Goal: Task Accomplishment & Management: Manage account settings

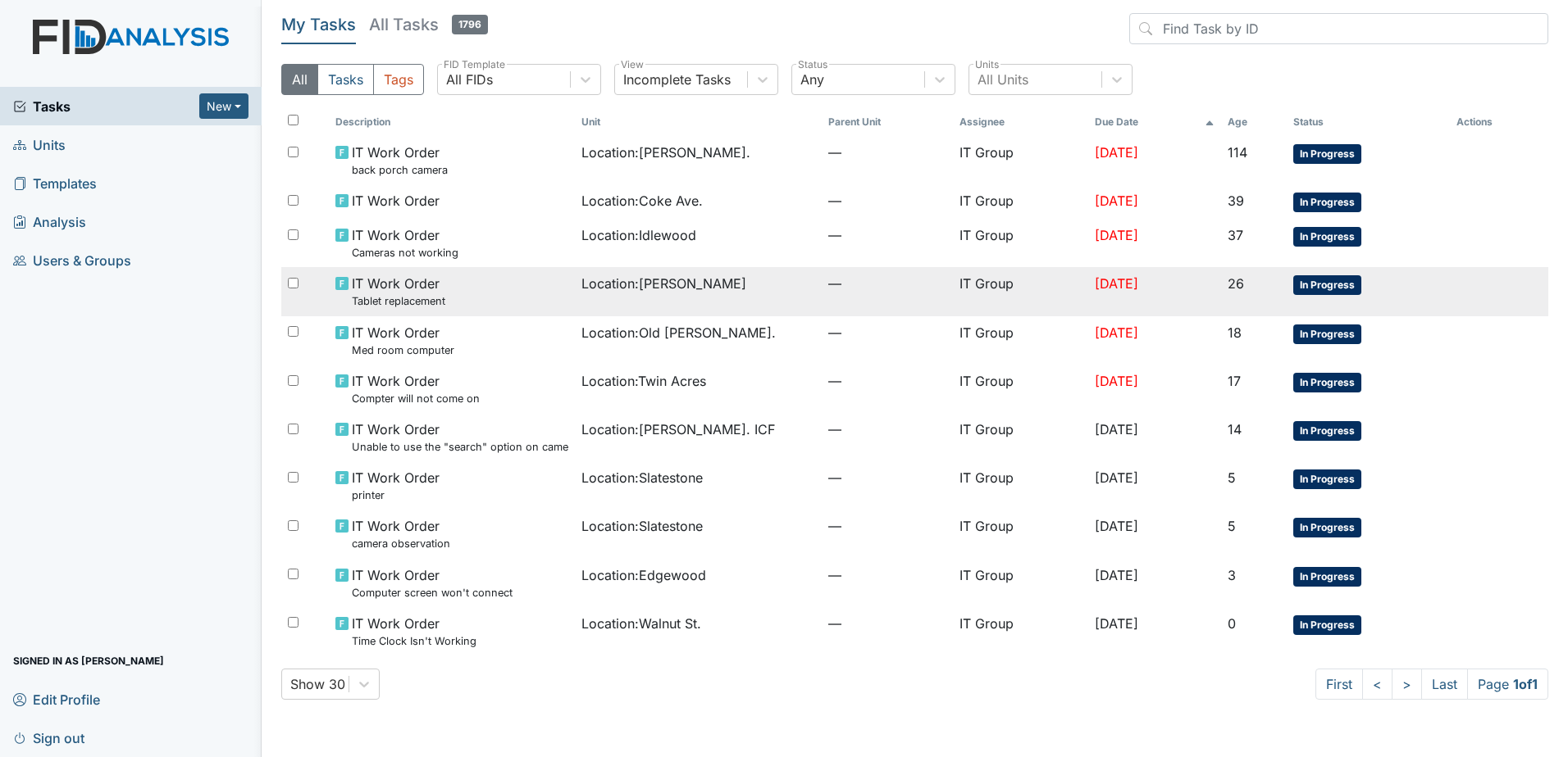
click at [556, 284] on td "IT Work Order Tablet replacement" at bounding box center [452, 291] width 247 height 49
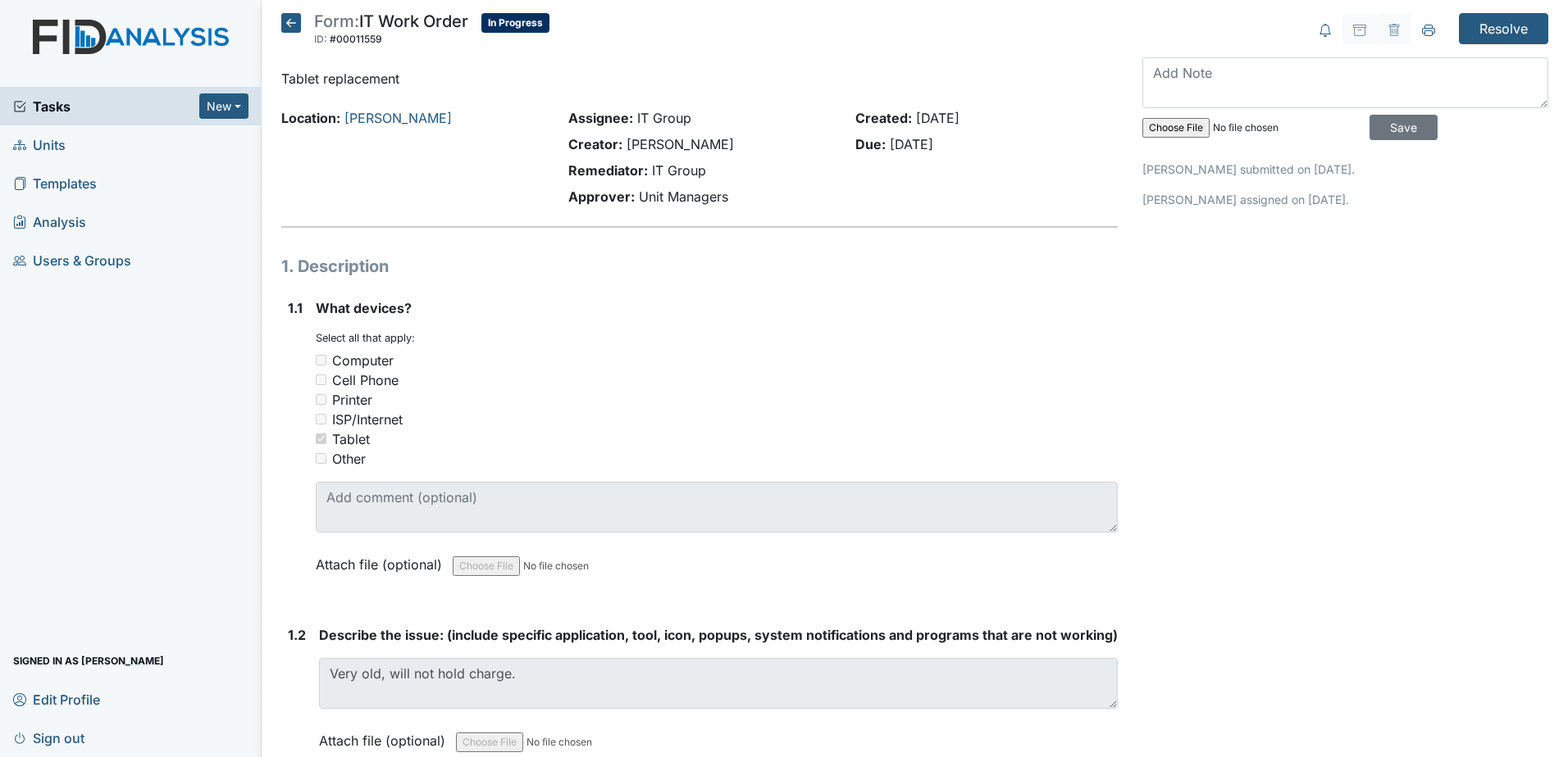
click at [290, 28] on icon at bounding box center [292, 23] width 20 height 20
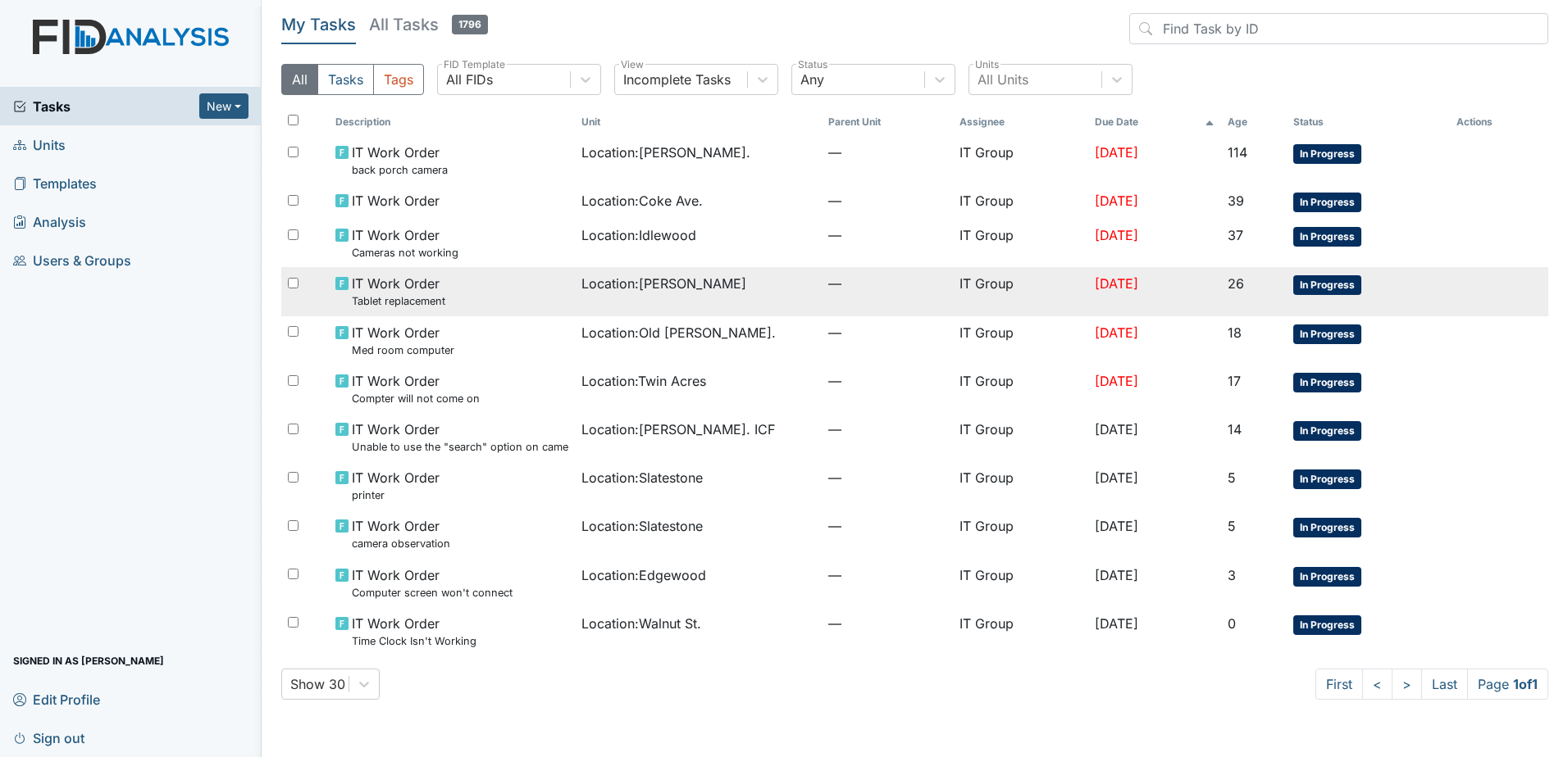
click at [575, 278] on td "Location : Leland DP" at bounding box center [698, 291] width 247 height 49
click at [605, 292] on span "Location : [PERSON_NAME]" at bounding box center [664, 284] width 165 height 20
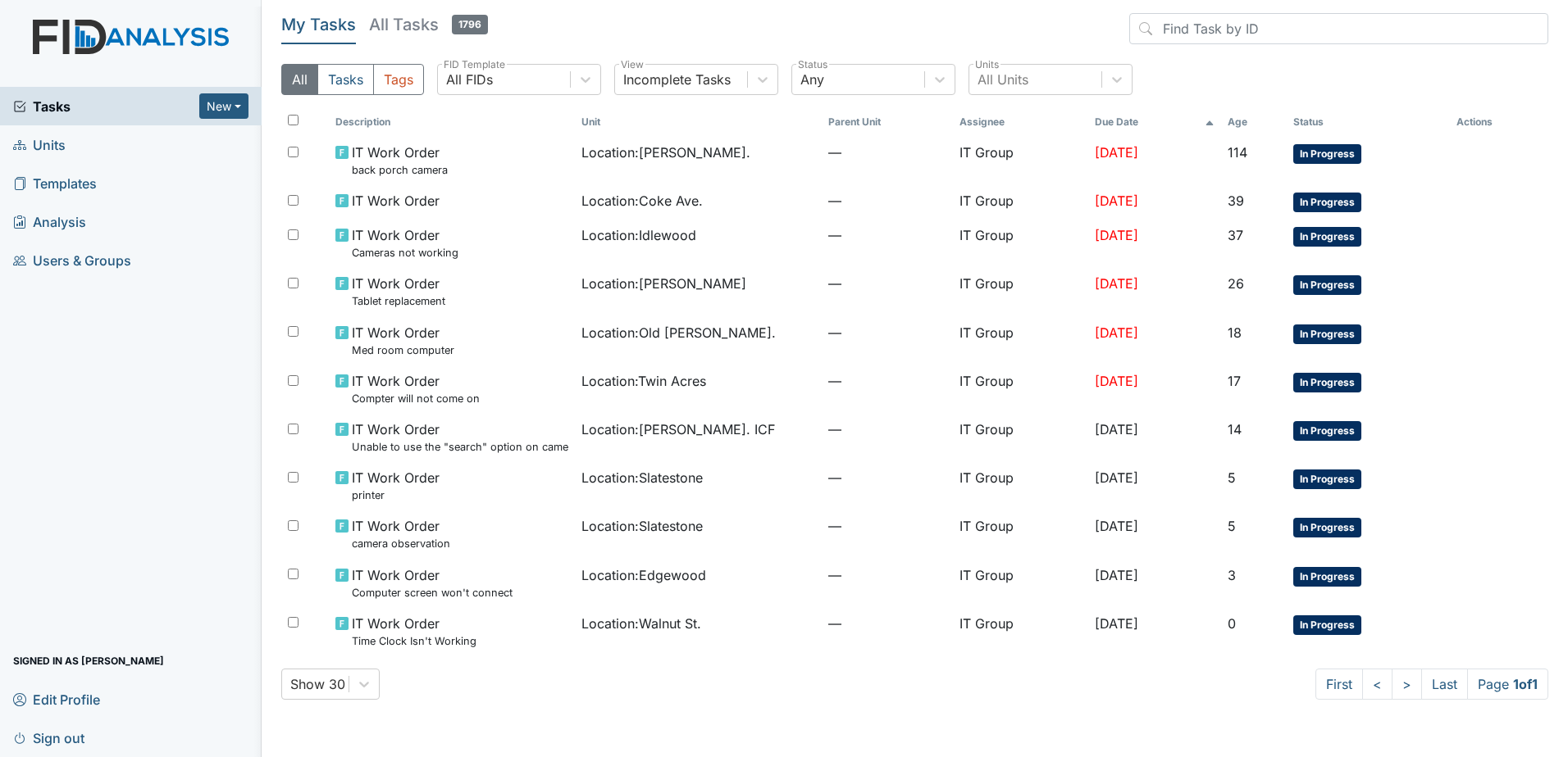
click at [749, 729] on main "My Tasks All Tasks 1796 All Tasks Tags All FIDs FID Template Incomplete Tasks V…" at bounding box center [914, 378] width 1306 height 757
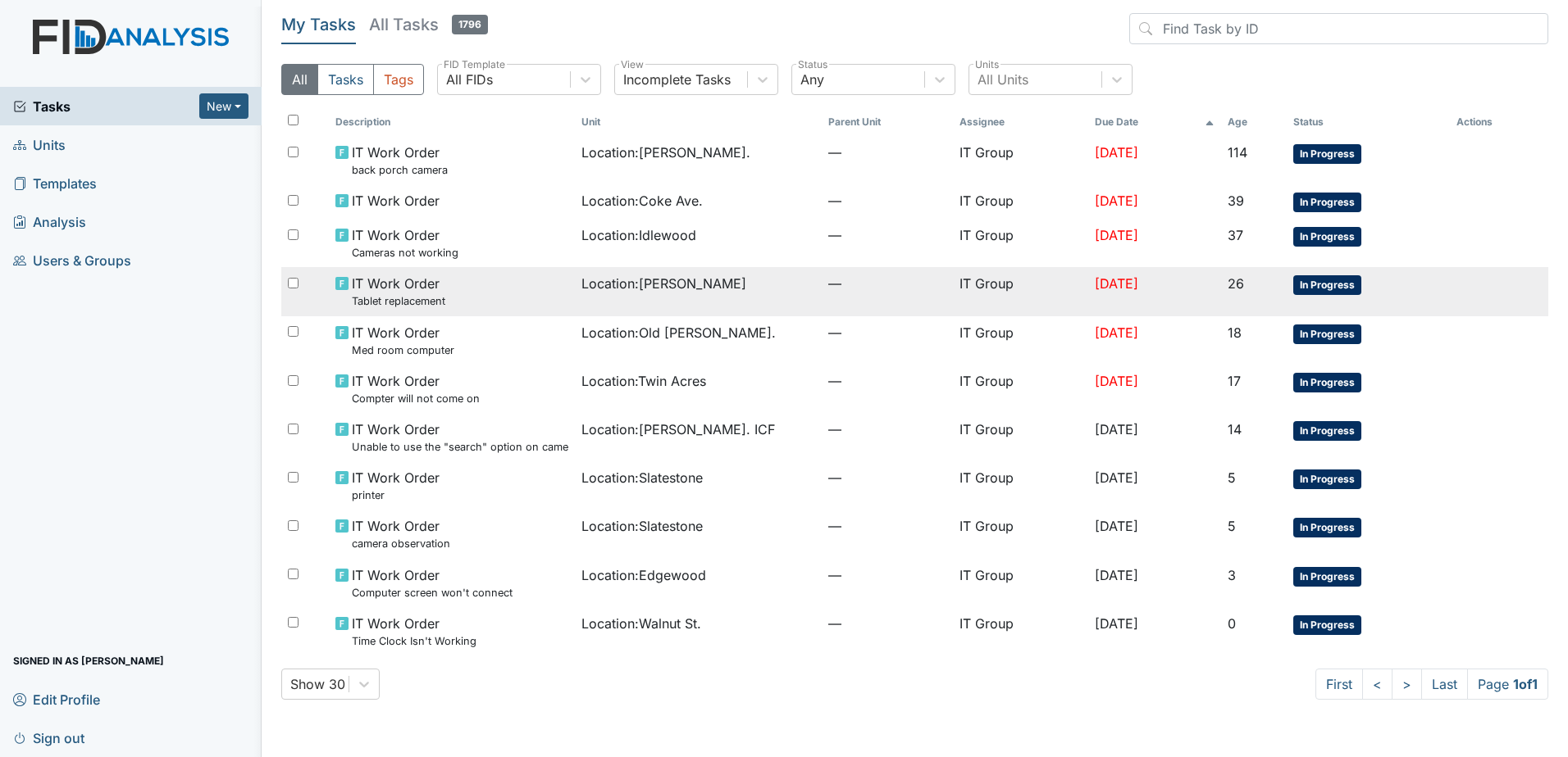
click at [623, 304] on td "Location : Leland DP" at bounding box center [698, 291] width 247 height 49
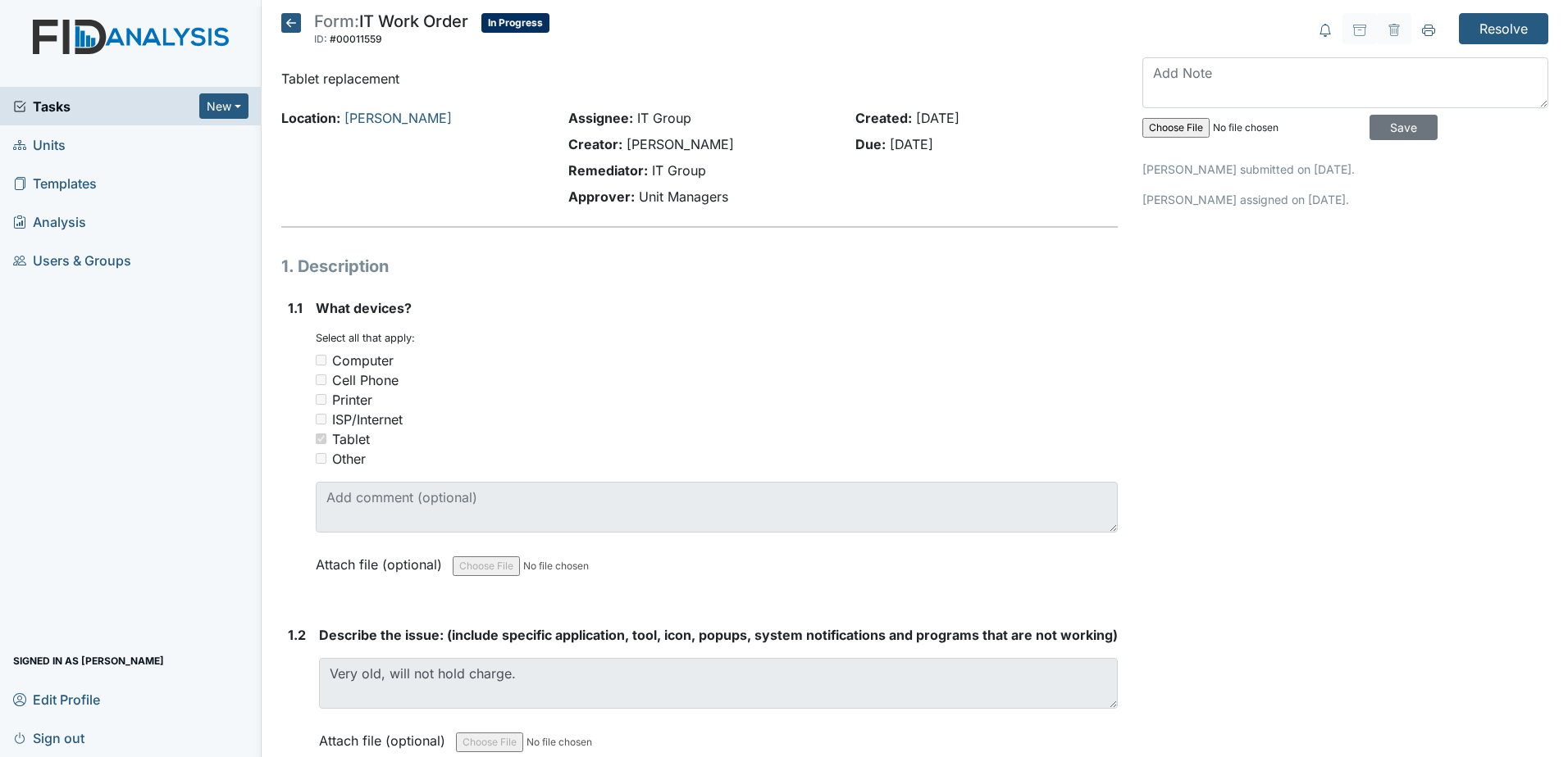
drag, startPoint x: 0, startPoint y: 0, endPoint x: 592, endPoint y: 416, distance: 723.5
click at [590, 416] on div "ISP/Internet" at bounding box center [716, 420] width 802 height 20
click at [289, 25] on icon at bounding box center [292, 23] width 20 height 20
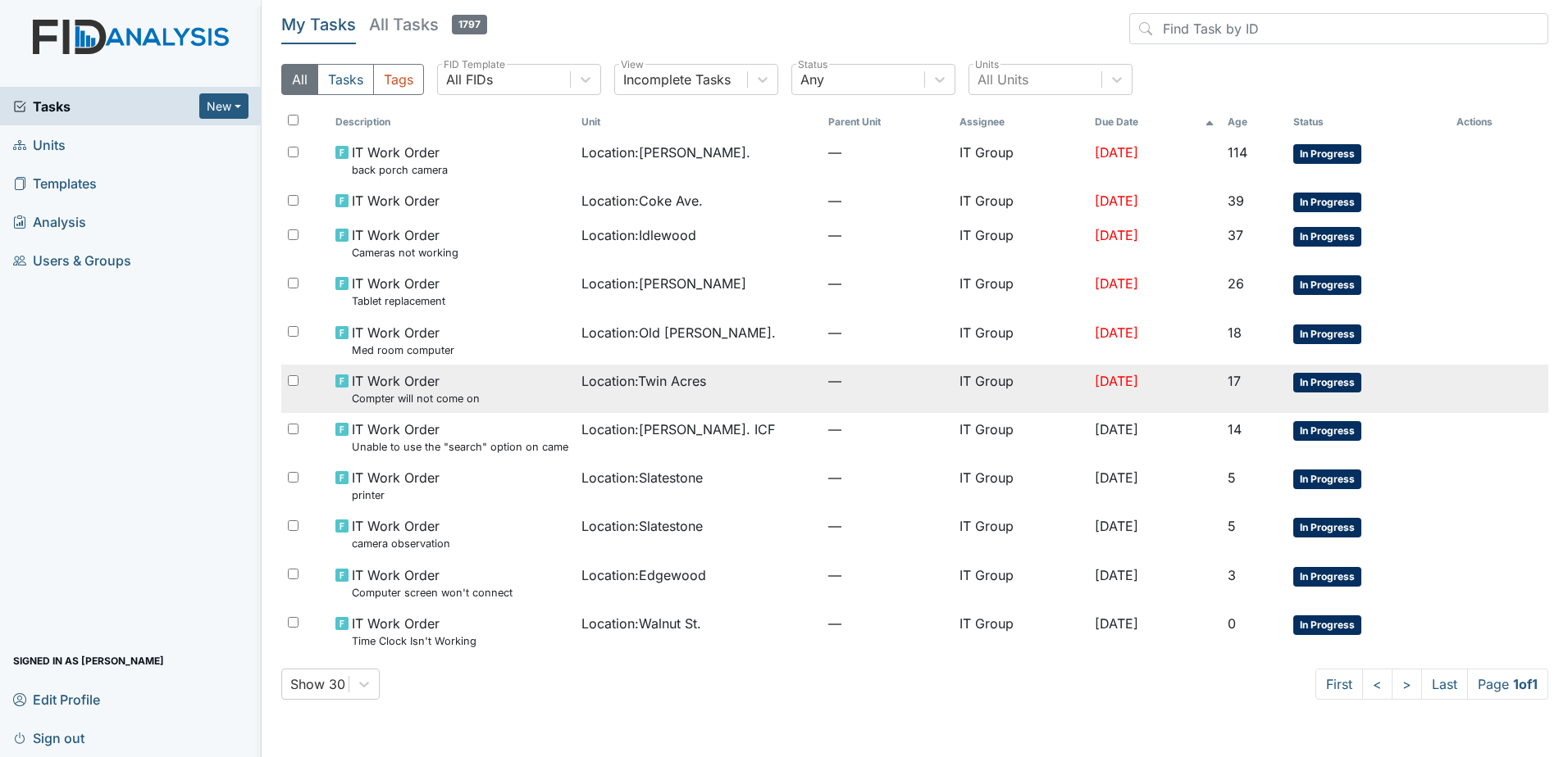
click at [560, 388] on td "IT Work Order Compter will not come on" at bounding box center [452, 389] width 247 height 49
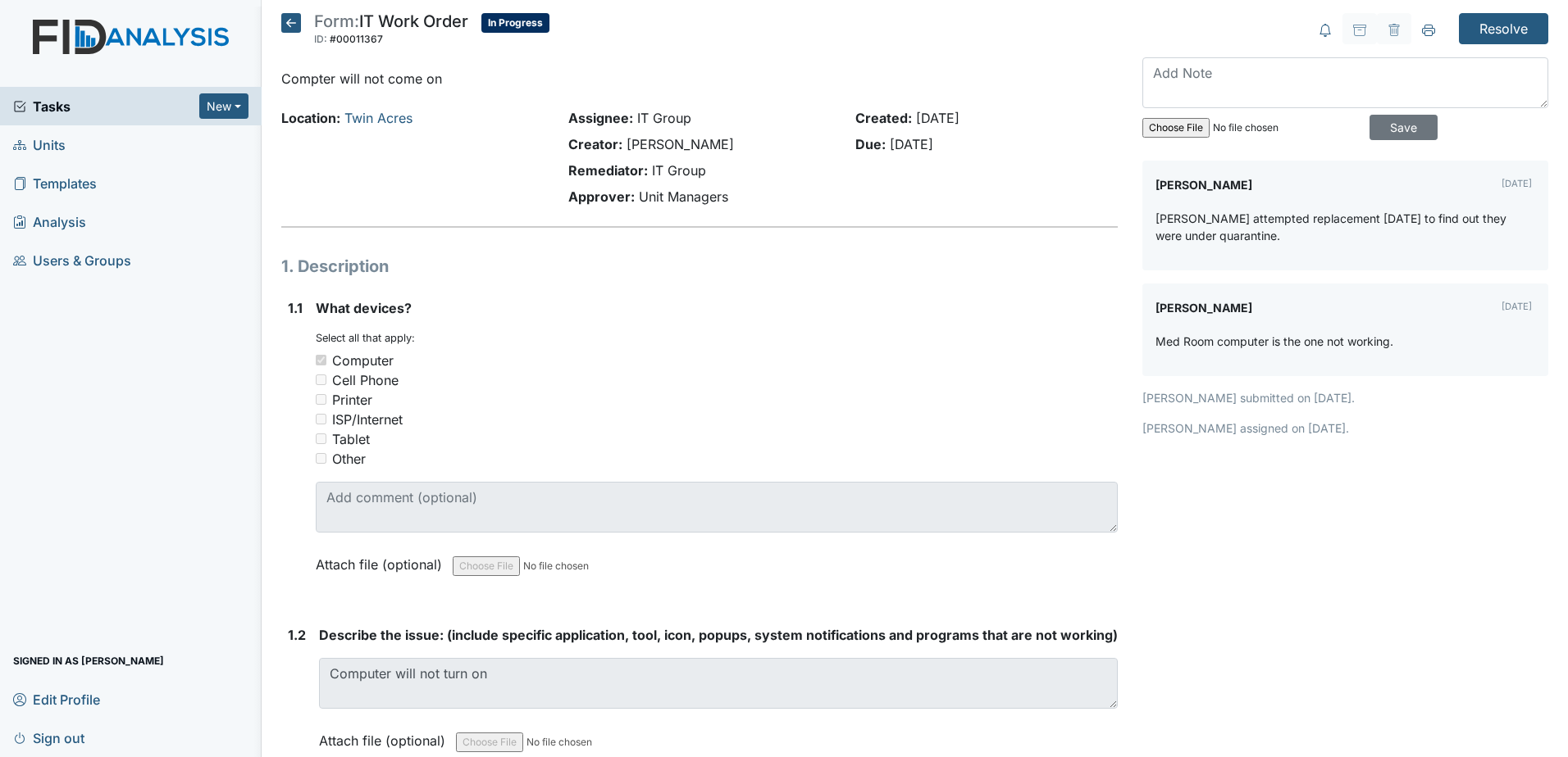
click at [287, 28] on icon at bounding box center [292, 23] width 20 height 20
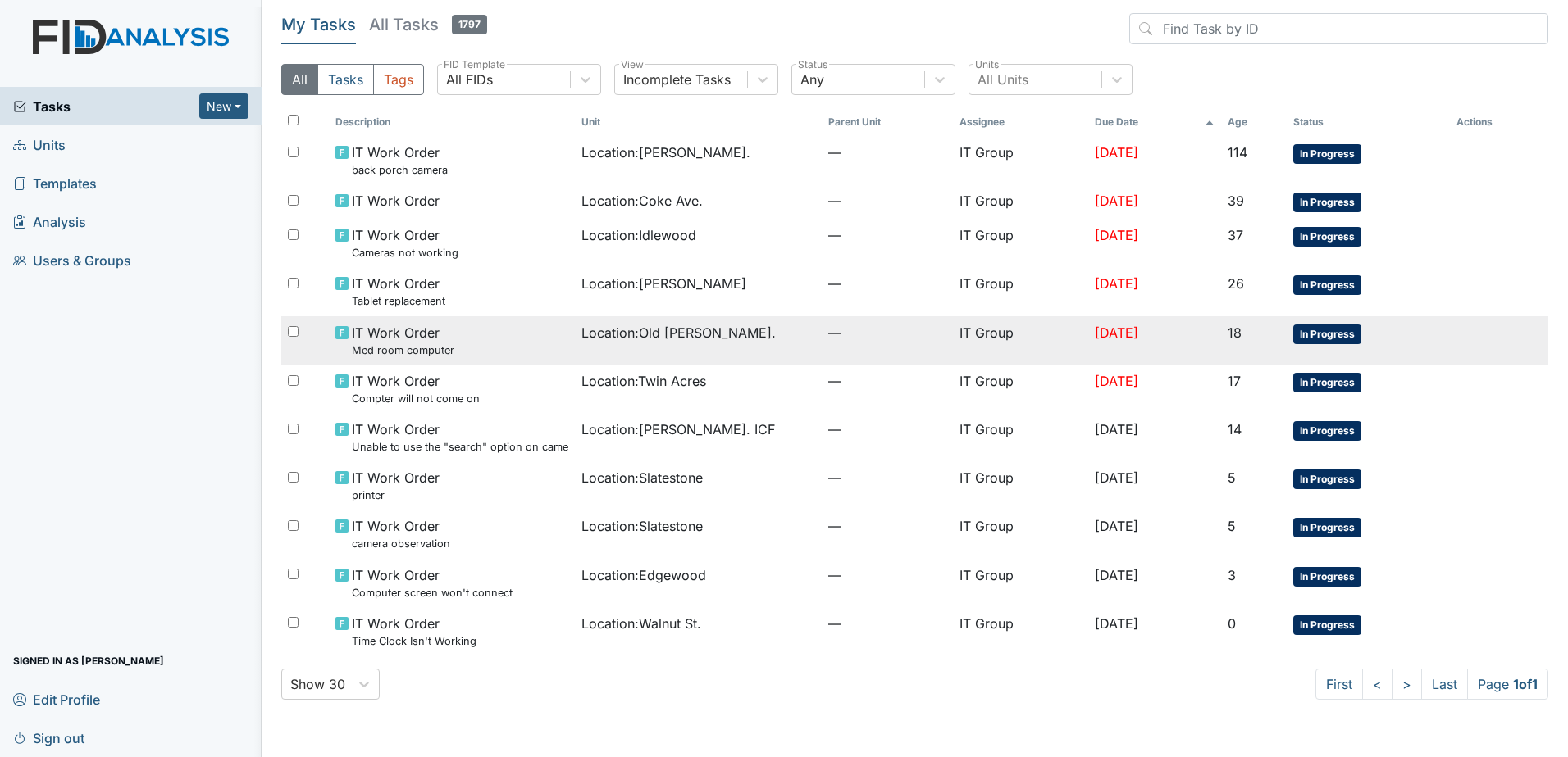
click at [645, 333] on span "Location : [GEOGRAPHIC_DATA][PERSON_NAME]." at bounding box center [678, 333] width 194 height 20
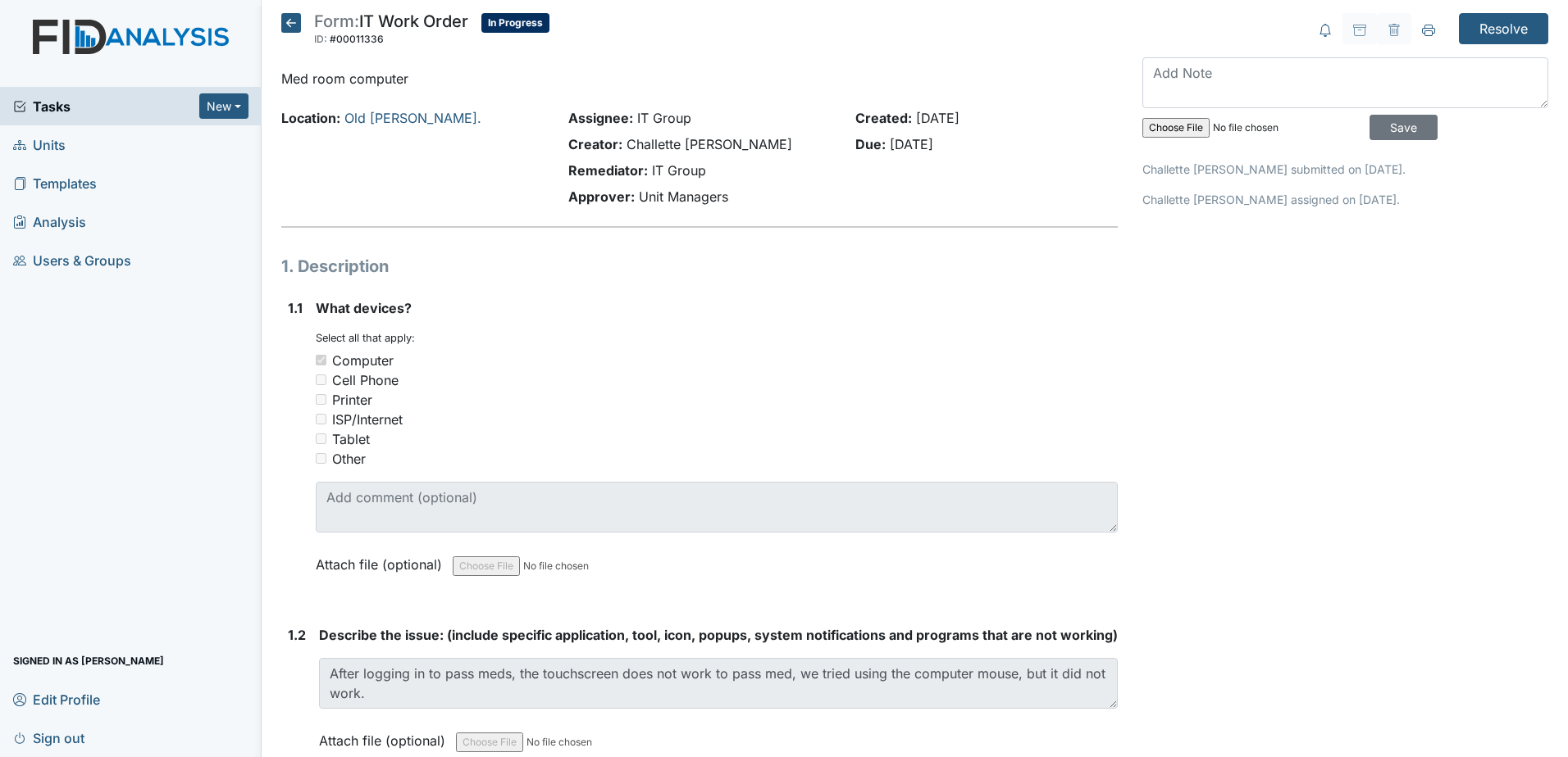
click at [287, 28] on icon at bounding box center [292, 23] width 20 height 20
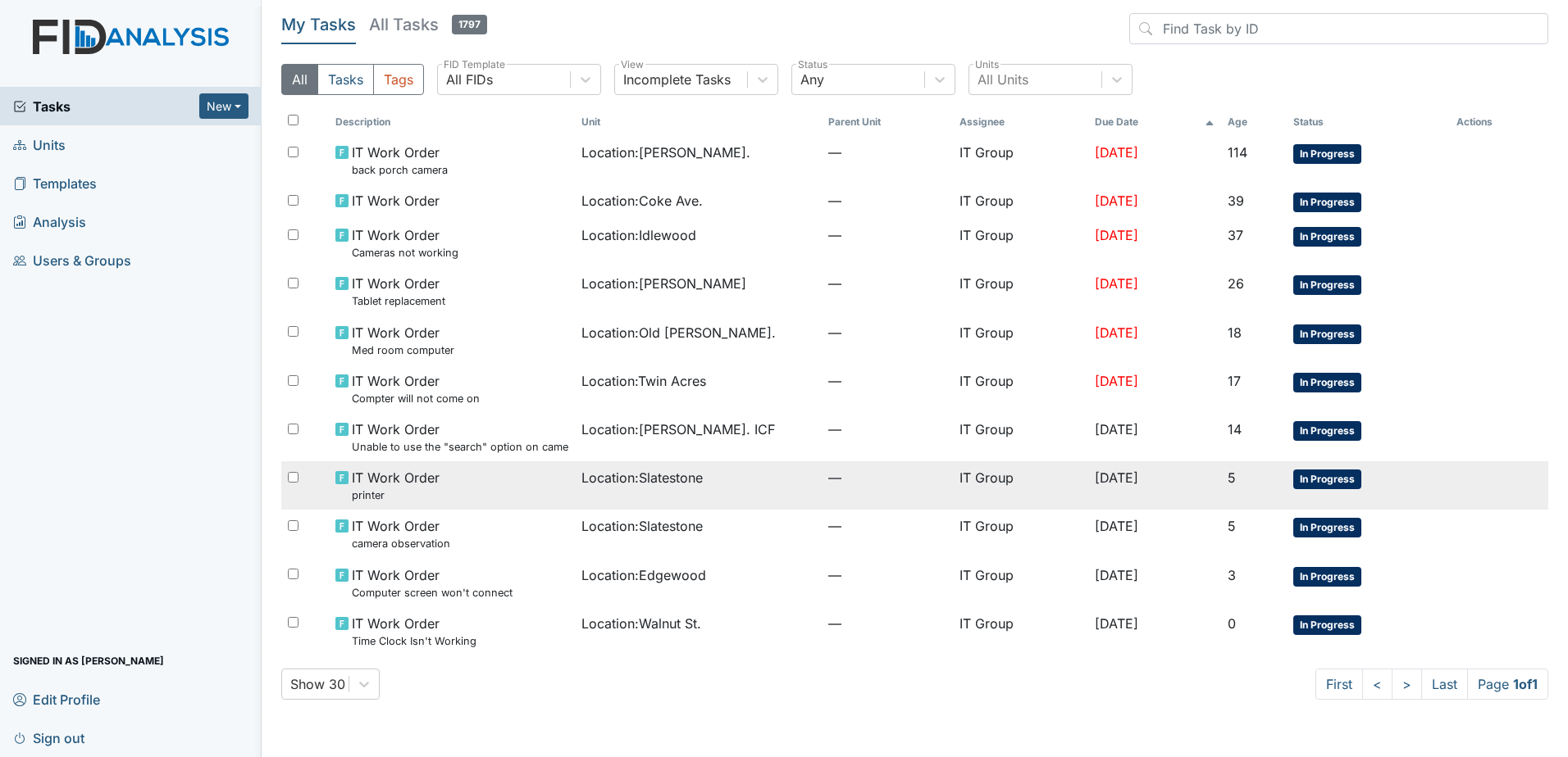
click at [575, 475] on td "Location : Slatestone" at bounding box center [698, 485] width 247 height 49
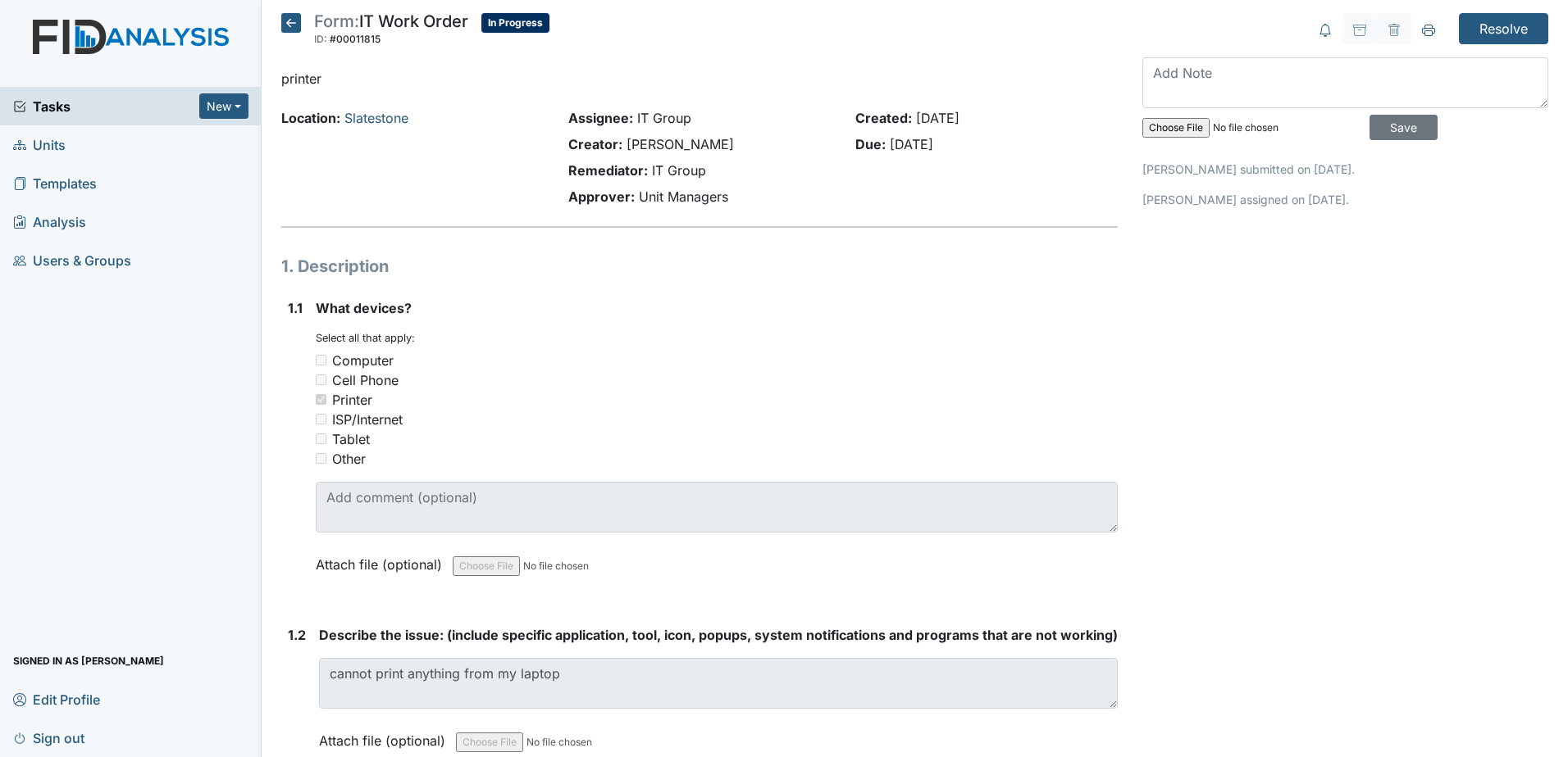
click at [294, 31] on icon at bounding box center [292, 23] width 20 height 20
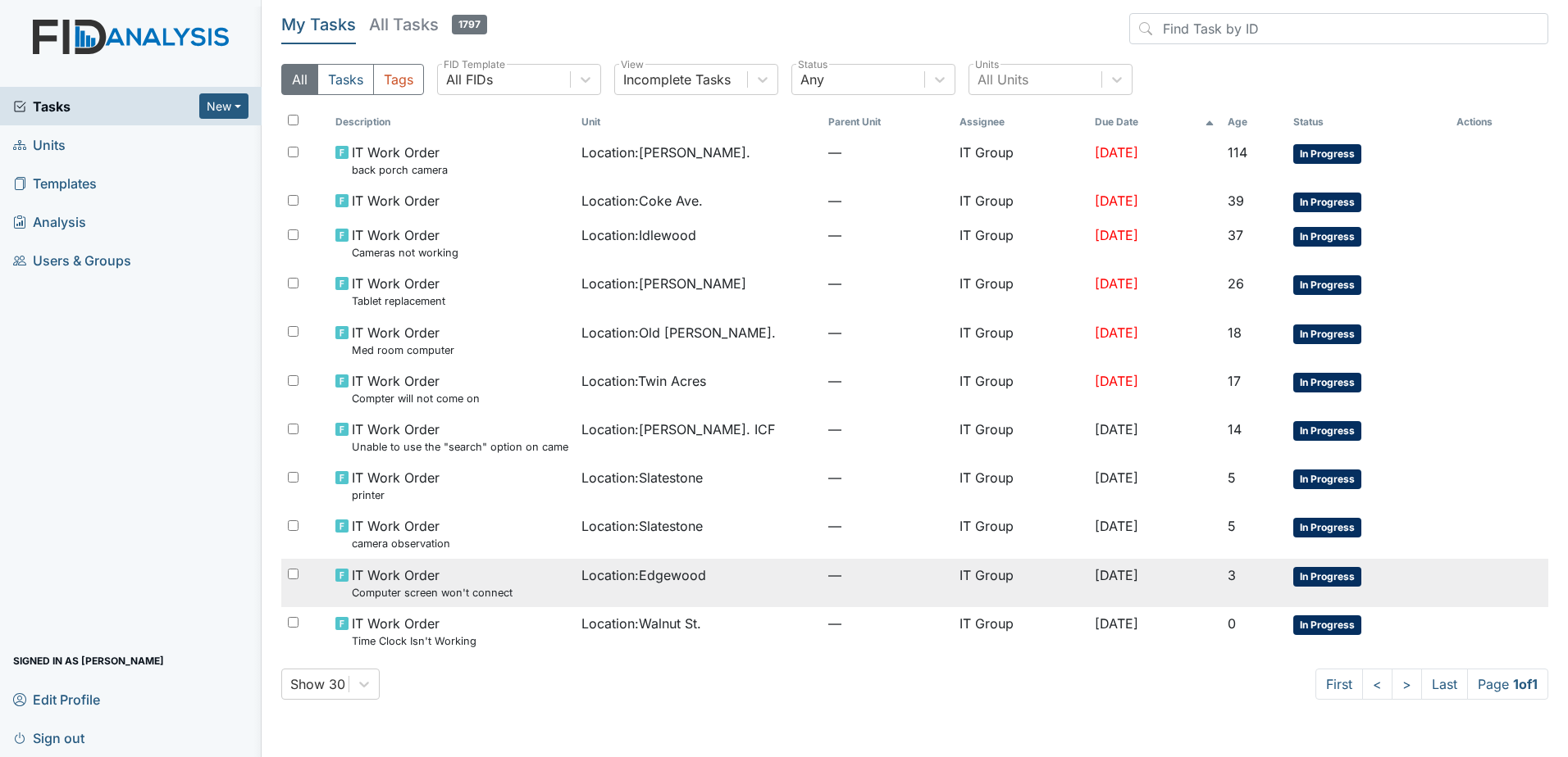
click at [682, 591] on td "Location : [GEOGRAPHIC_DATA]" at bounding box center [698, 583] width 247 height 49
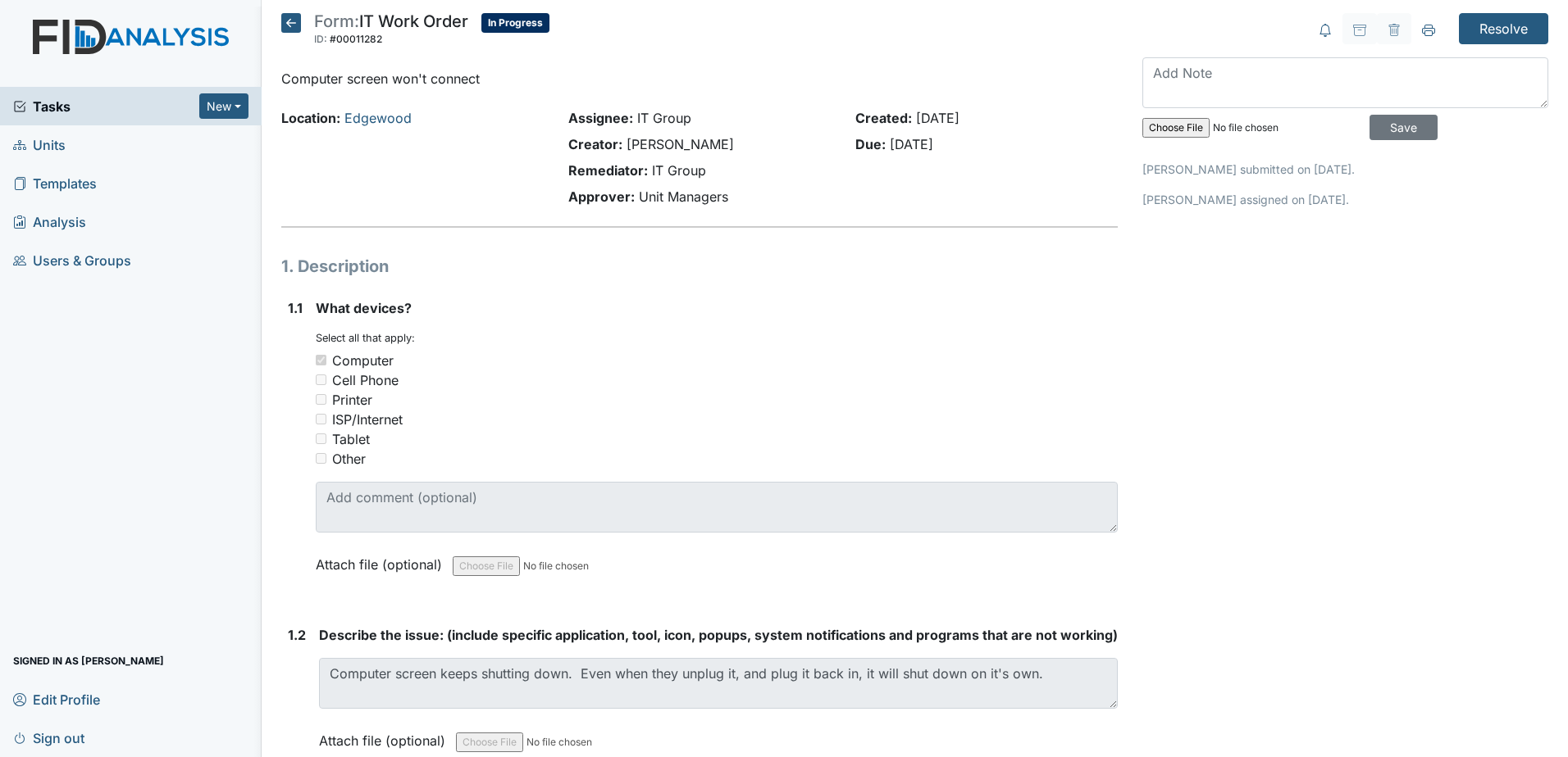
click at [288, 26] on icon at bounding box center [292, 23] width 20 height 20
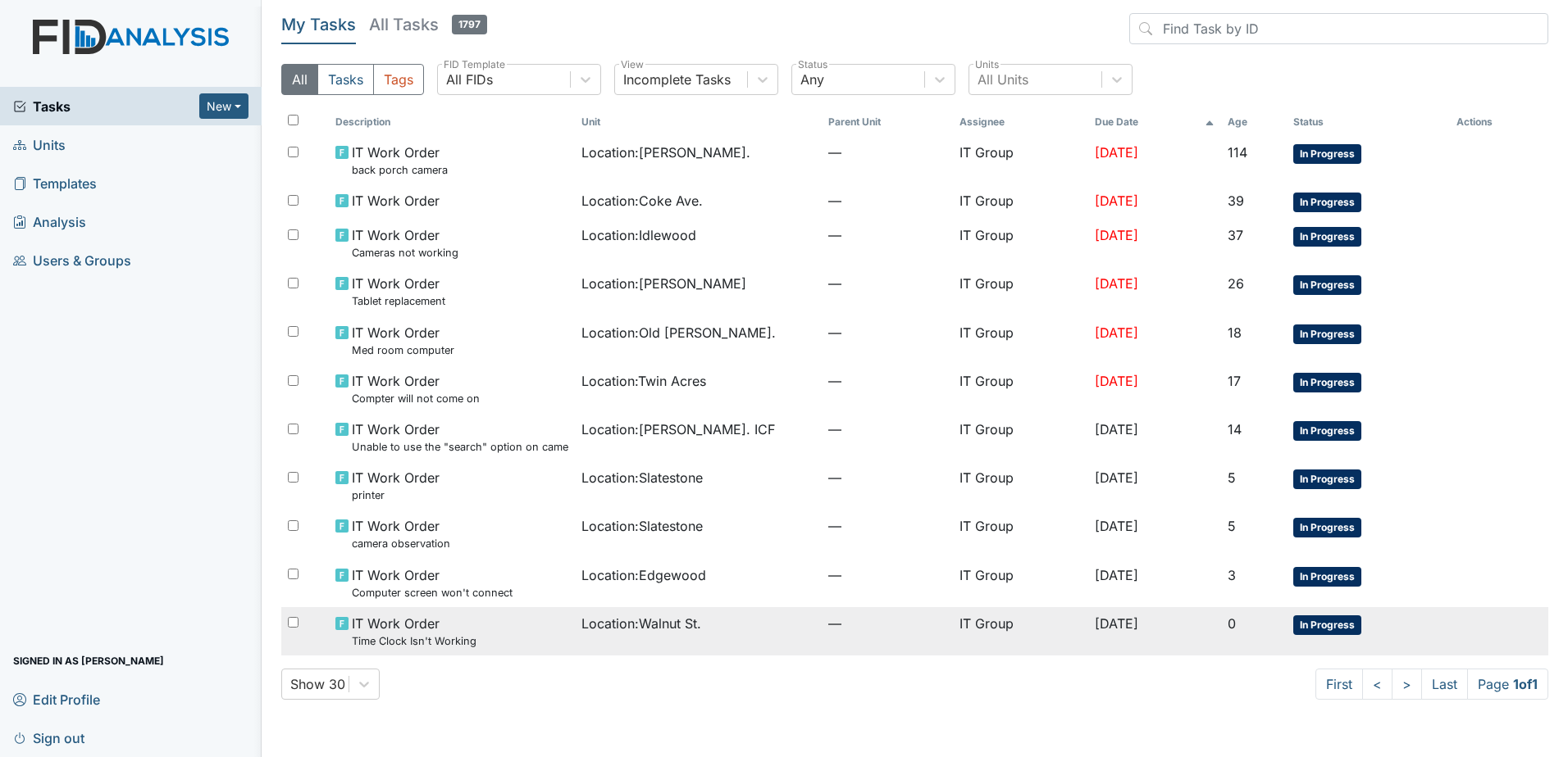
click at [588, 643] on td "Location : Walnut St." at bounding box center [698, 632] width 247 height 49
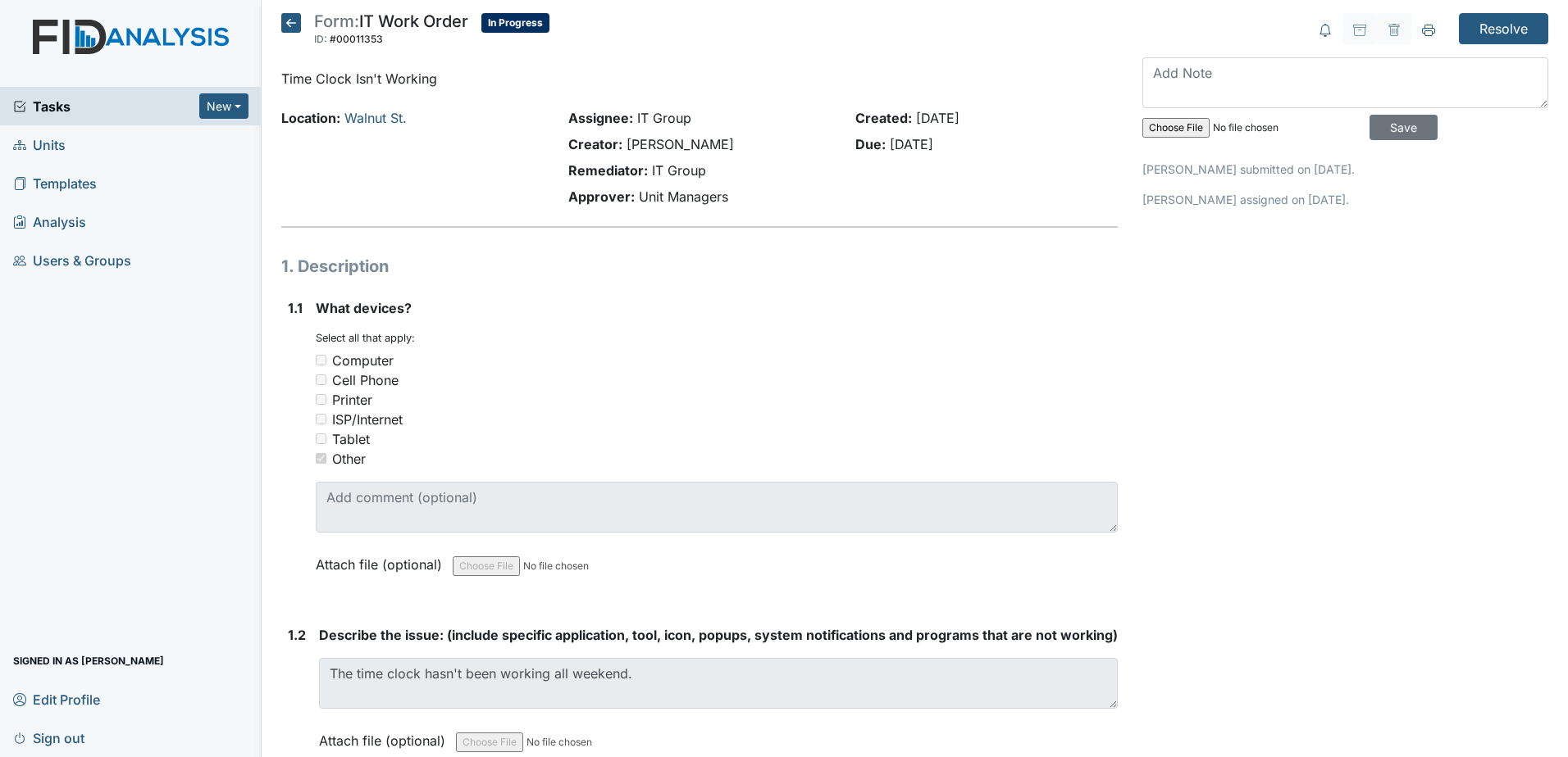
click at [287, 21] on icon at bounding box center [292, 23] width 20 height 20
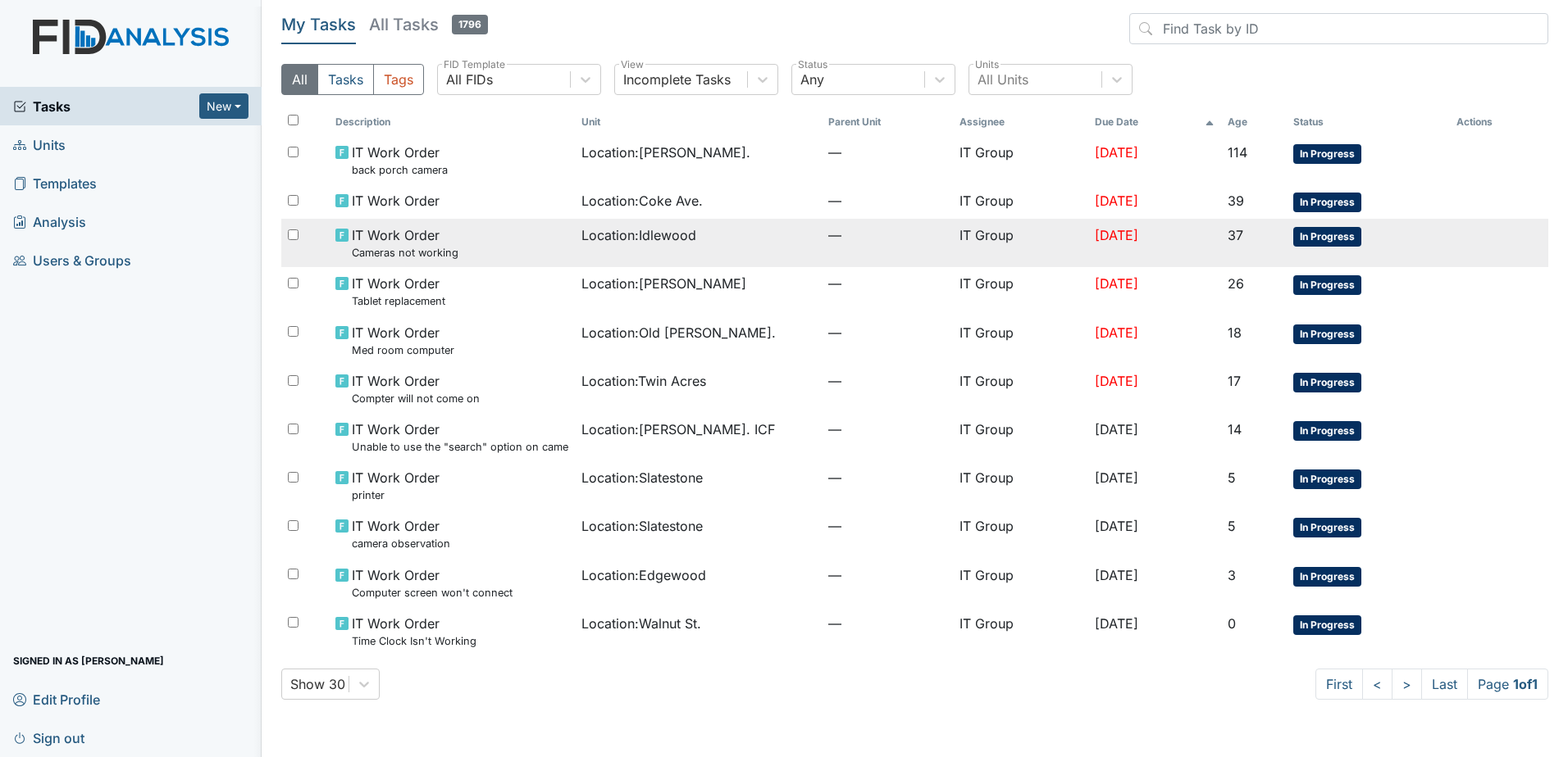
click at [606, 246] on td "Location : [GEOGRAPHIC_DATA]" at bounding box center [698, 243] width 247 height 49
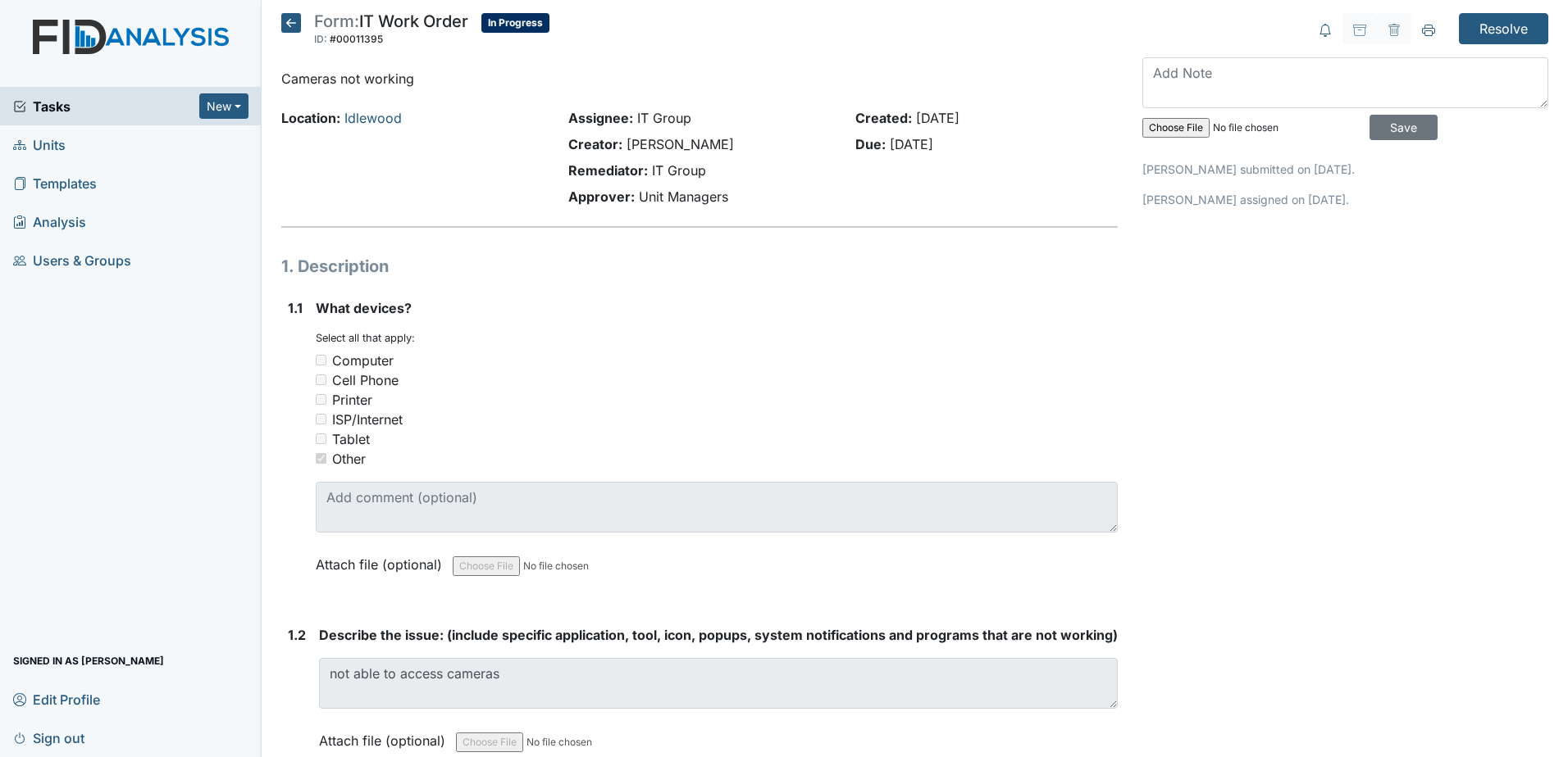
click at [294, 26] on icon at bounding box center [292, 23] width 20 height 20
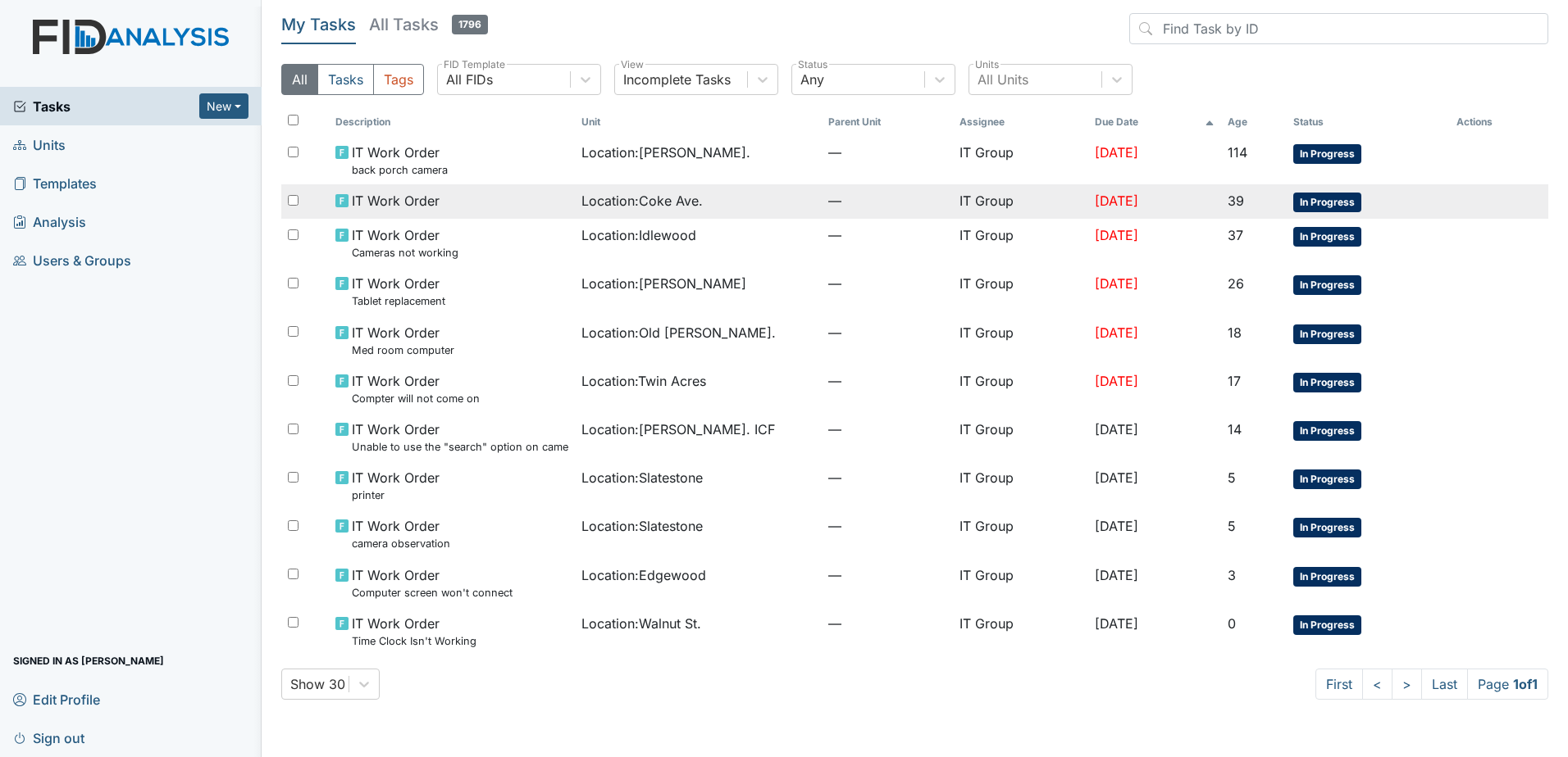
click at [659, 206] on span "Location : [GEOGRAPHIC_DATA]." at bounding box center [642, 201] width 121 height 20
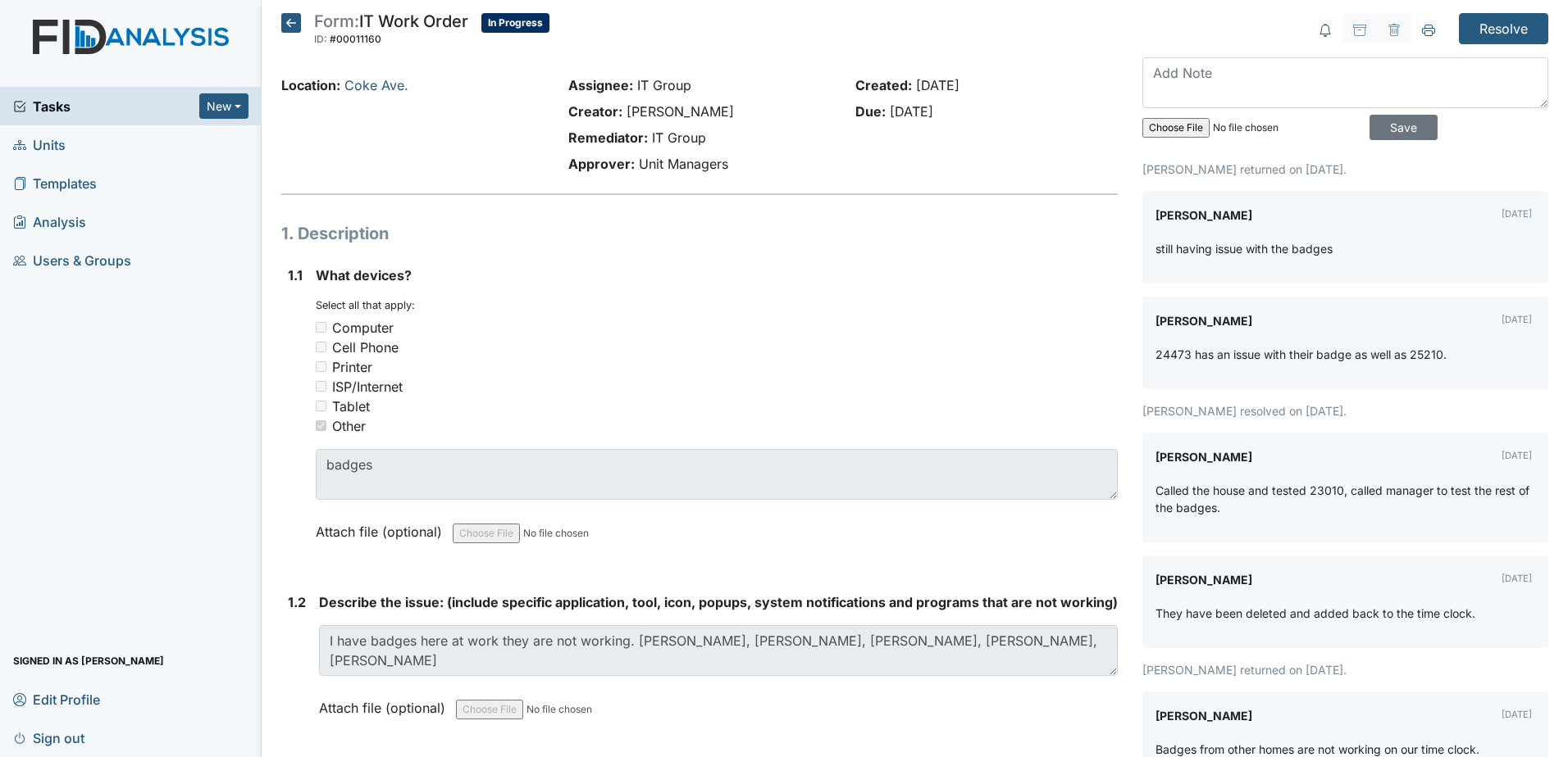
click at [289, 26] on icon at bounding box center [292, 23] width 20 height 20
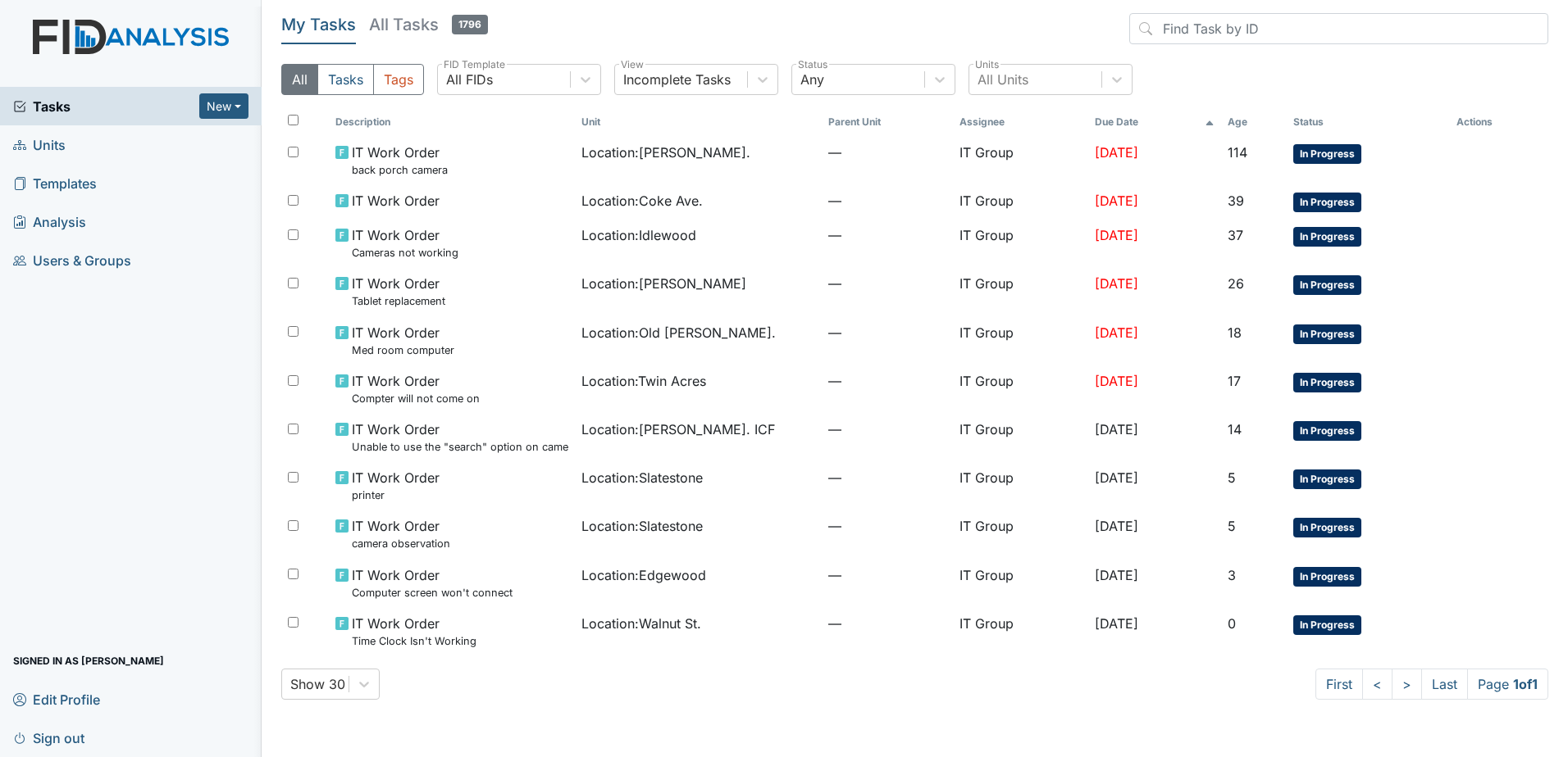
click at [408, 43] on link "All Tasks 1796" at bounding box center [428, 28] width 118 height 31
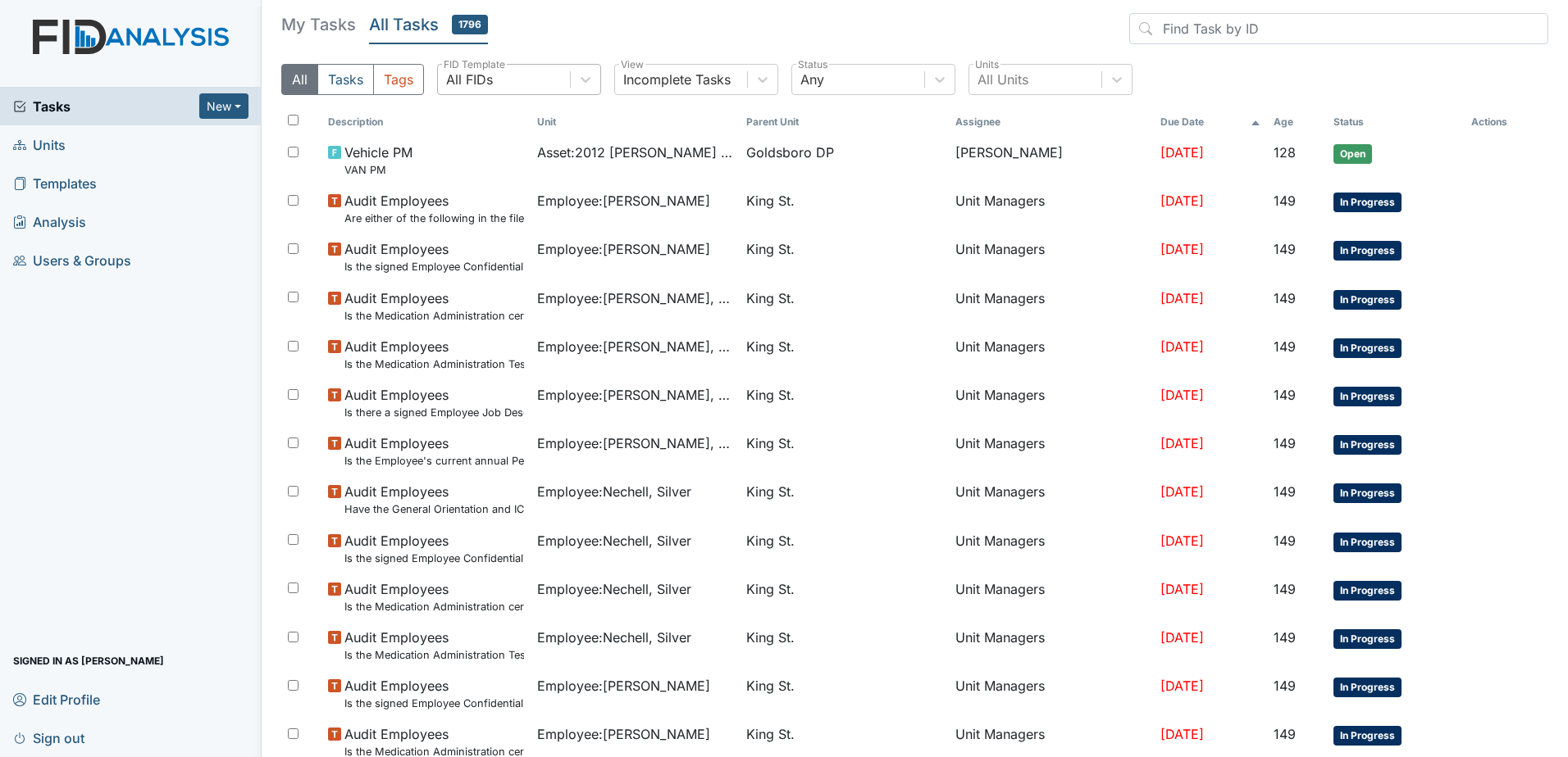
click at [556, 74] on div "All FIDs" at bounding box center [503, 80] width 132 height 30
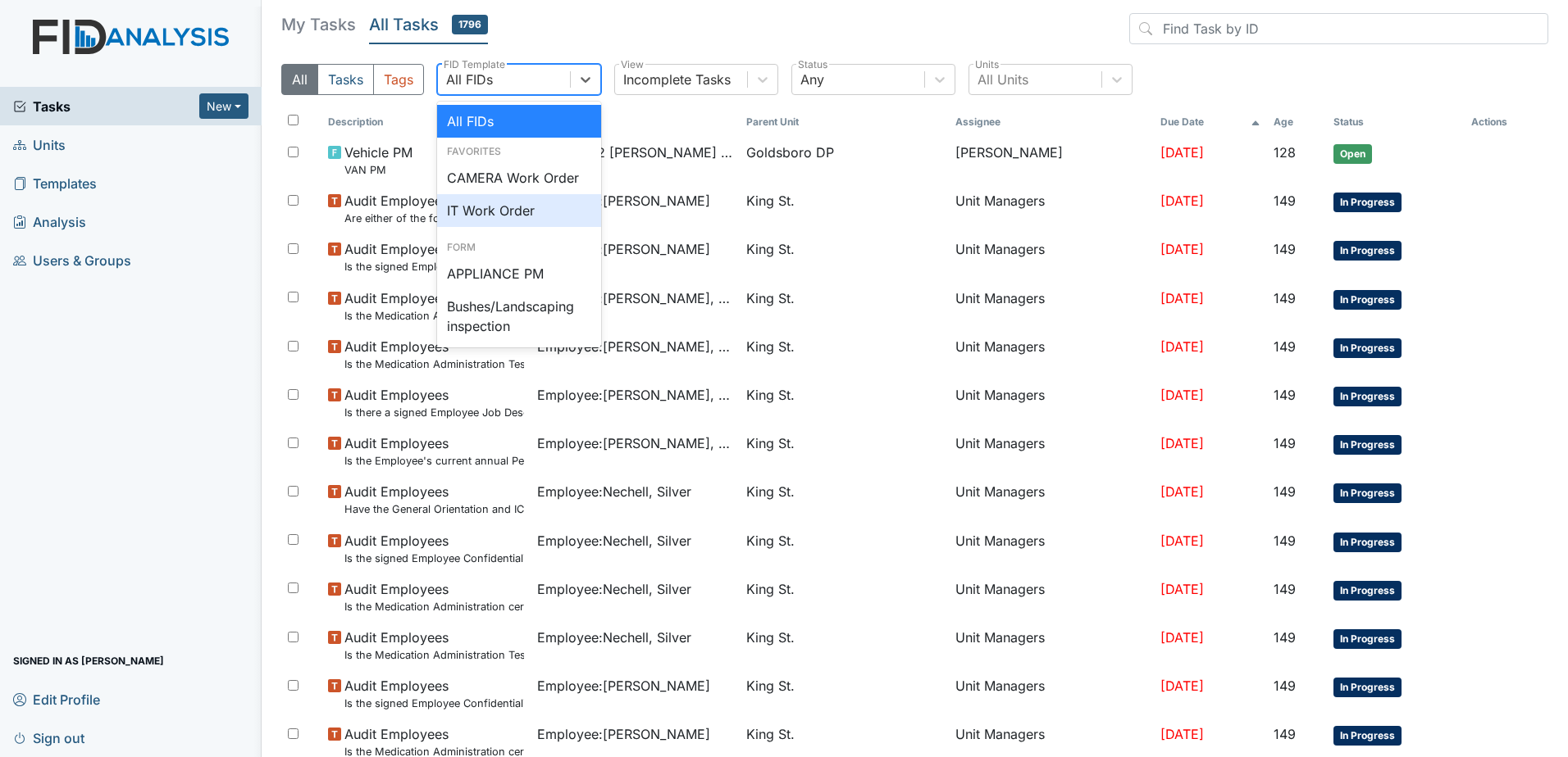
click at [508, 216] on div "IT Work Order" at bounding box center [518, 210] width 164 height 33
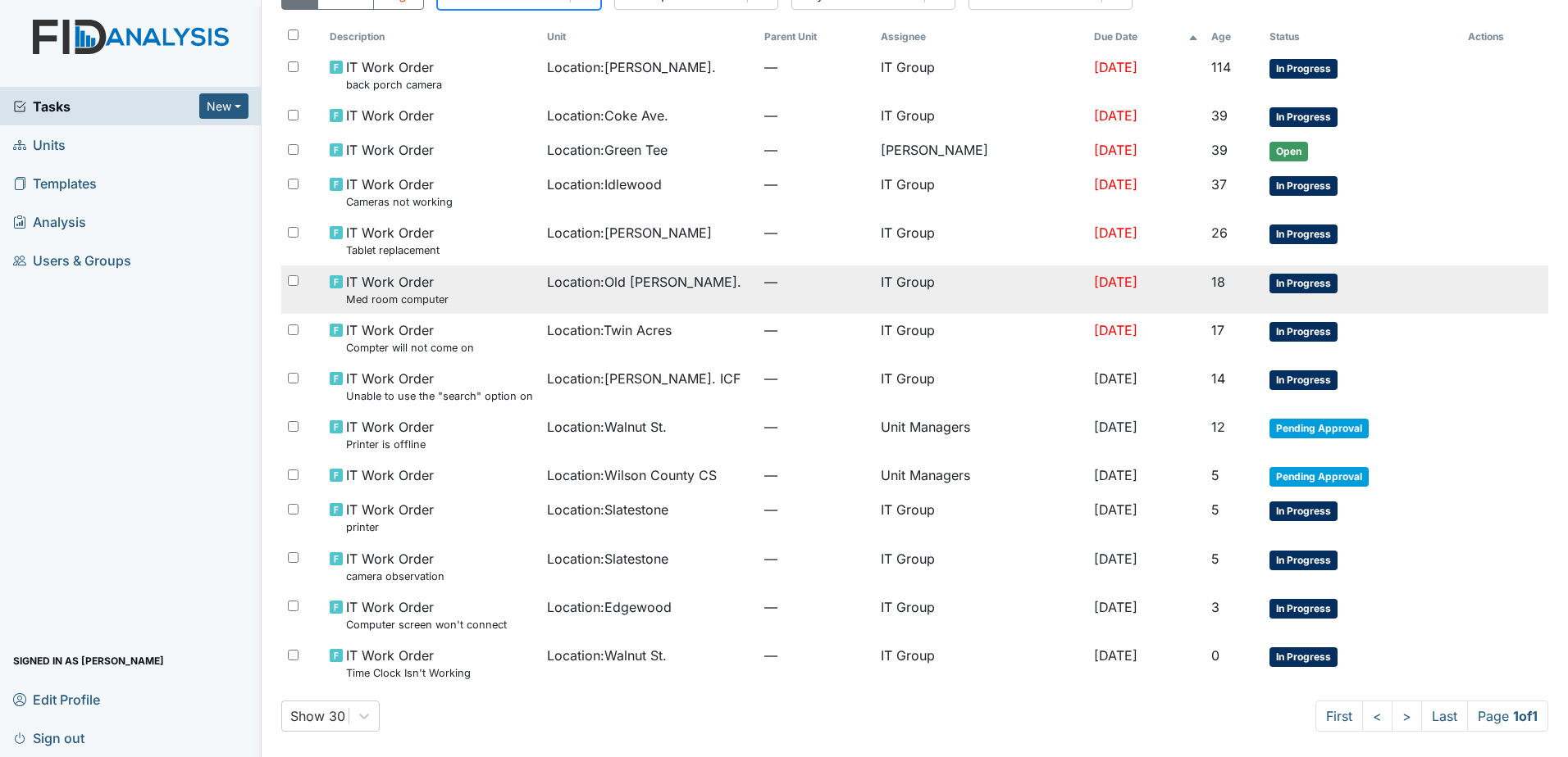
scroll to position [87, 0]
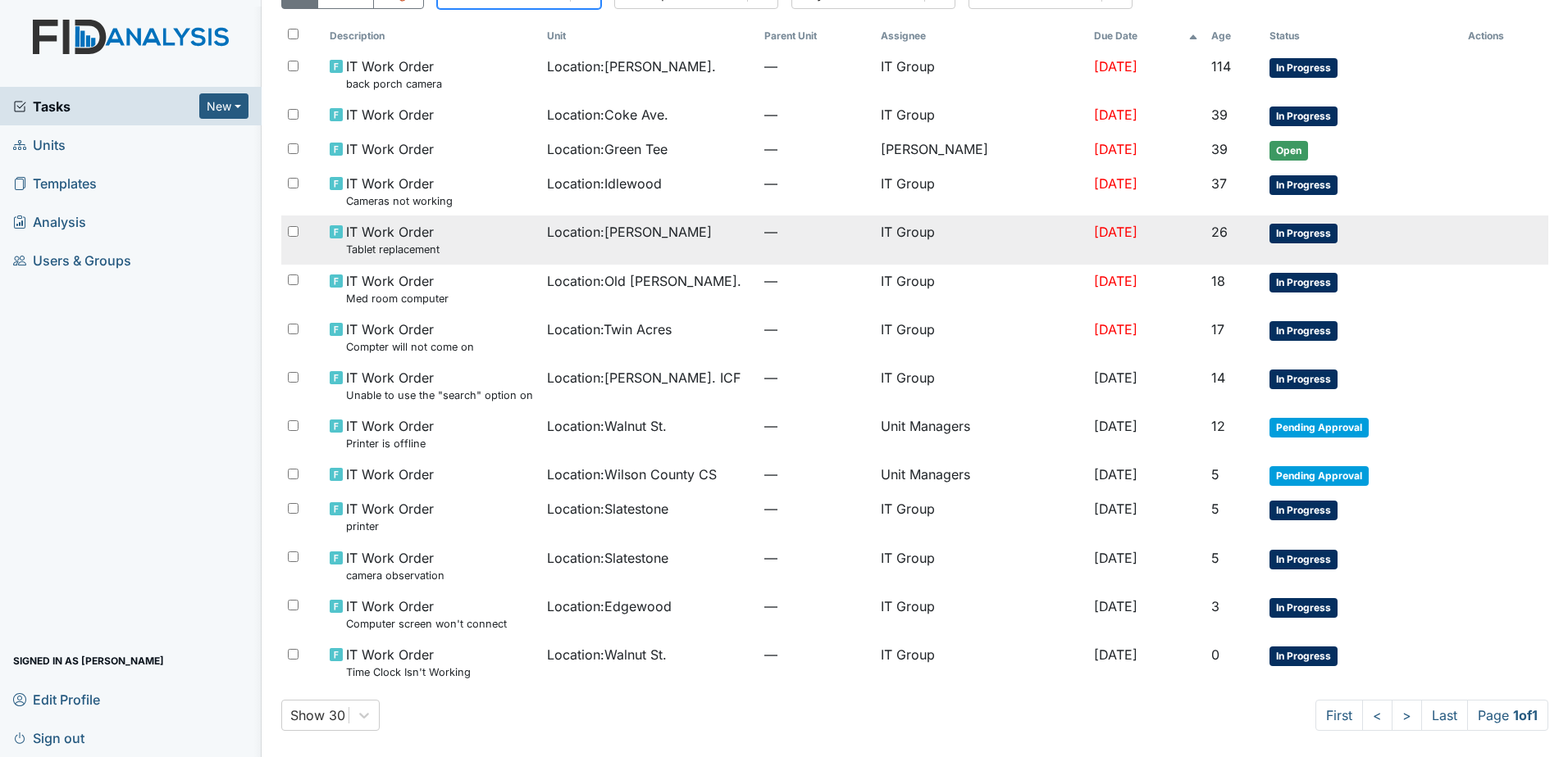
click at [642, 248] on td "Location : Leland DP" at bounding box center [649, 240] width 217 height 49
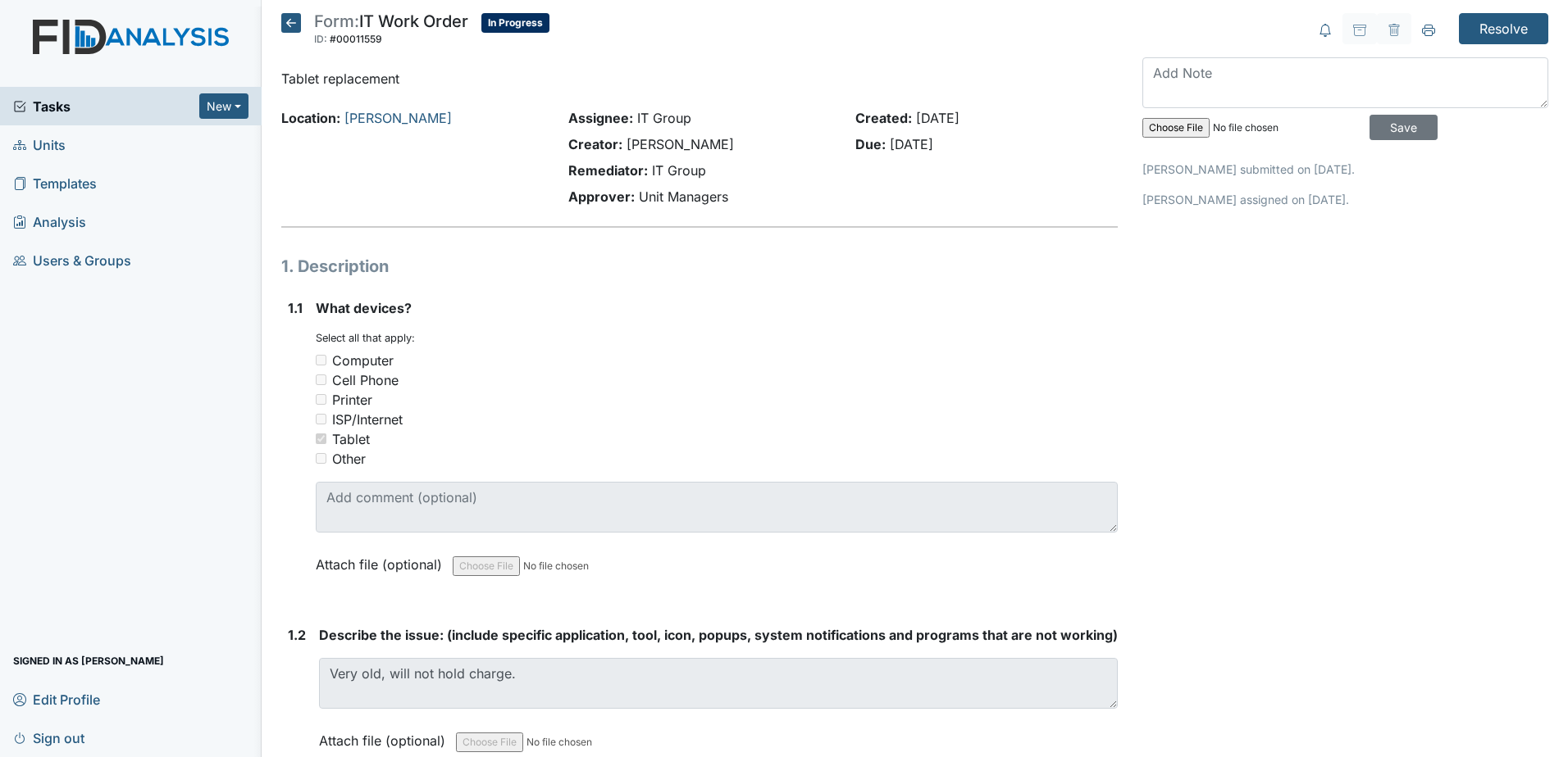
click at [292, 18] on icon at bounding box center [292, 23] width 20 height 20
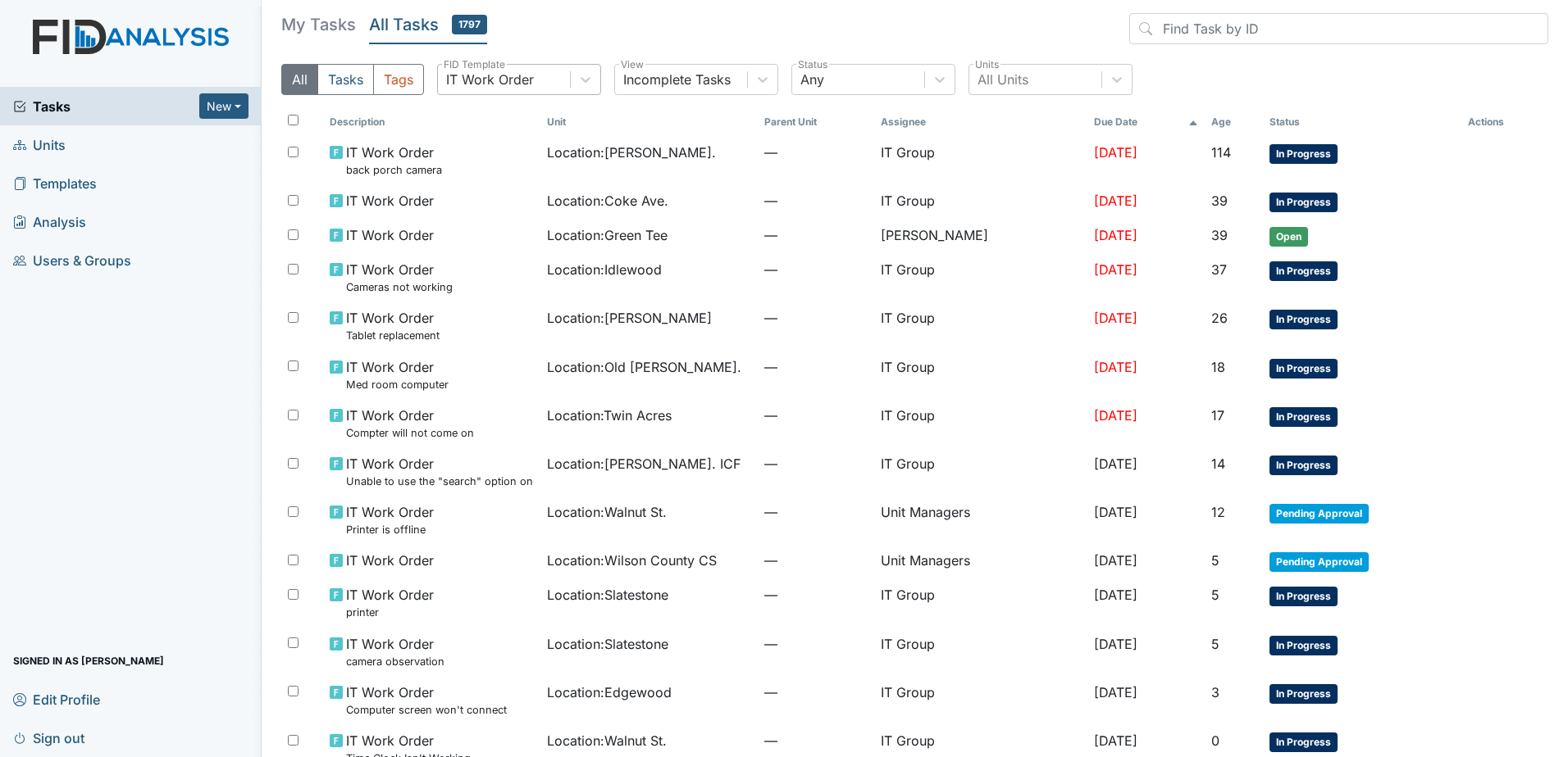
click at [558, 83] on div "IT Work Order" at bounding box center [503, 80] width 132 height 30
click at [533, 73] on div "IT Work Order" at bounding box center [490, 80] width 88 height 20
click at [312, 30] on h5 "My Tasks" at bounding box center [318, 24] width 75 height 23
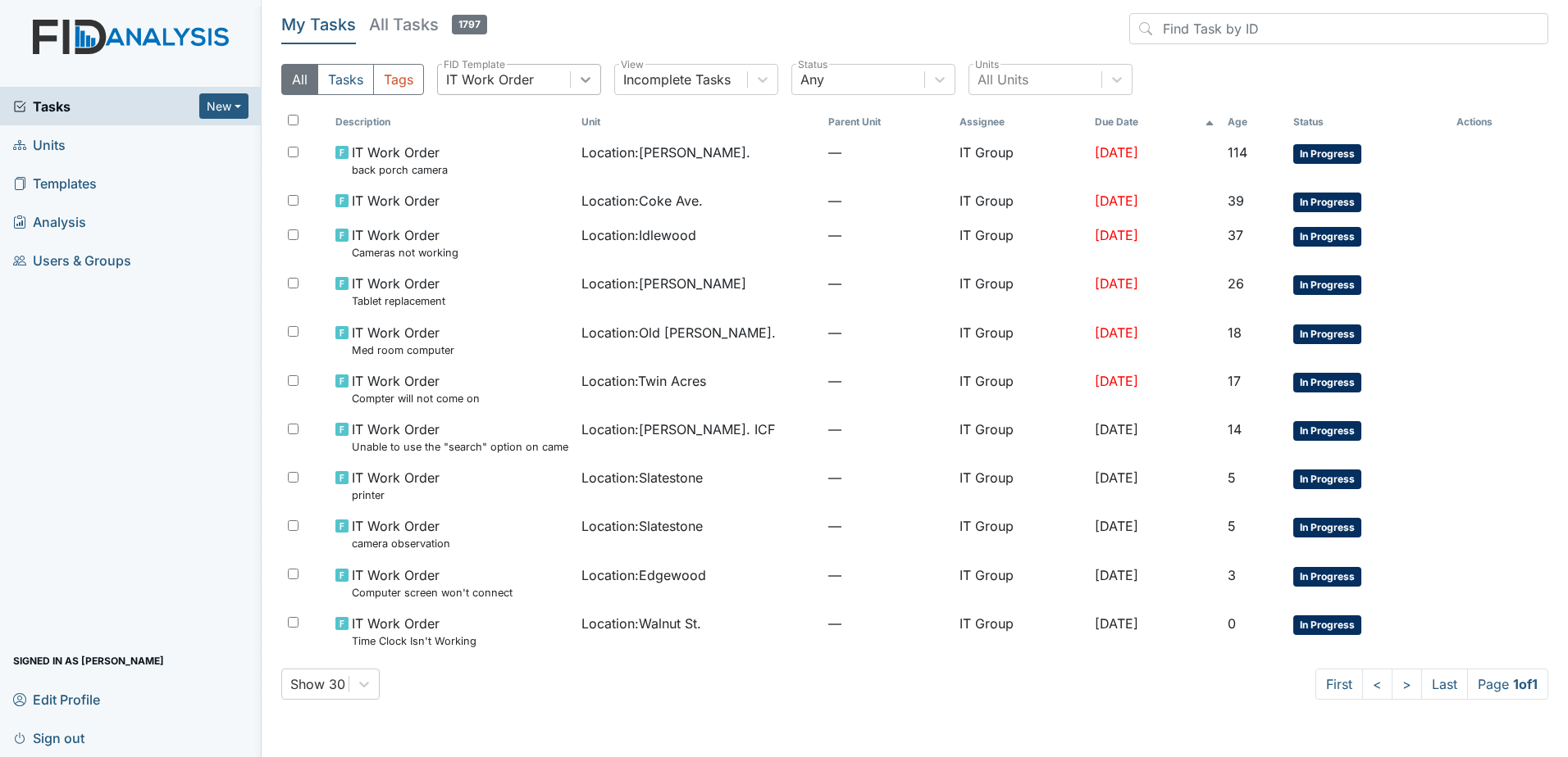
click at [590, 69] on div at bounding box center [586, 80] width 30 height 30
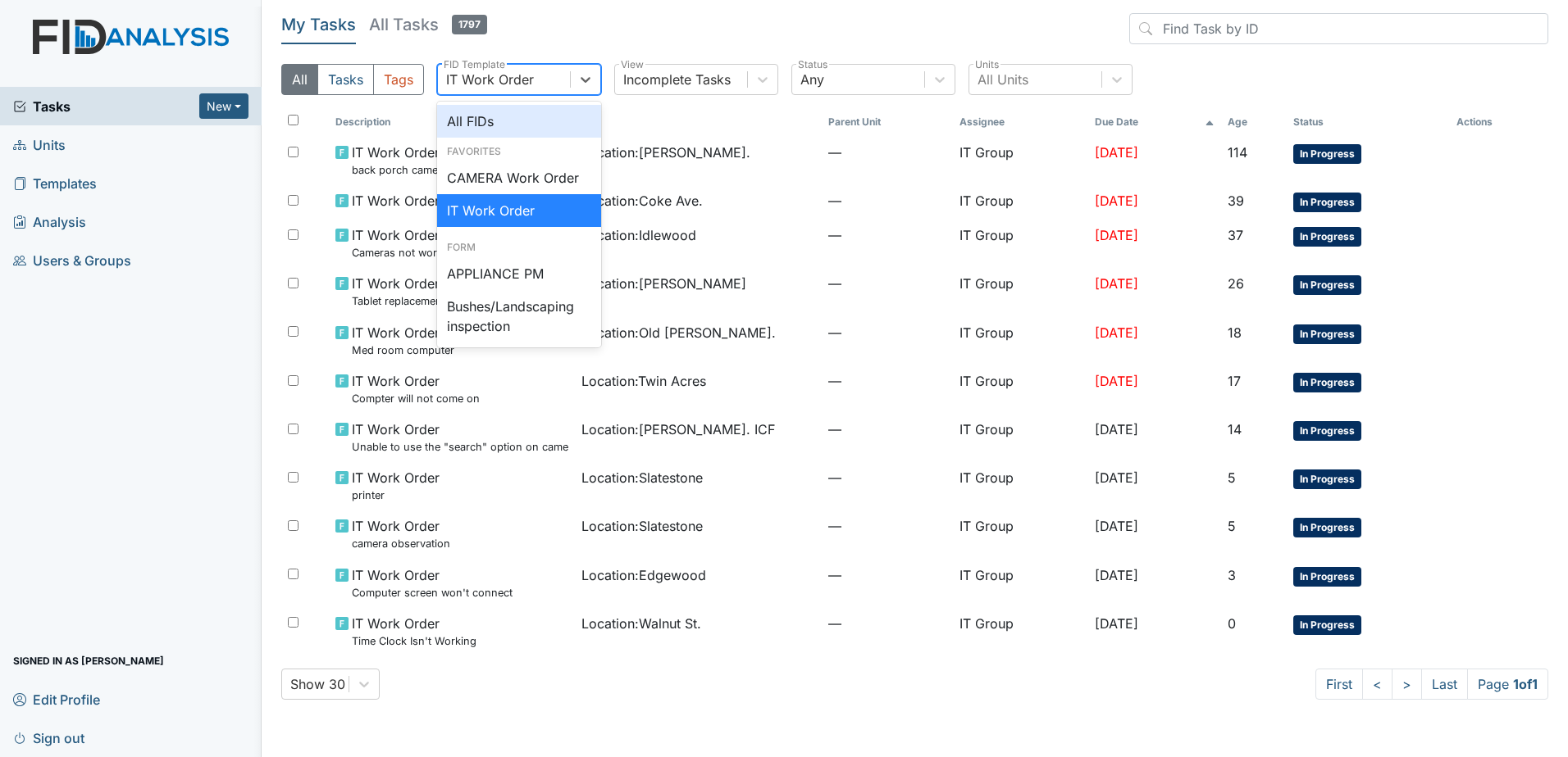
click at [576, 110] on div "All FIDs" at bounding box center [518, 120] width 164 height 33
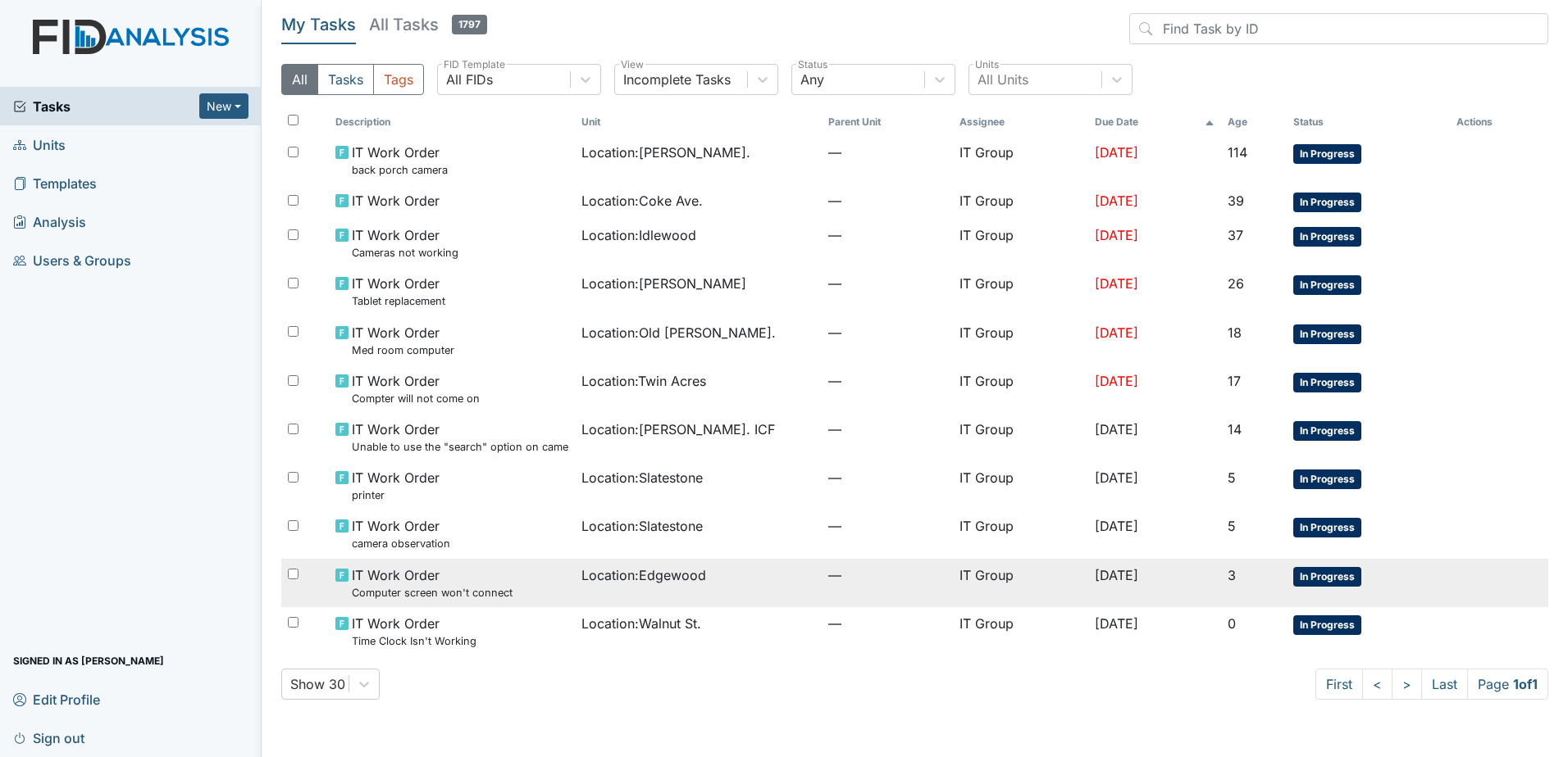
click at [679, 566] on span "Location : [GEOGRAPHIC_DATA]" at bounding box center [643, 576] width 124 height 20
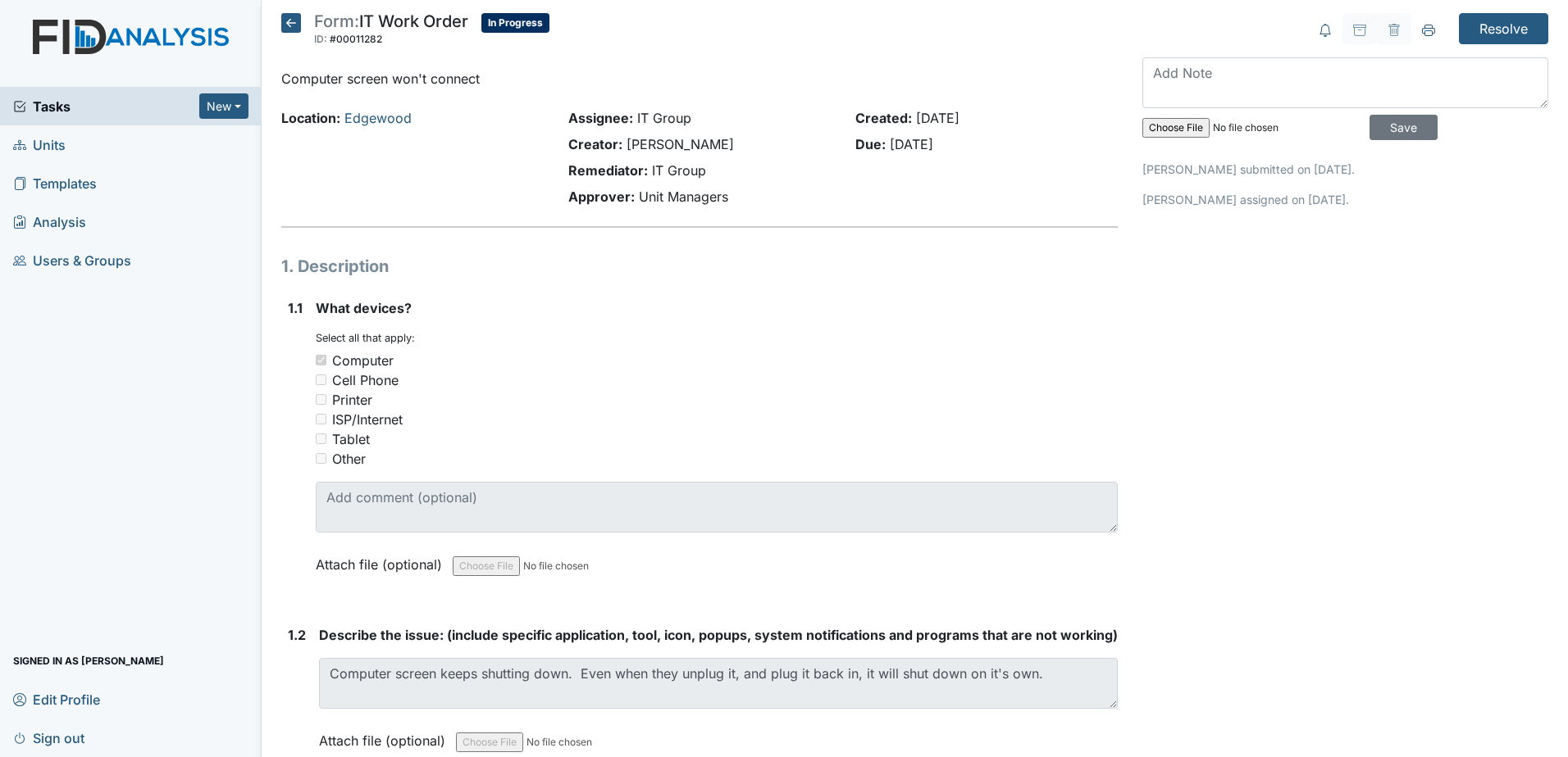
click at [287, 27] on icon at bounding box center [292, 23] width 20 height 20
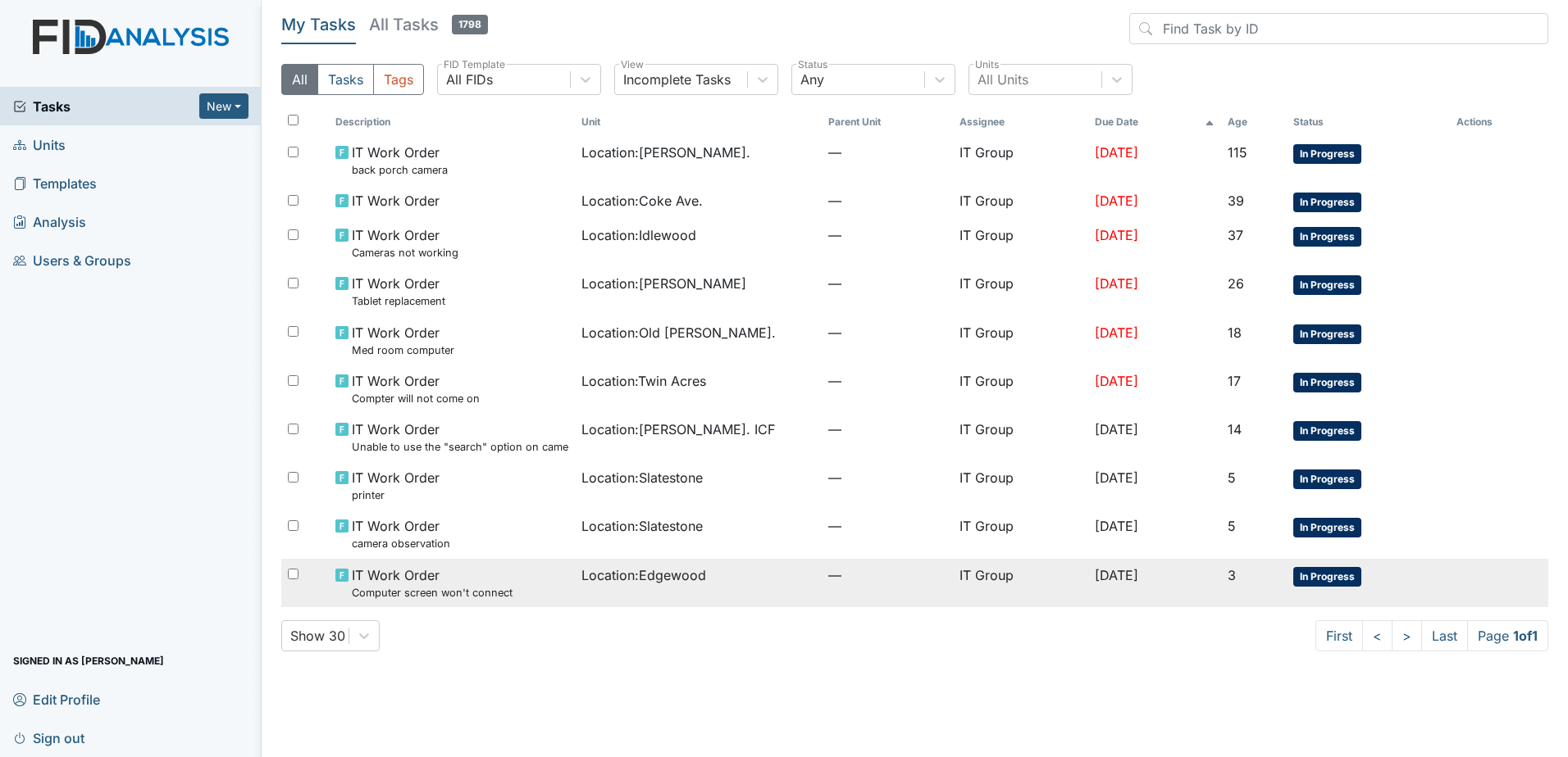
click at [545, 582] on div "IT Work Order Computer screen won't connect" at bounding box center [452, 583] width 234 height 35
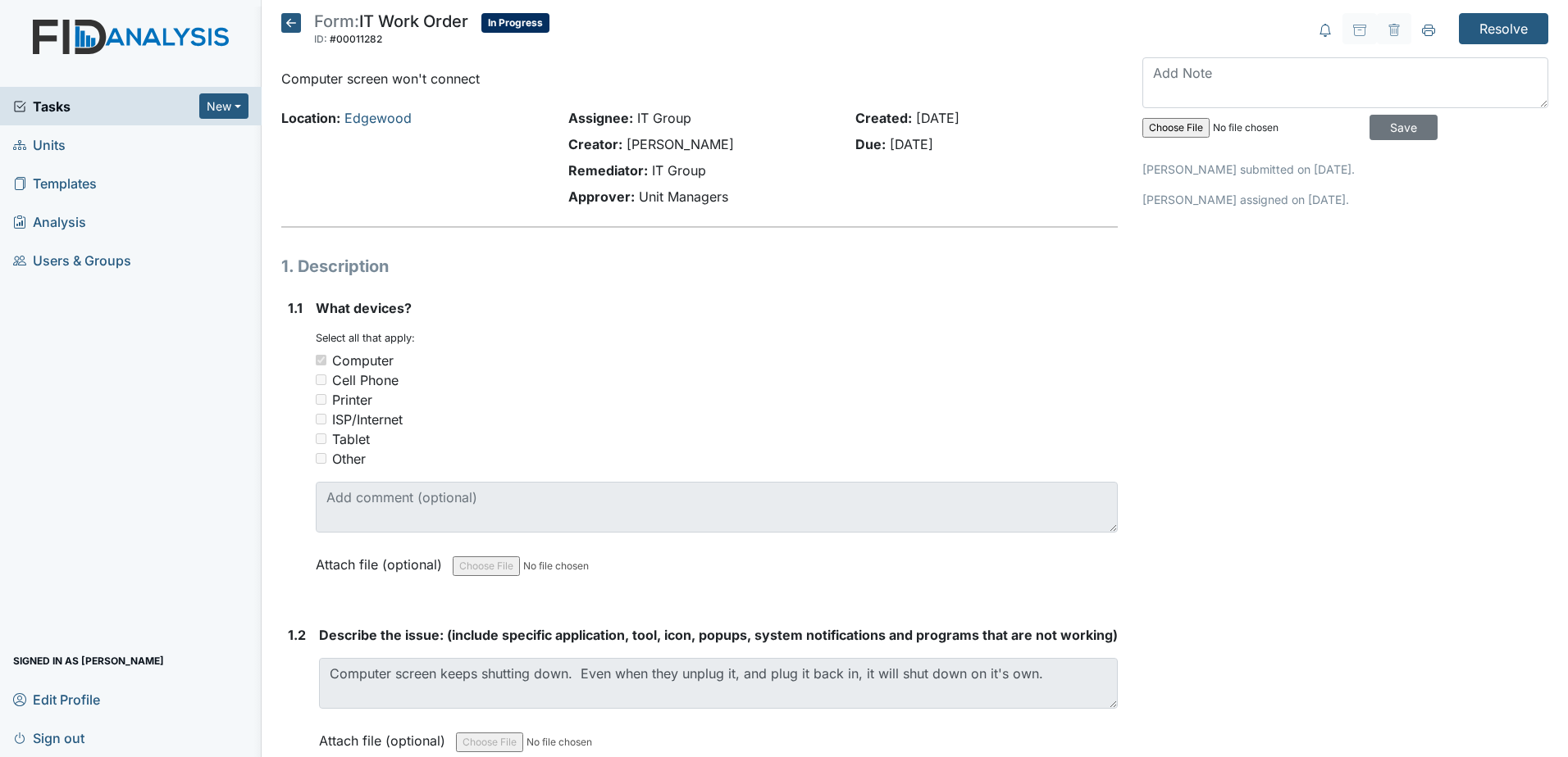
click at [296, 26] on icon at bounding box center [292, 23] width 20 height 20
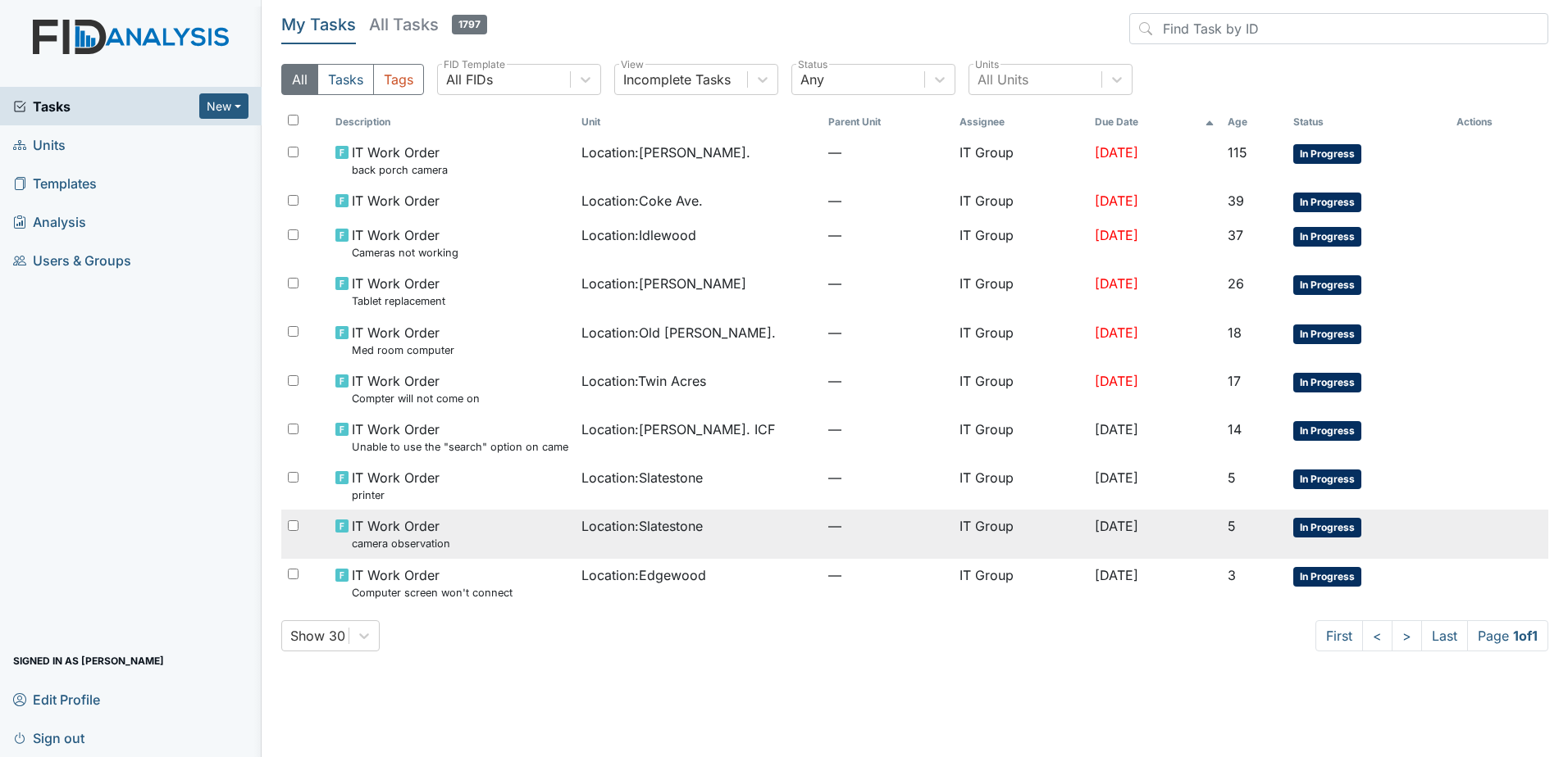
click at [670, 539] on td "Location : Slatestone" at bounding box center [698, 534] width 247 height 49
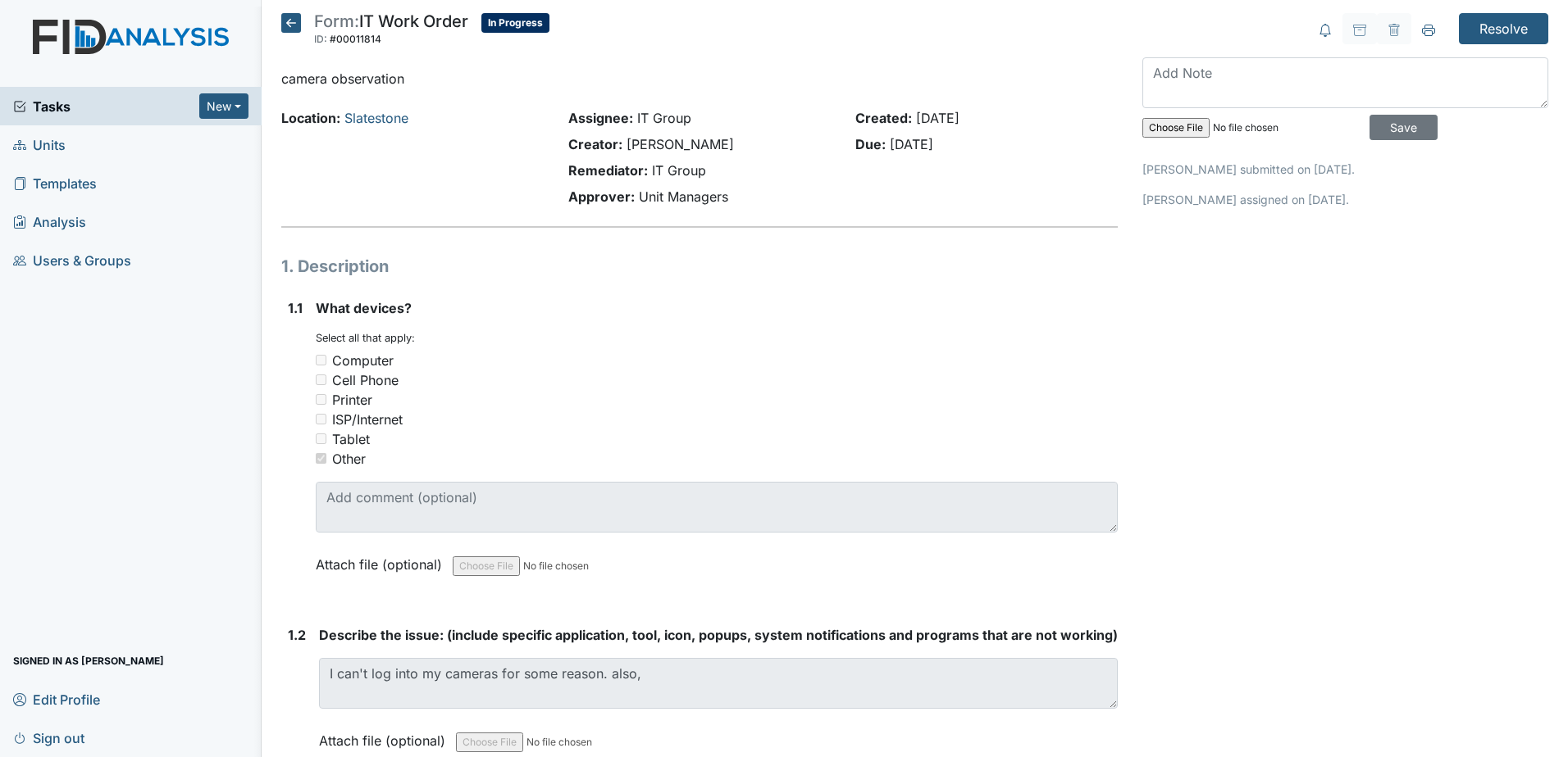
click at [283, 30] on icon at bounding box center [292, 23] width 20 height 20
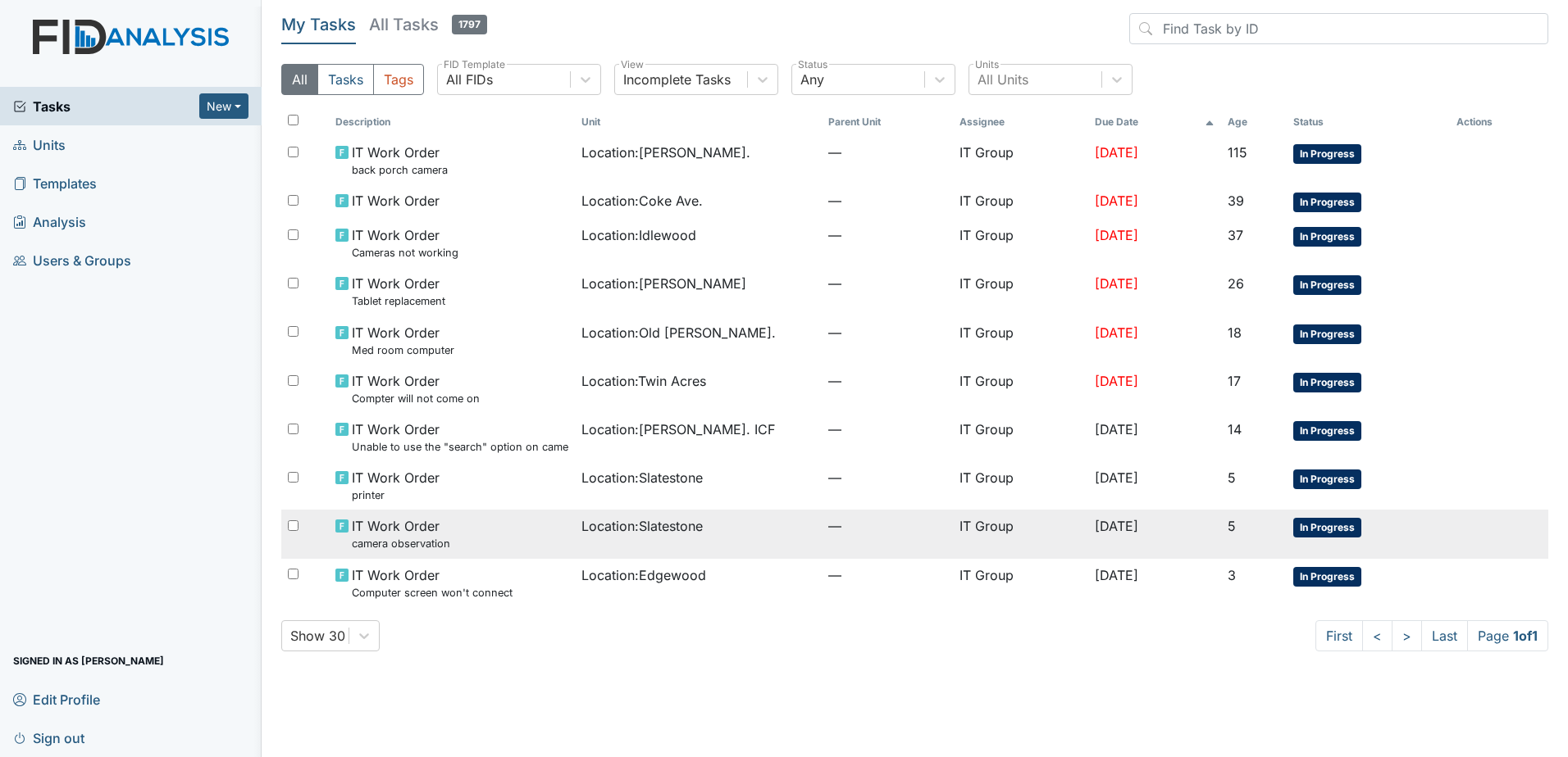
click at [515, 526] on div "IT Work Order camera observation" at bounding box center [452, 533] width 234 height 35
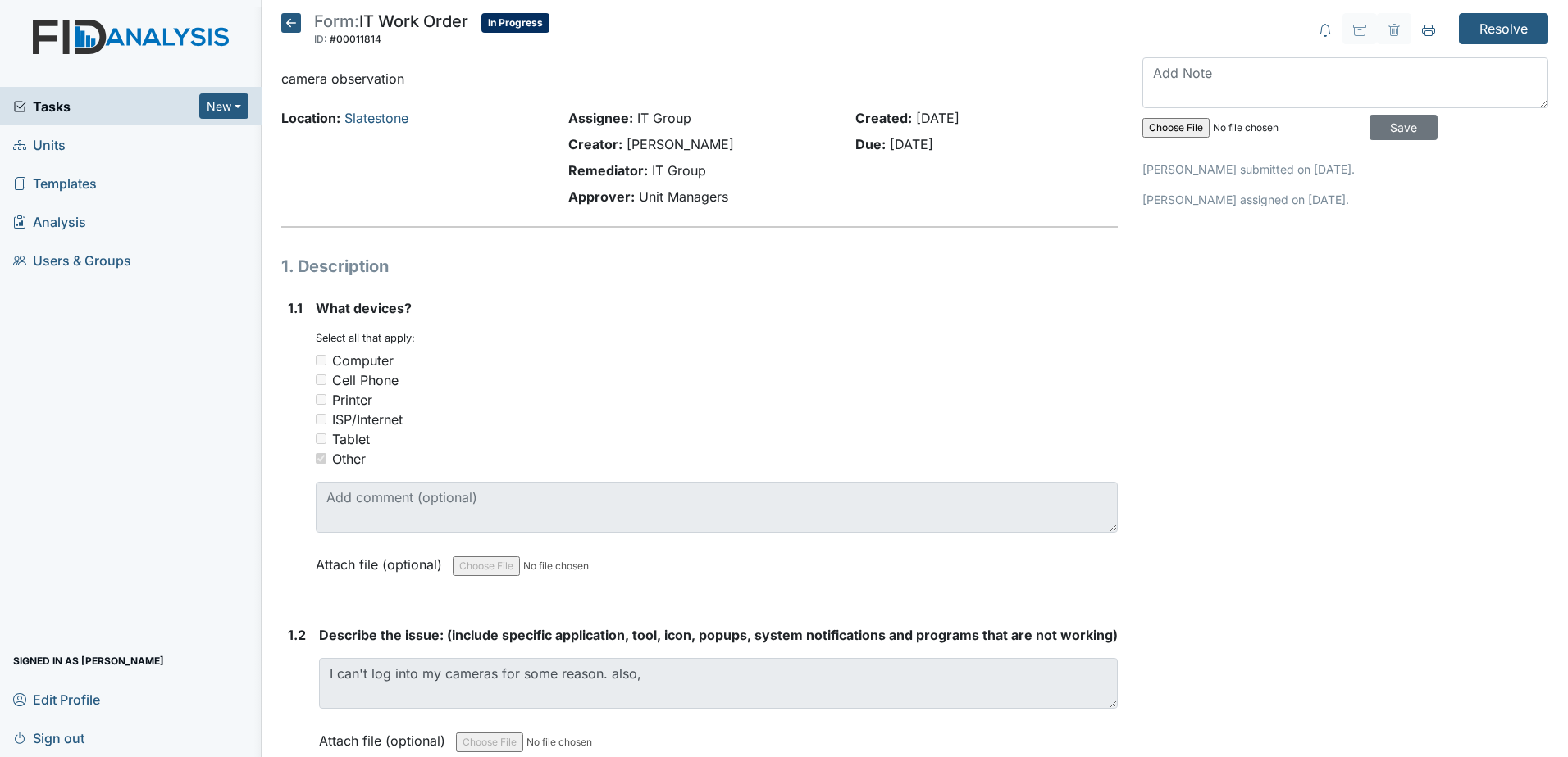
click at [292, 30] on icon at bounding box center [292, 23] width 20 height 20
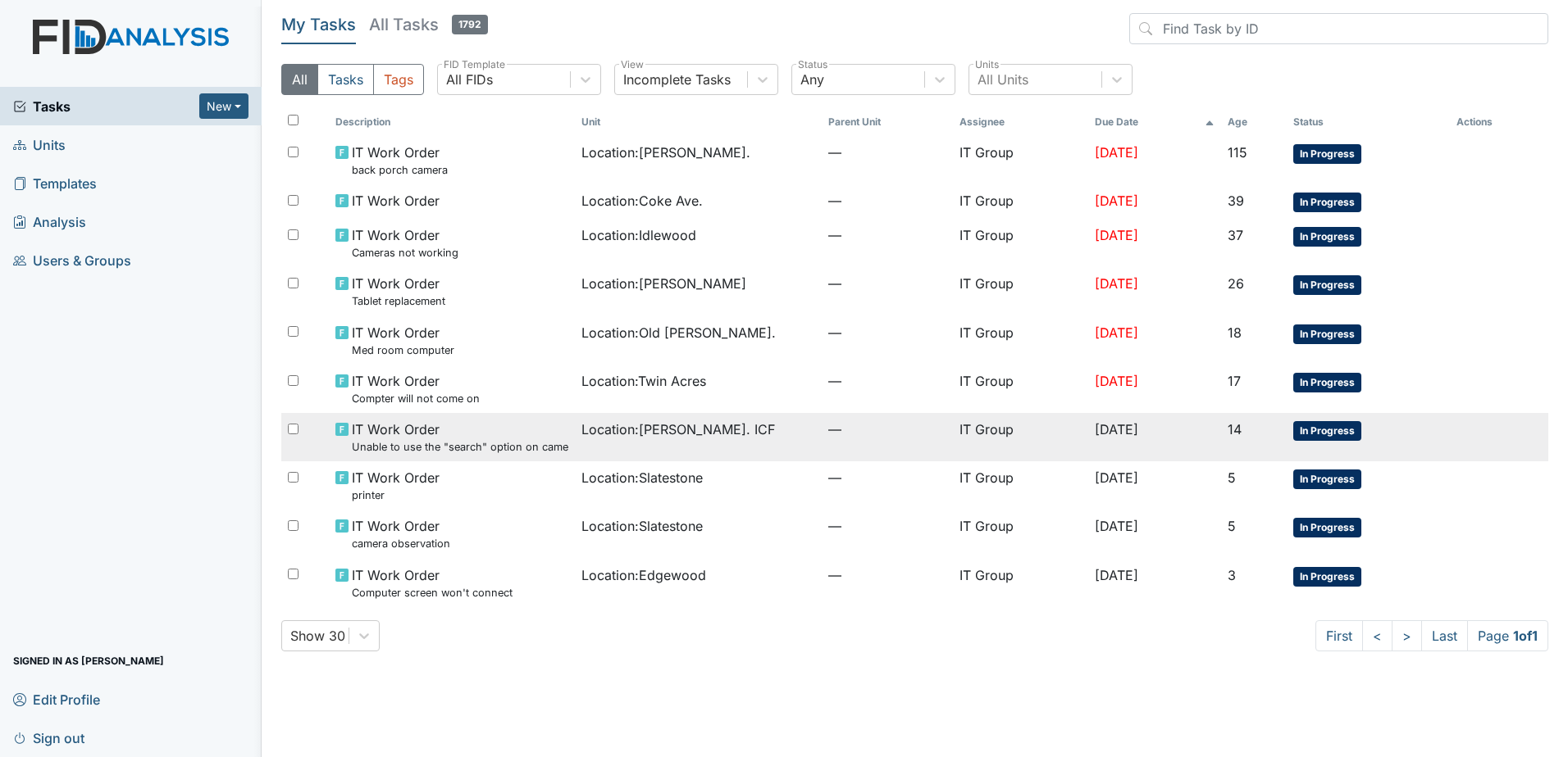
click at [723, 431] on div "Location : Luke St. ICF" at bounding box center [697, 430] width 234 height 20
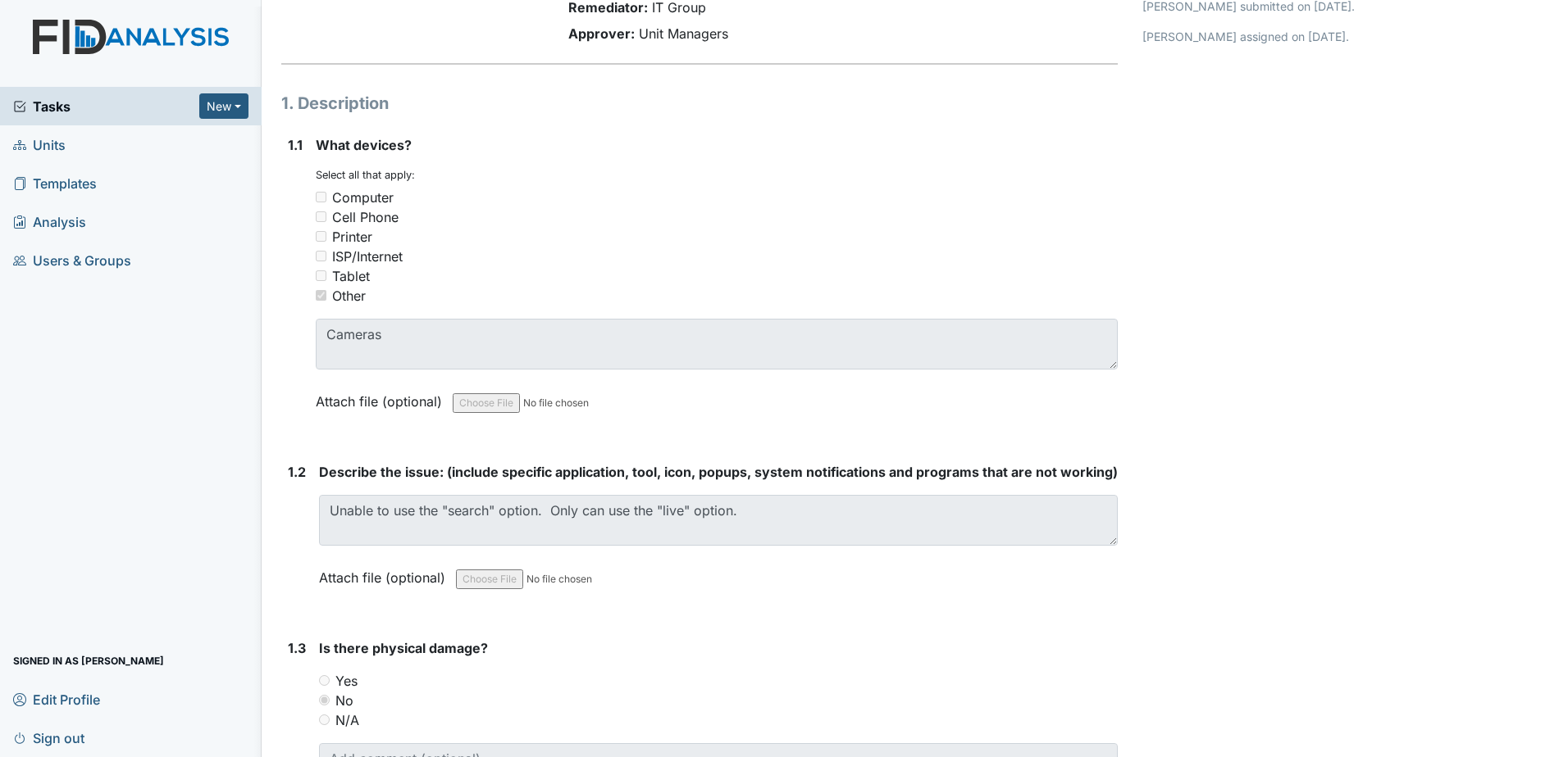
scroll to position [164, 0]
click at [586, 170] on div "You must select one or more of the below options. Select all that apply: Comput…" at bounding box center [716, 236] width 802 height 137
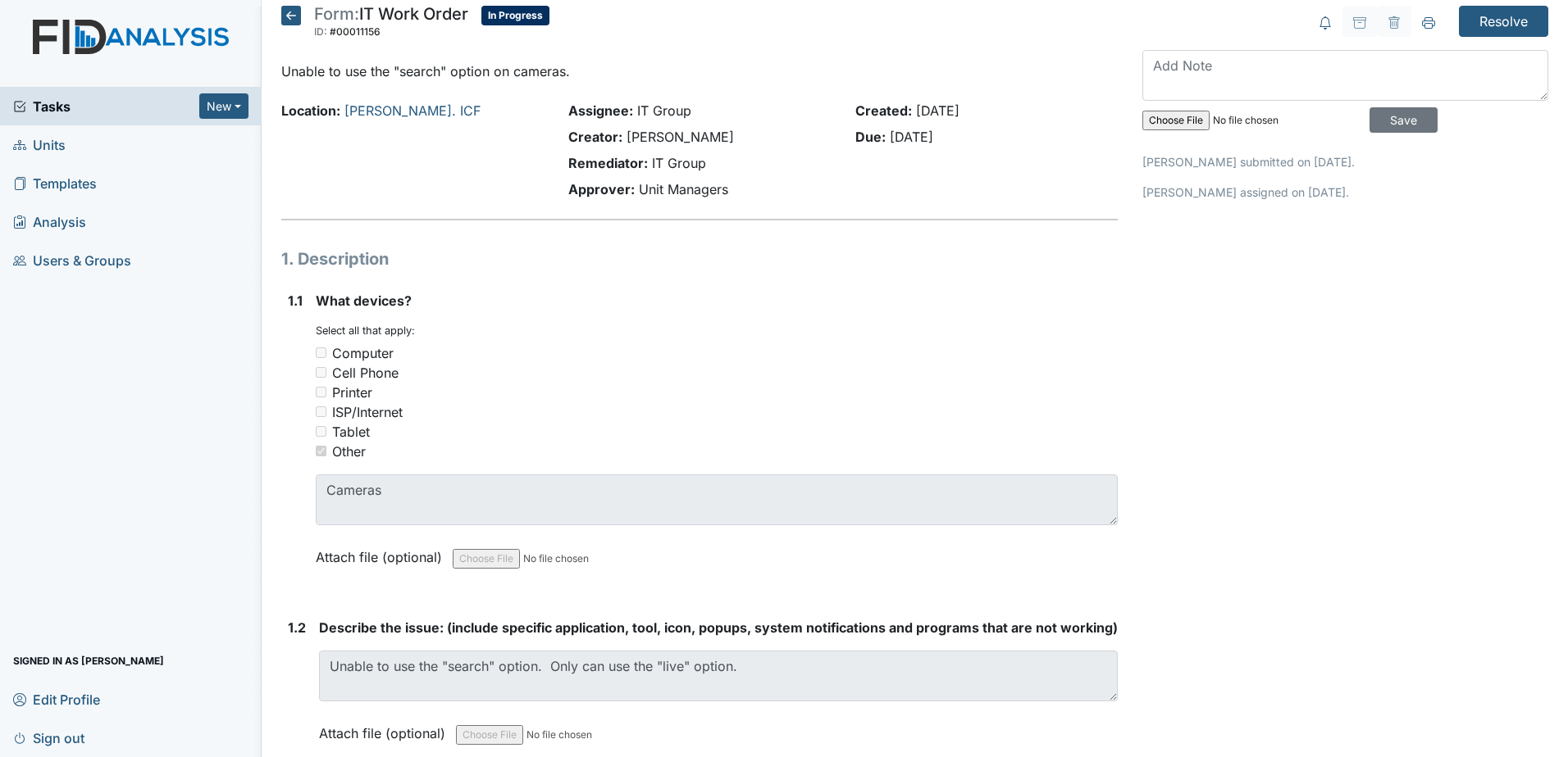
scroll to position [0, 0]
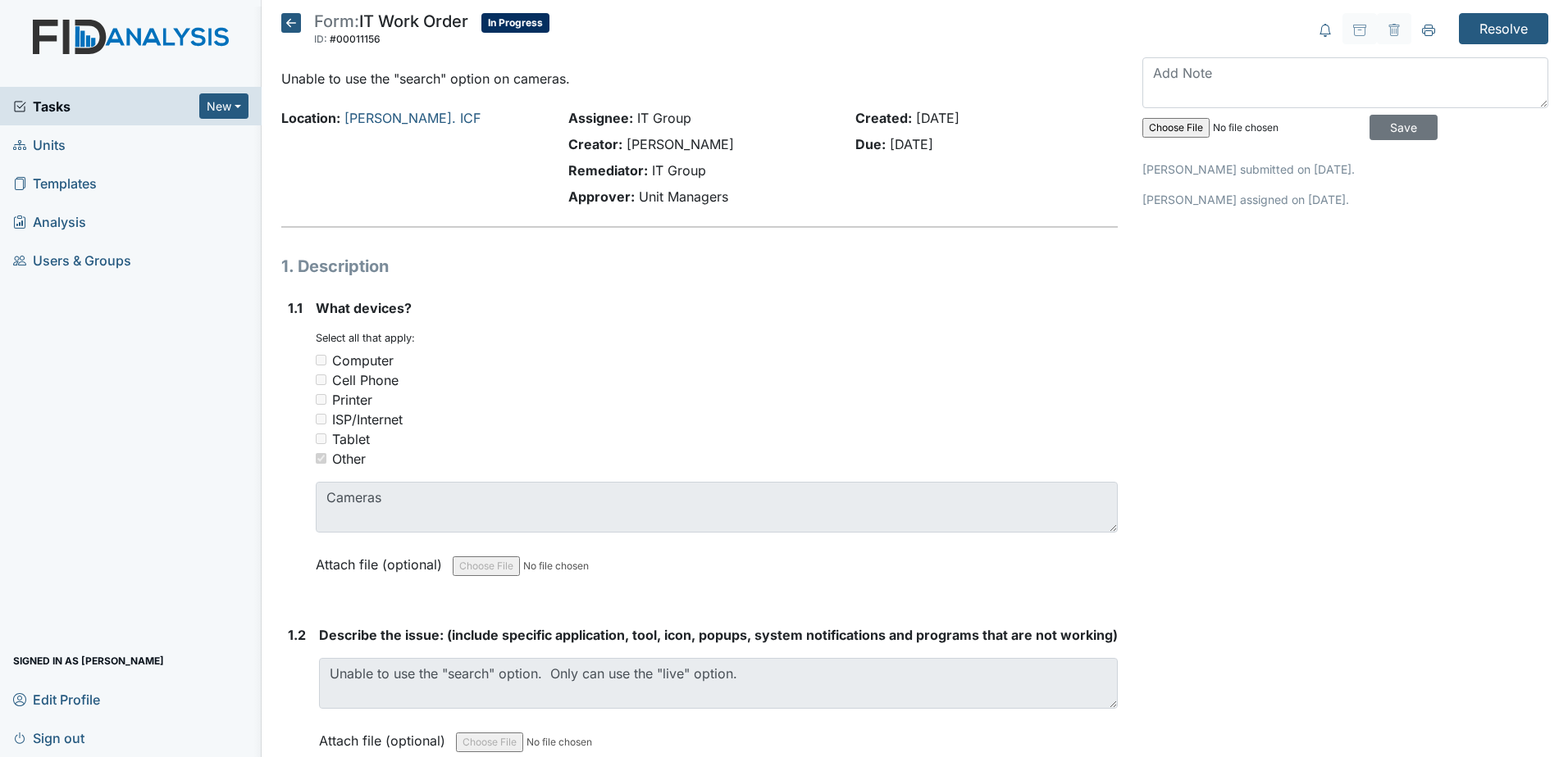
click at [300, 27] on h5 "Form: IT Work Order ID: #00011156 In Progress Autosaving..." at bounding box center [415, 31] width 268 height 36
click at [295, 25] on icon at bounding box center [292, 23] width 20 height 20
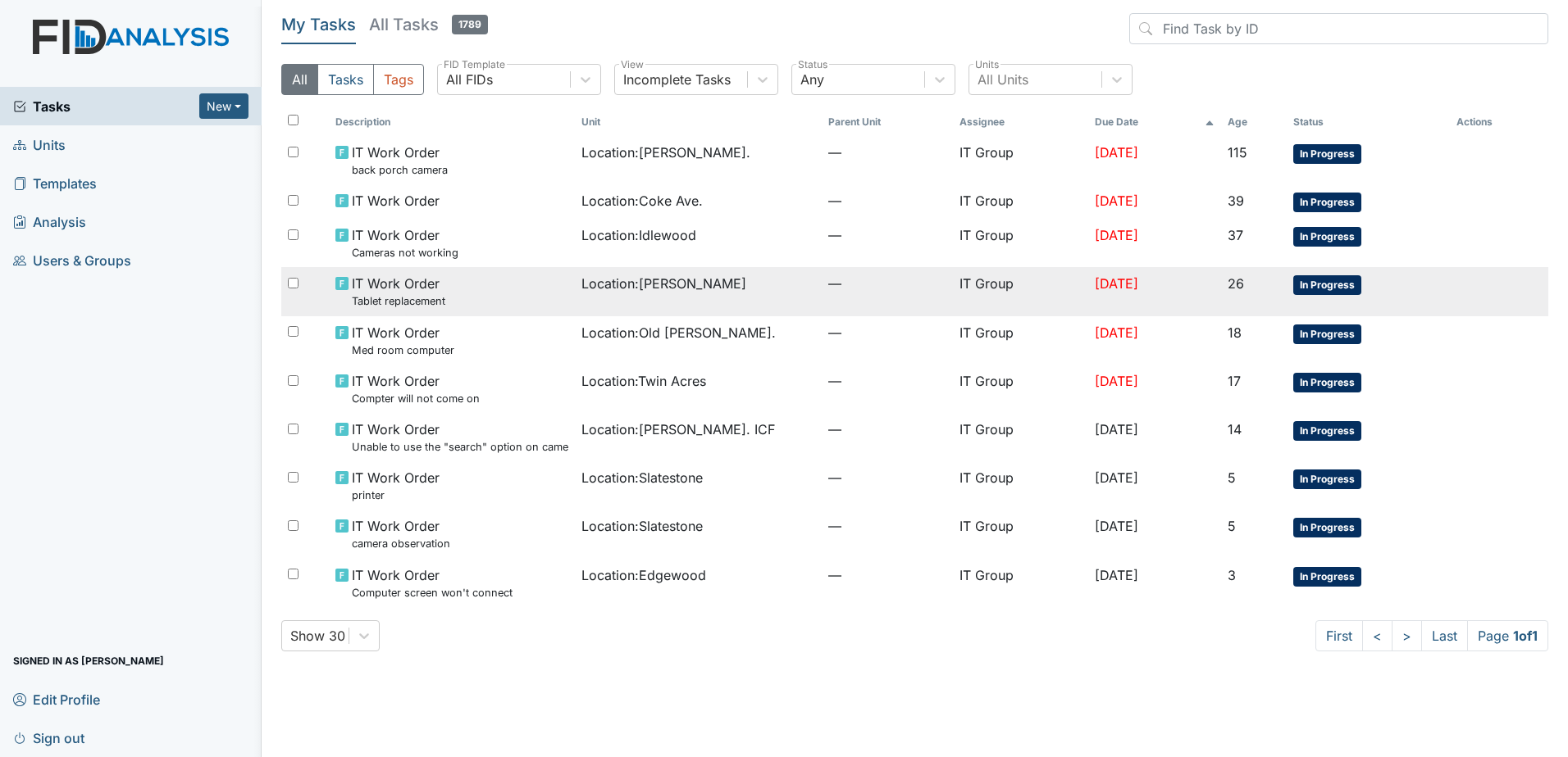
click at [505, 295] on div "IT Work Order Tablet replacement" at bounding box center [452, 290] width 234 height 35
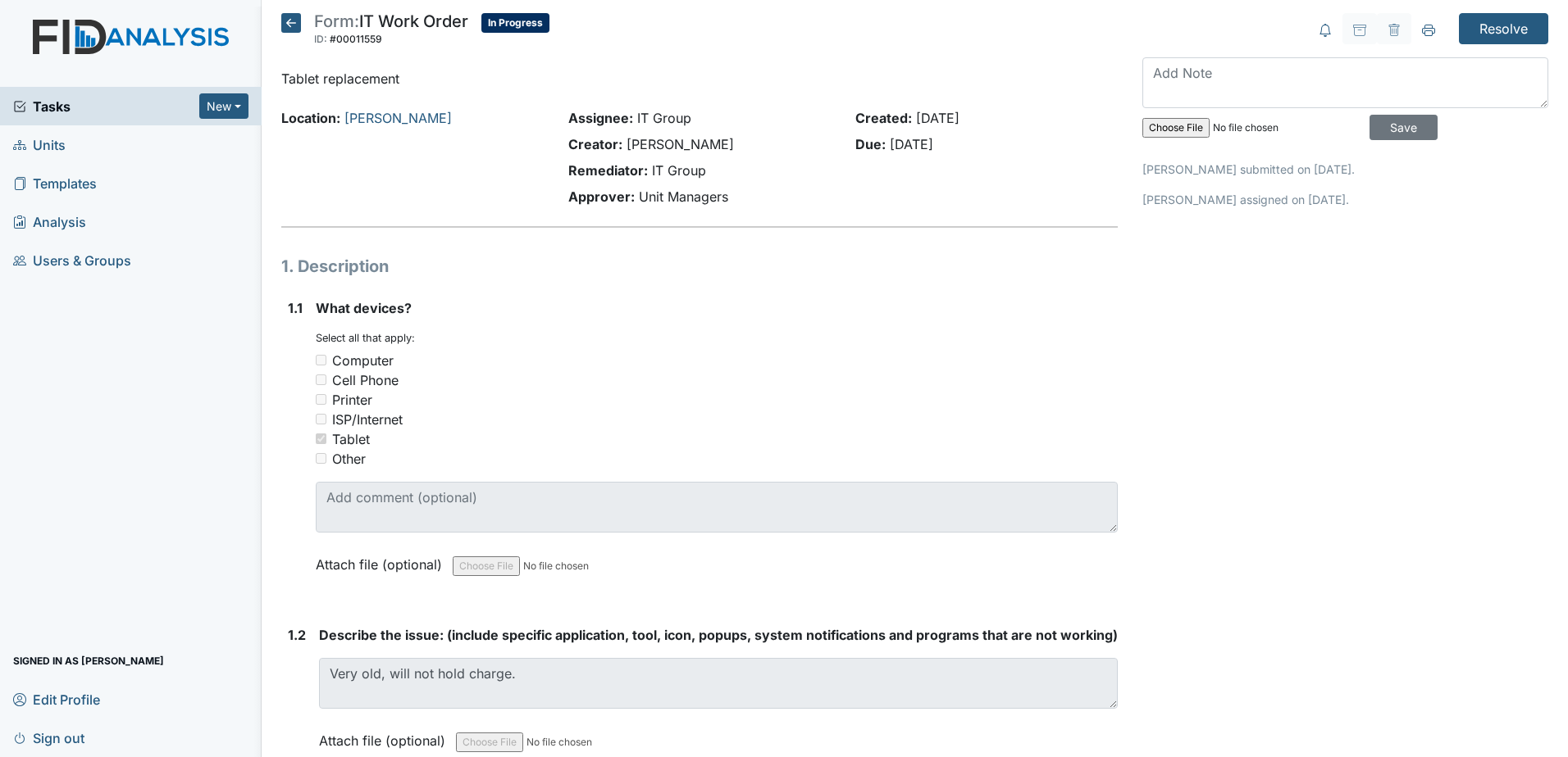
click at [289, 26] on icon at bounding box center [292, 23] width 20 height 20
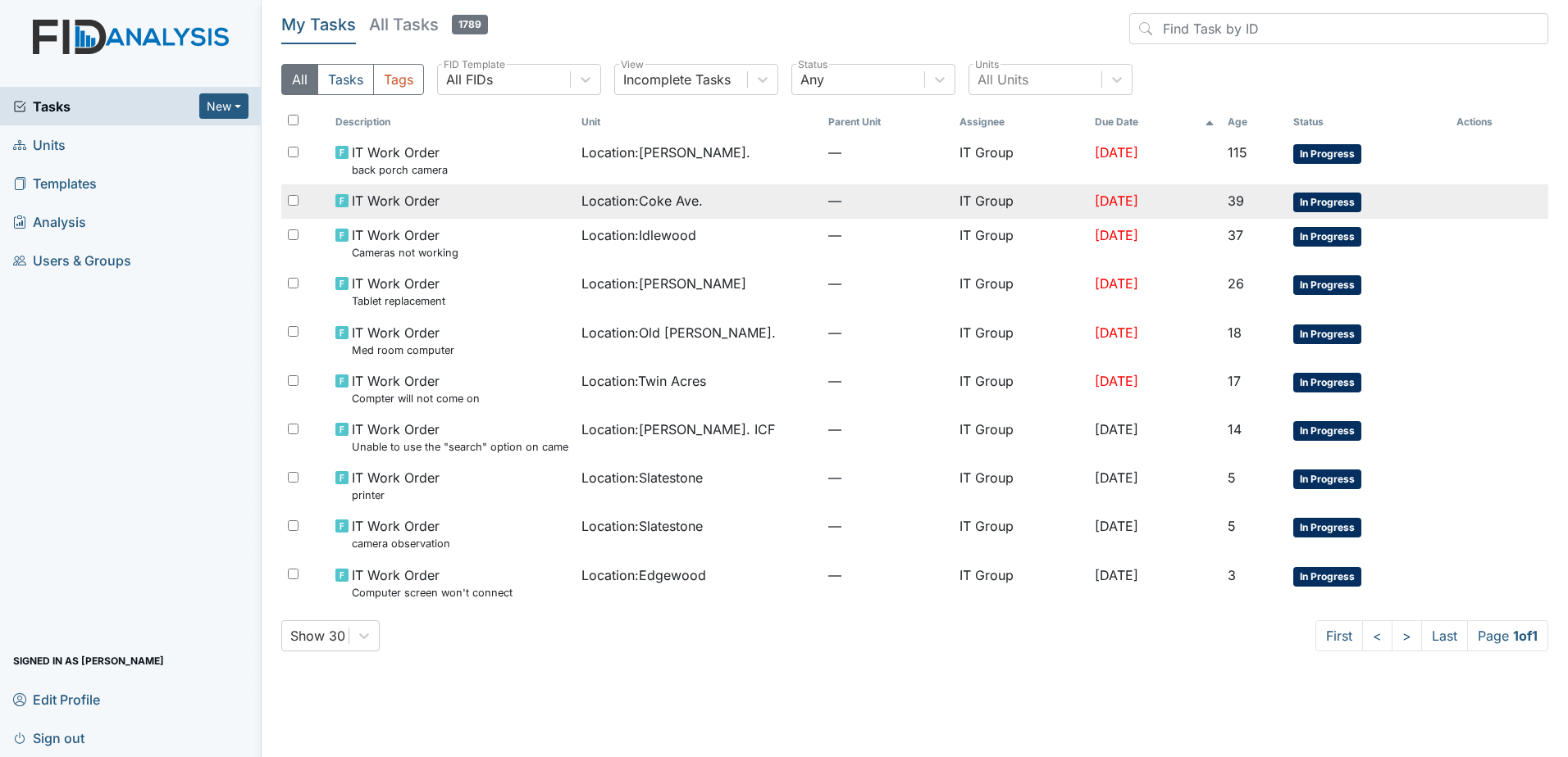
click at [649, 197] on span "Location : Coke Ave." at bounding box center [642, 201] width 121 height 20
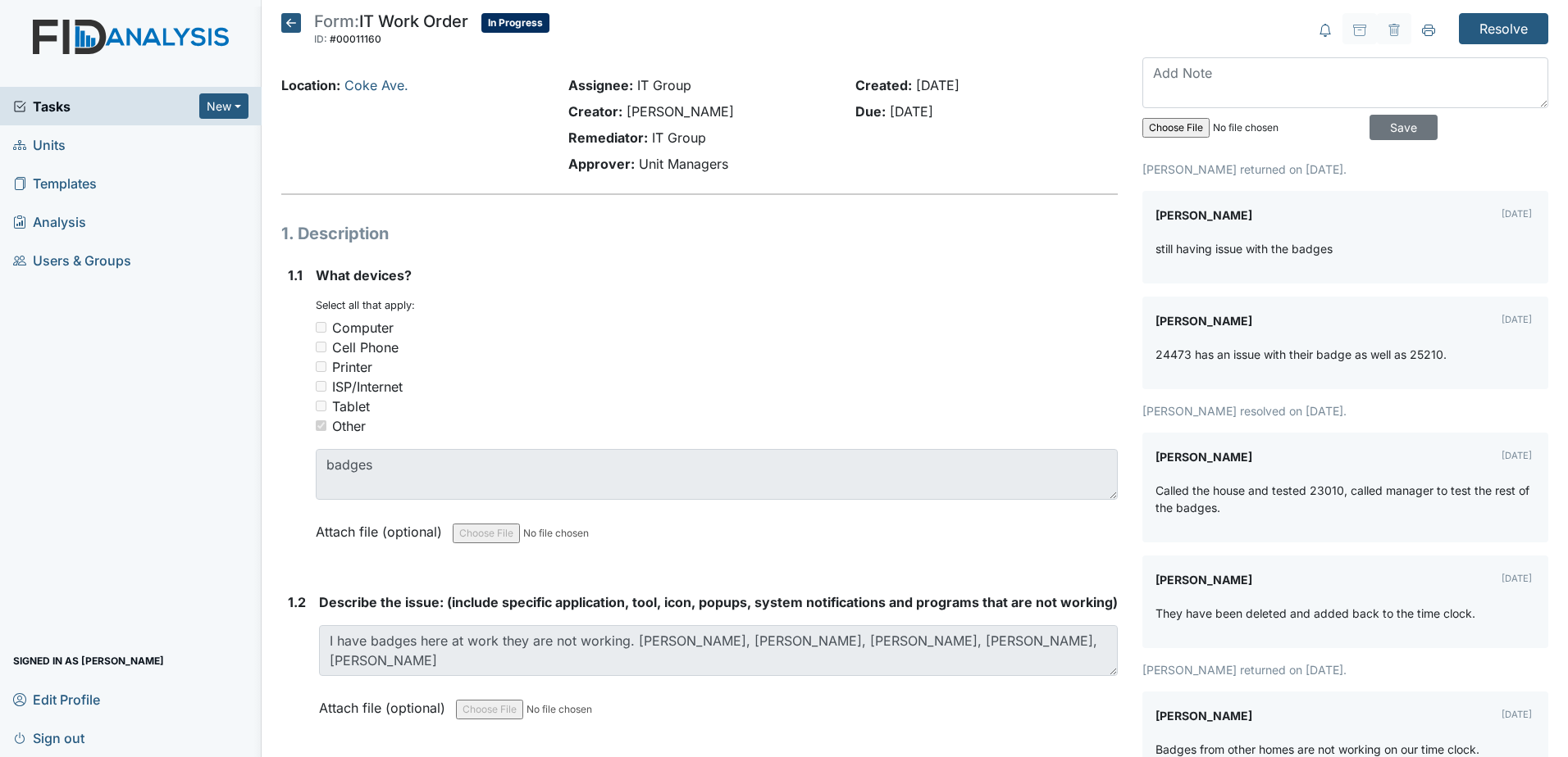
click at [292, 29] on icon at bounding box center [292, 23] width 20 height 20
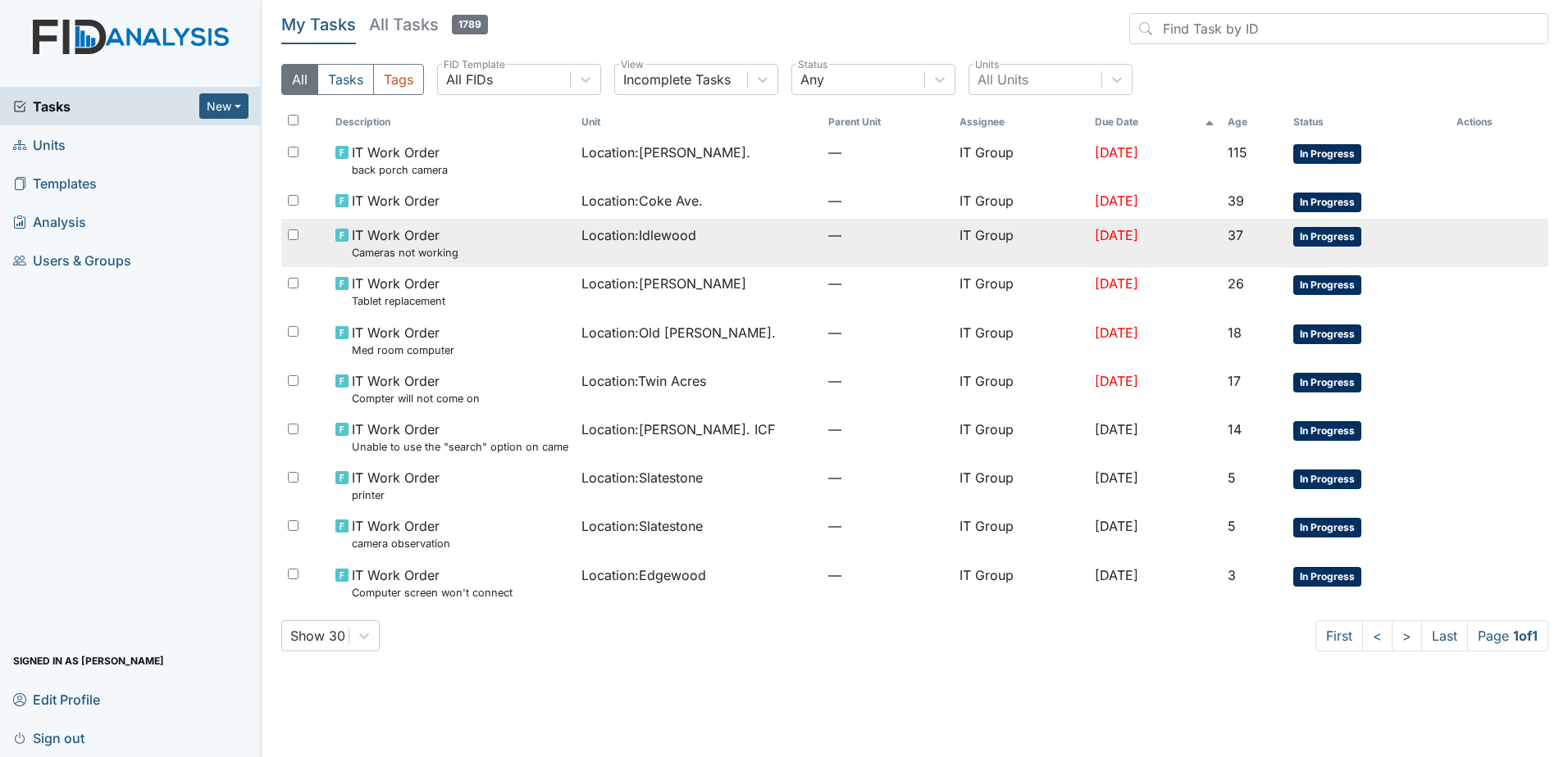
click at [545, 241] on div "IT Work Order Cameras not working" at bounding box center [452, 243] width 234 height 35
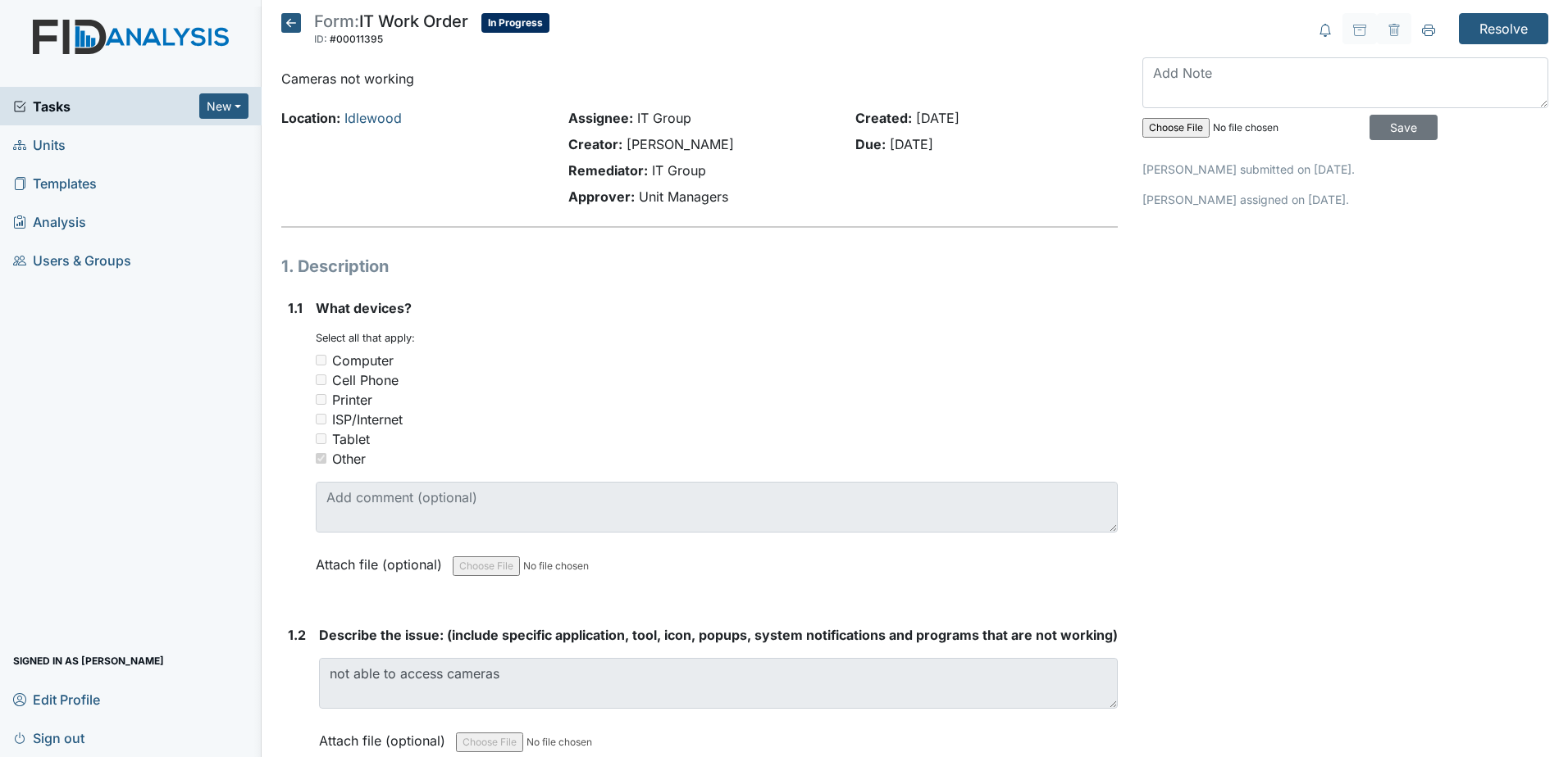
click at [290, 27] on icon at bounding box center [292, 23] width 20 height 20
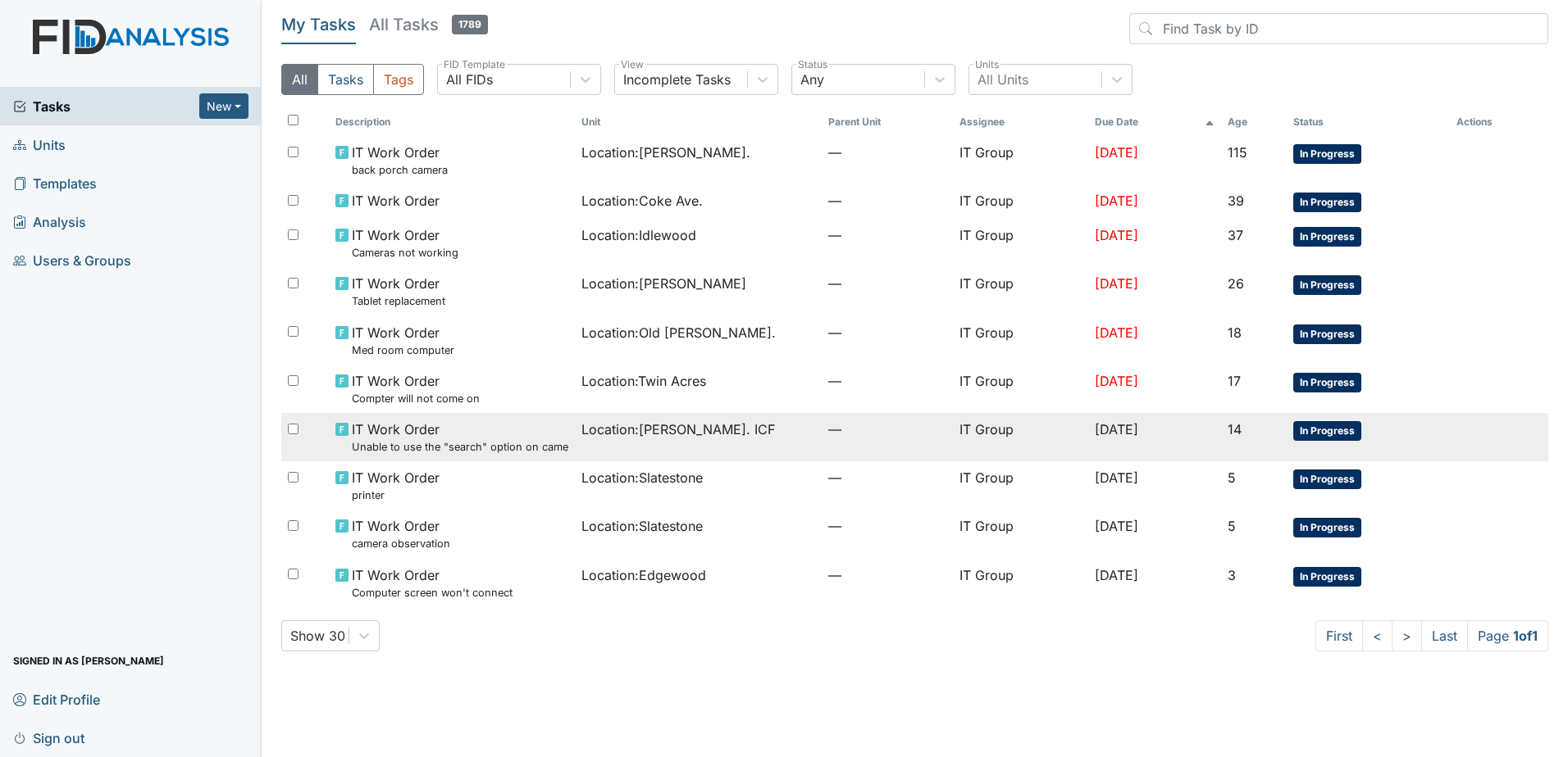
click at [602, 431] on span "Location : Luke St. ICF" at bounding box center [678, 430] width 193 height 20
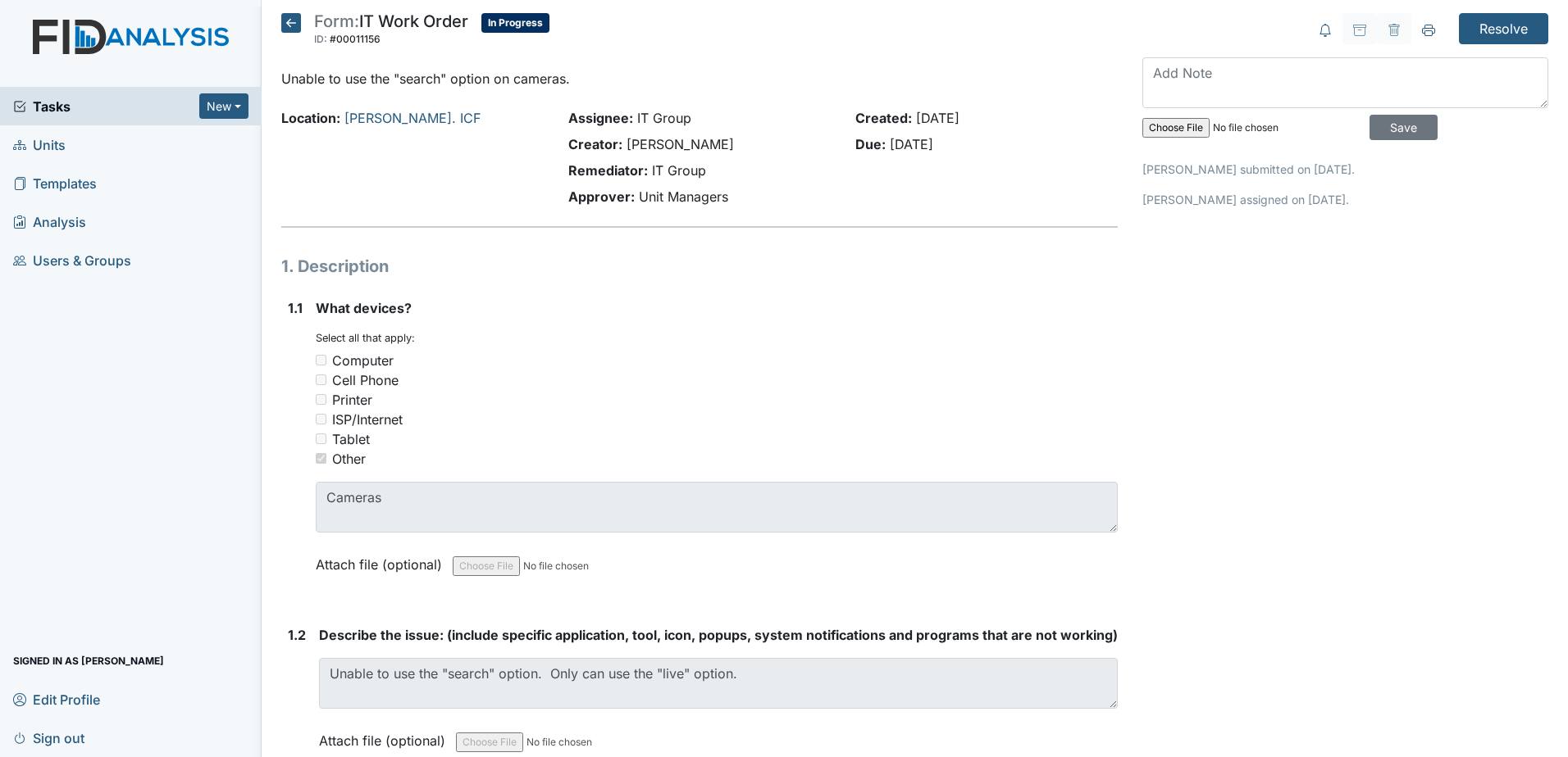
click at [294, 25] on icon at bounding box center [292, 23] width 20 height 20
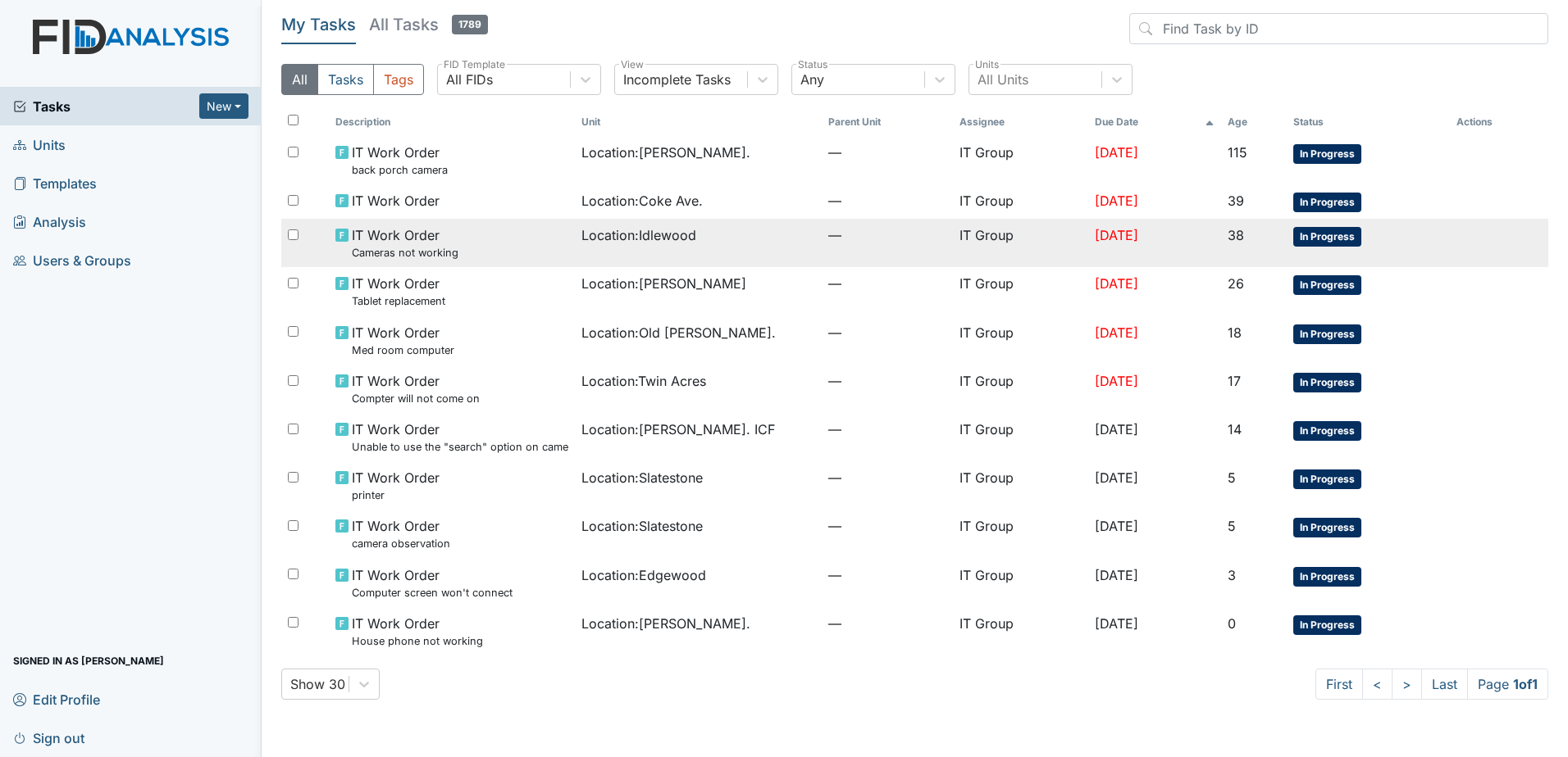
click at [515, 246] on div "IT Work Order Cameras not working" at bounding box center [452, 243] width 234 height 35
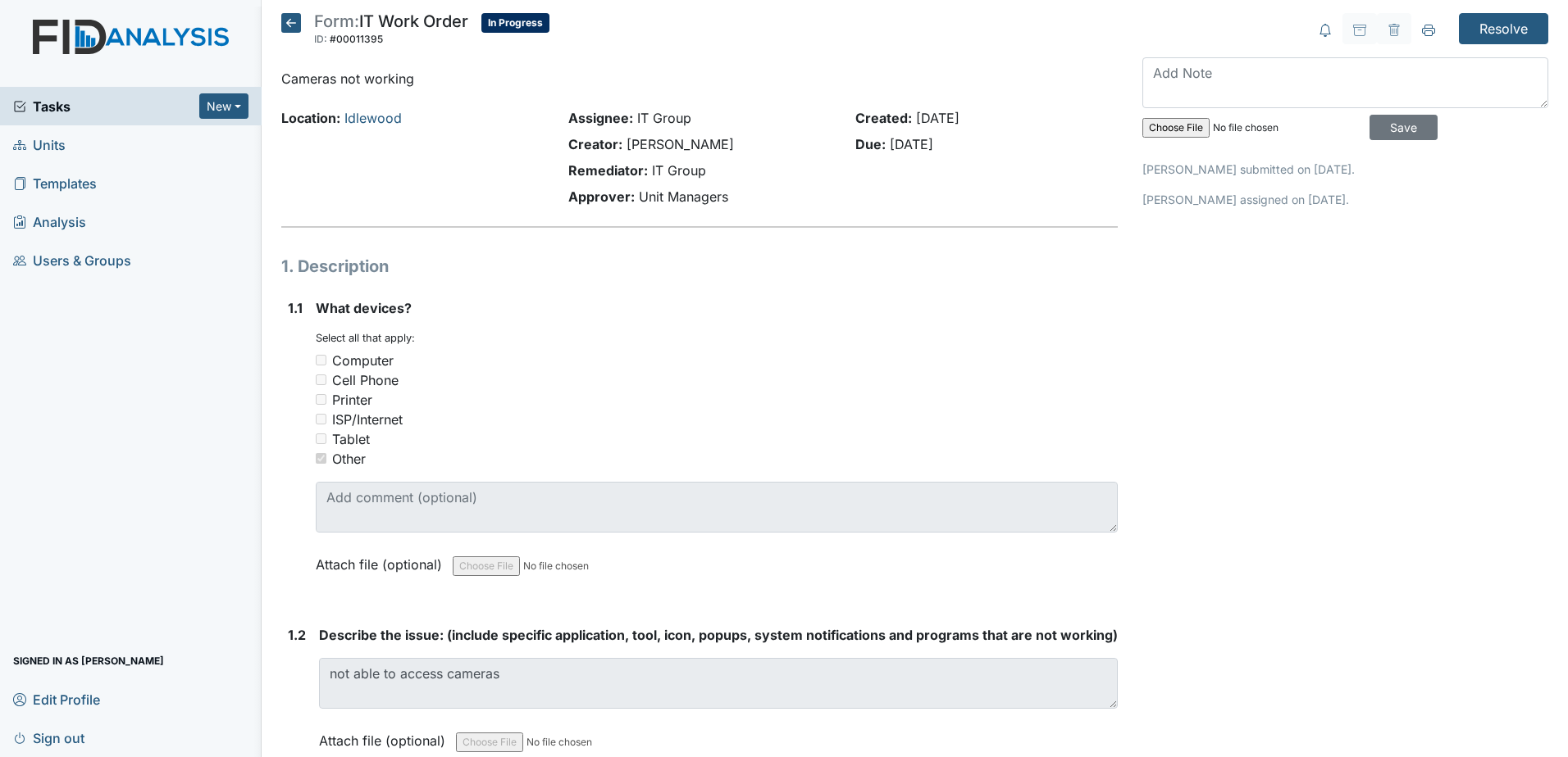
click at [283, 23] on icon at bounding box center [292, 23] width 20 height 20
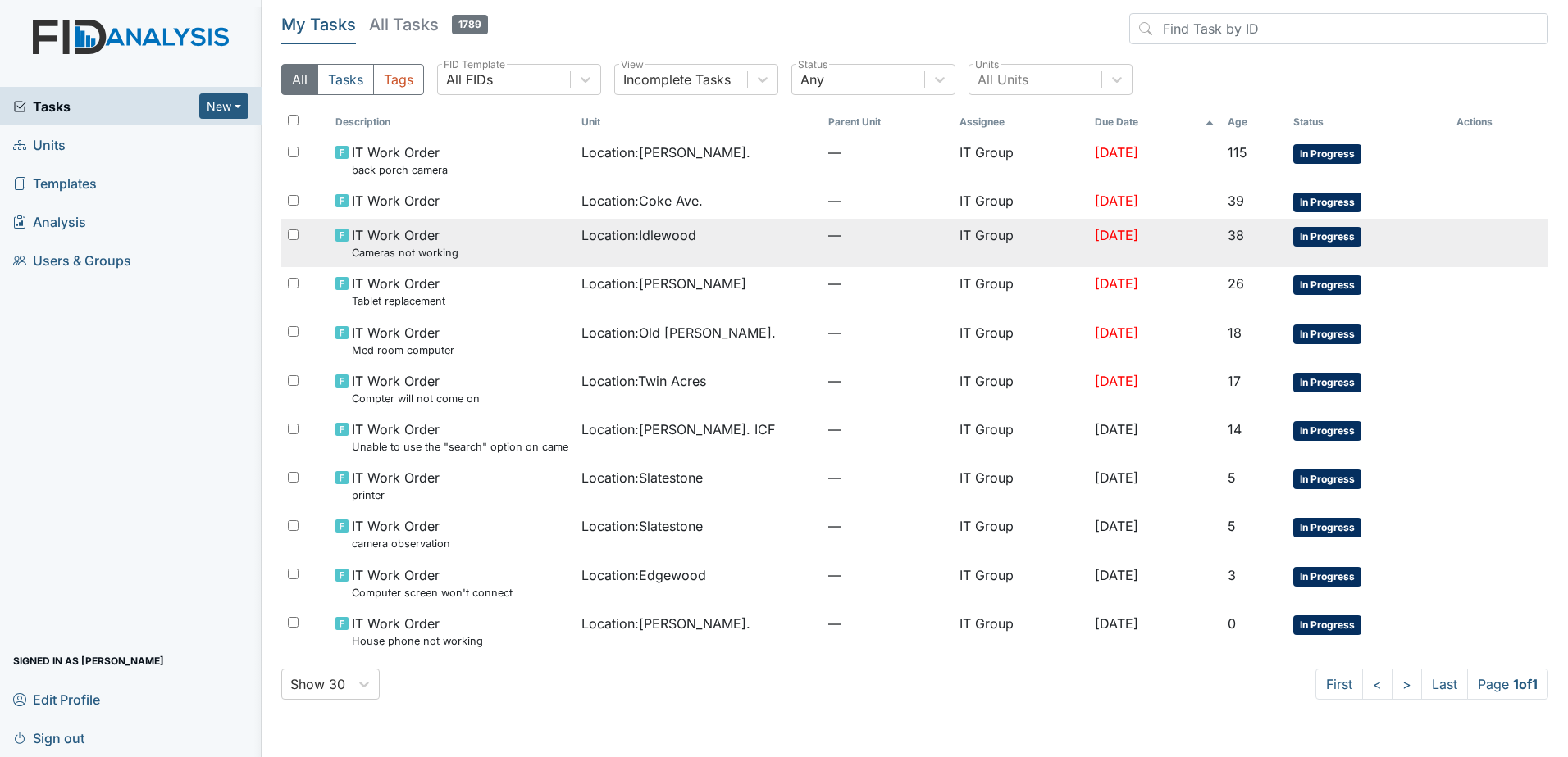
click at [504, 242] on div "IT Work Order Cameras not working" at bounding box center [452, 243] width 234 height 35
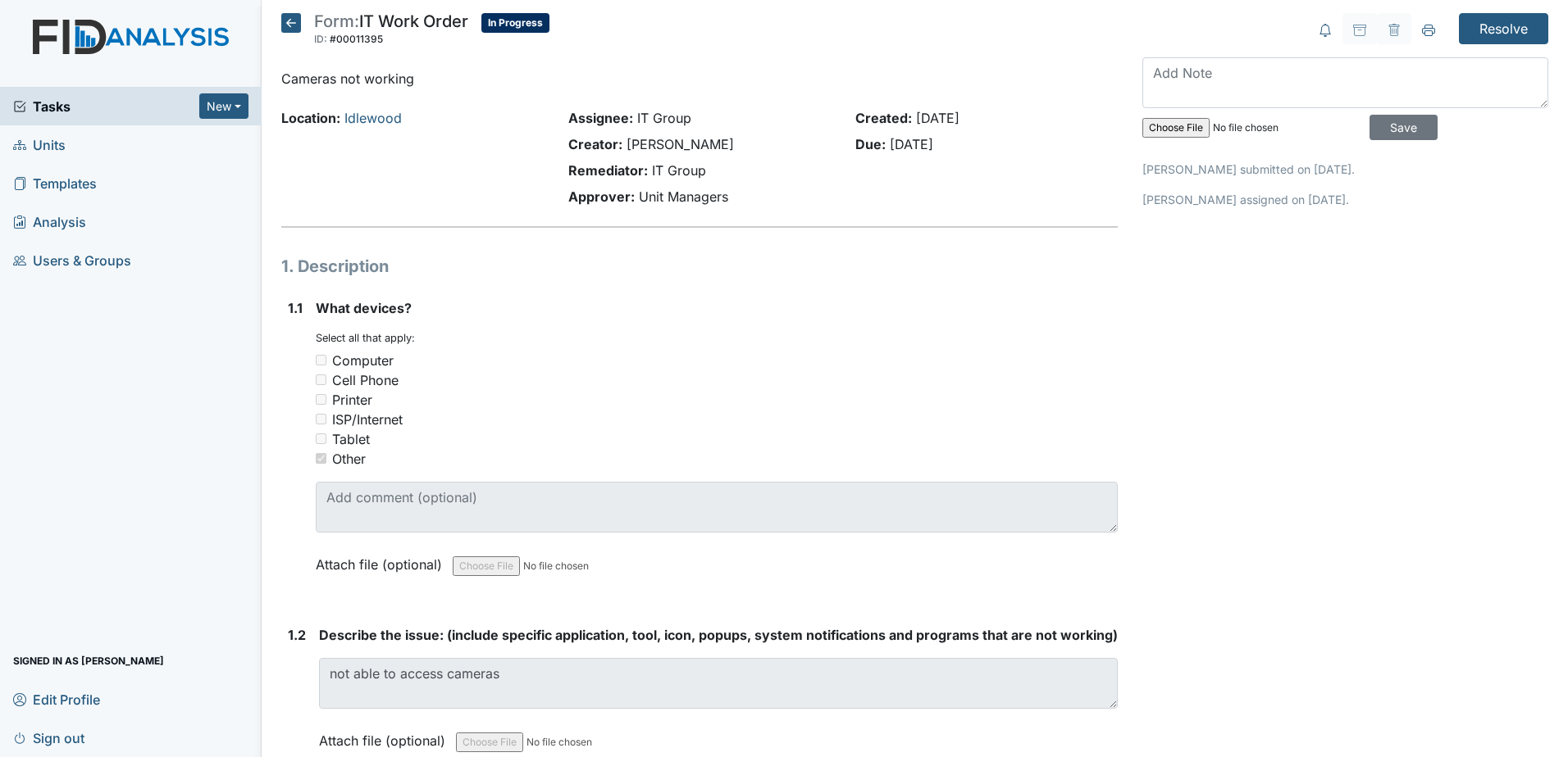
click at [292, 18] on icon at bounding box center [292, 23] width 20 height 20
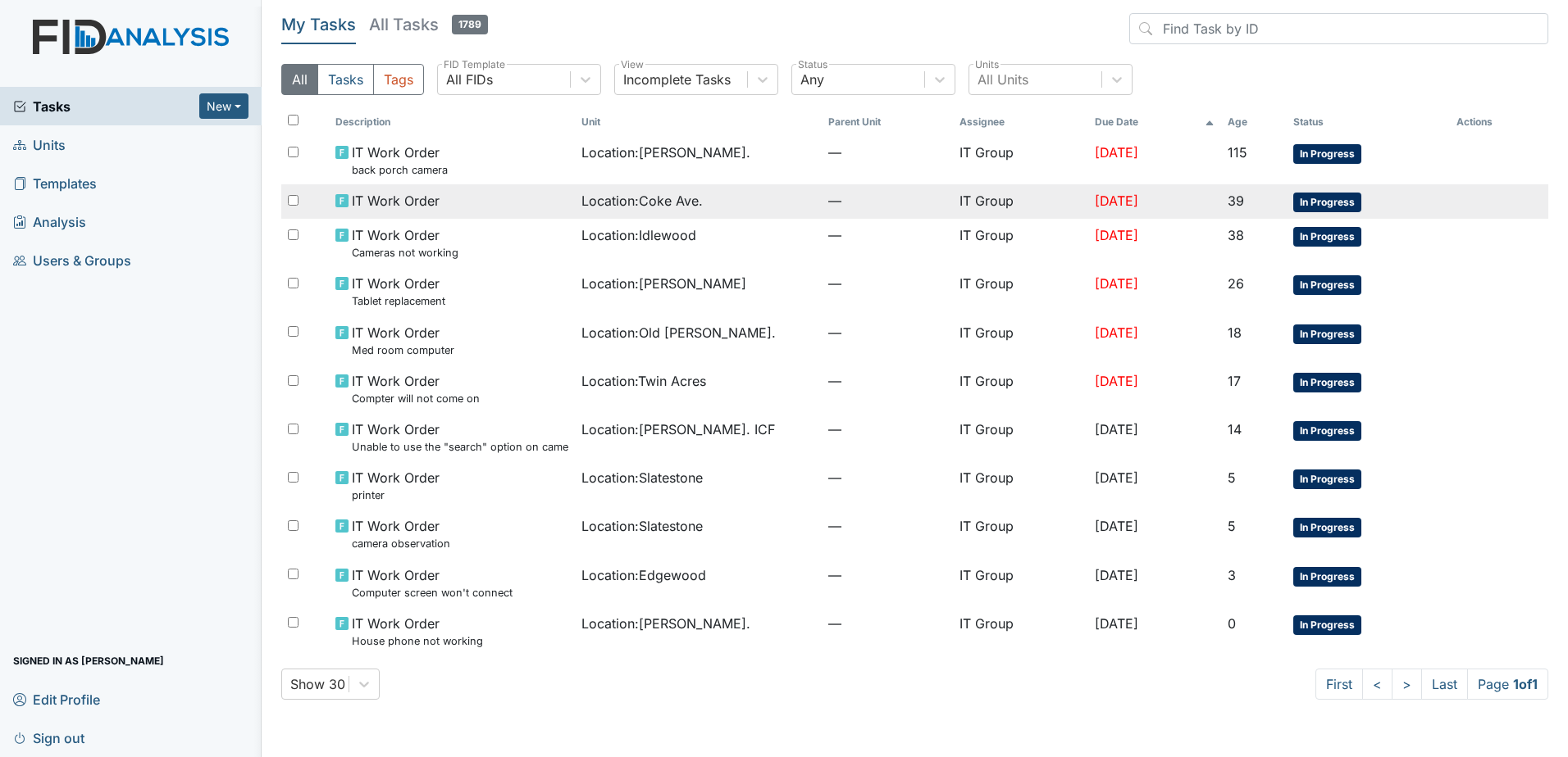
click at [526, 200] on div "IT Work Order" at bounding box center [452, 201] width 234 height 20
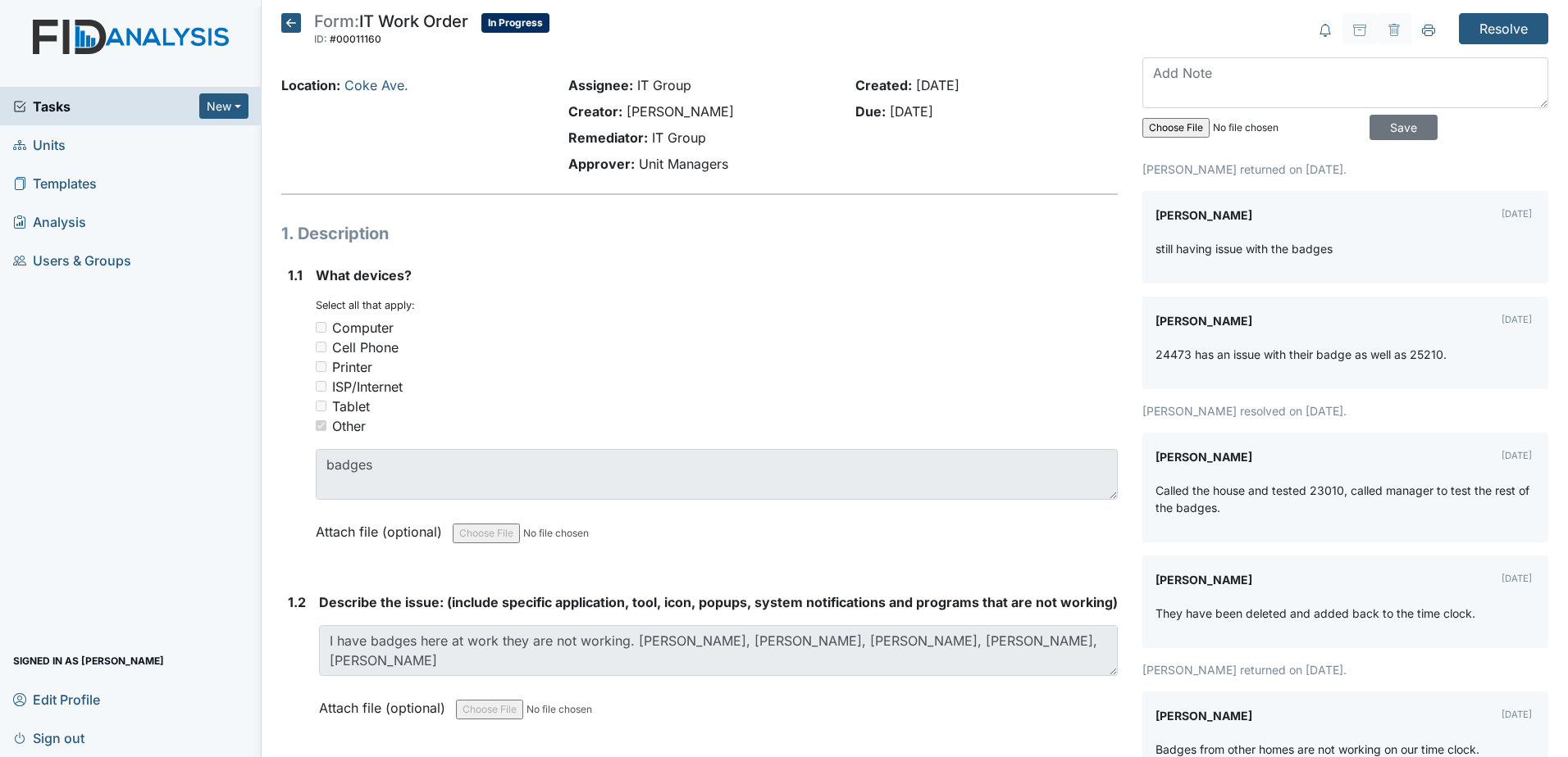
click at [294, 24] on icon at bounding box center [292, 23] width 20 height 20
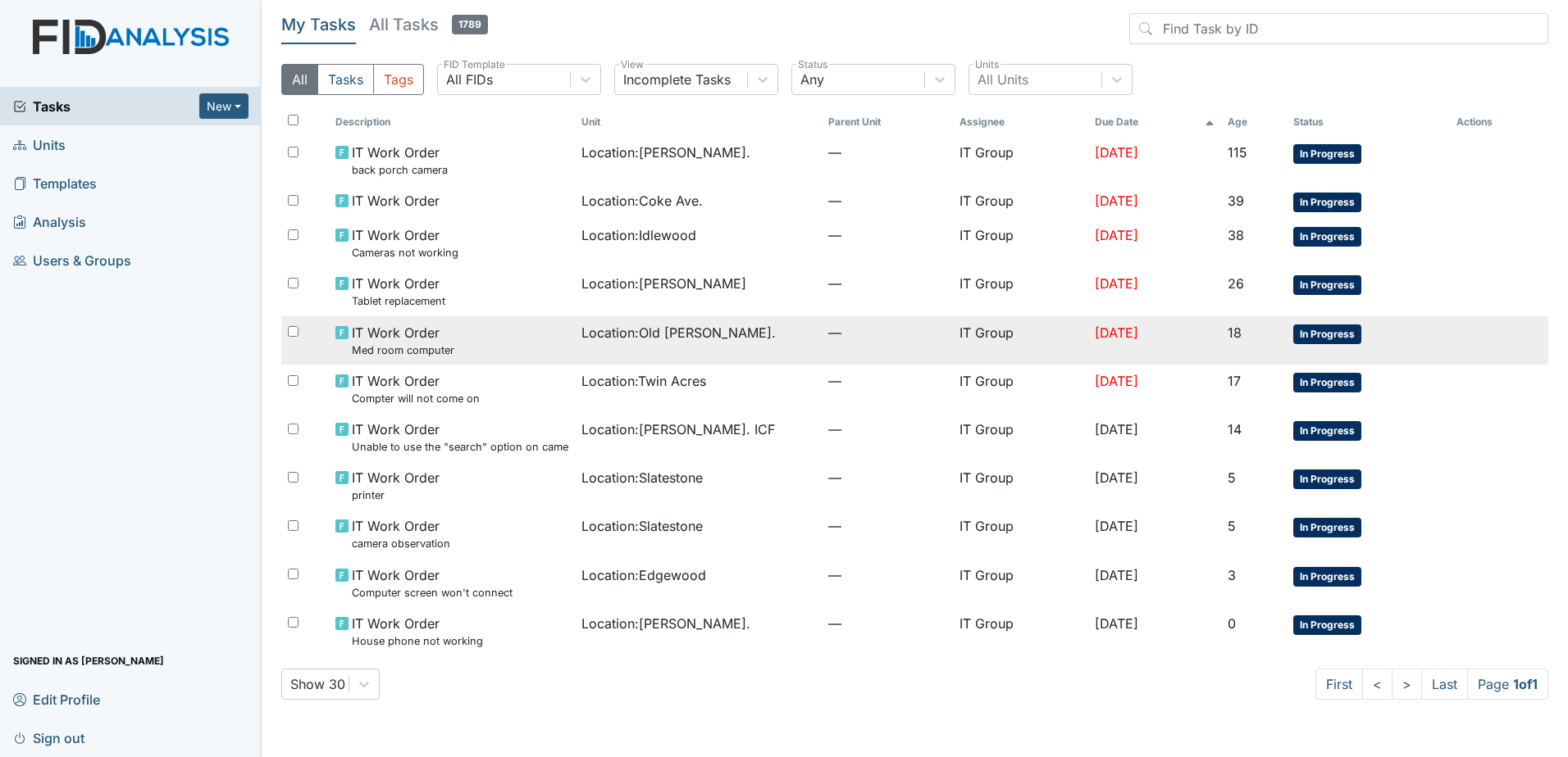
click at [519, 340] on div "IT Work Order Med room computer" at bounding box center [452, 340] width 234 height 35
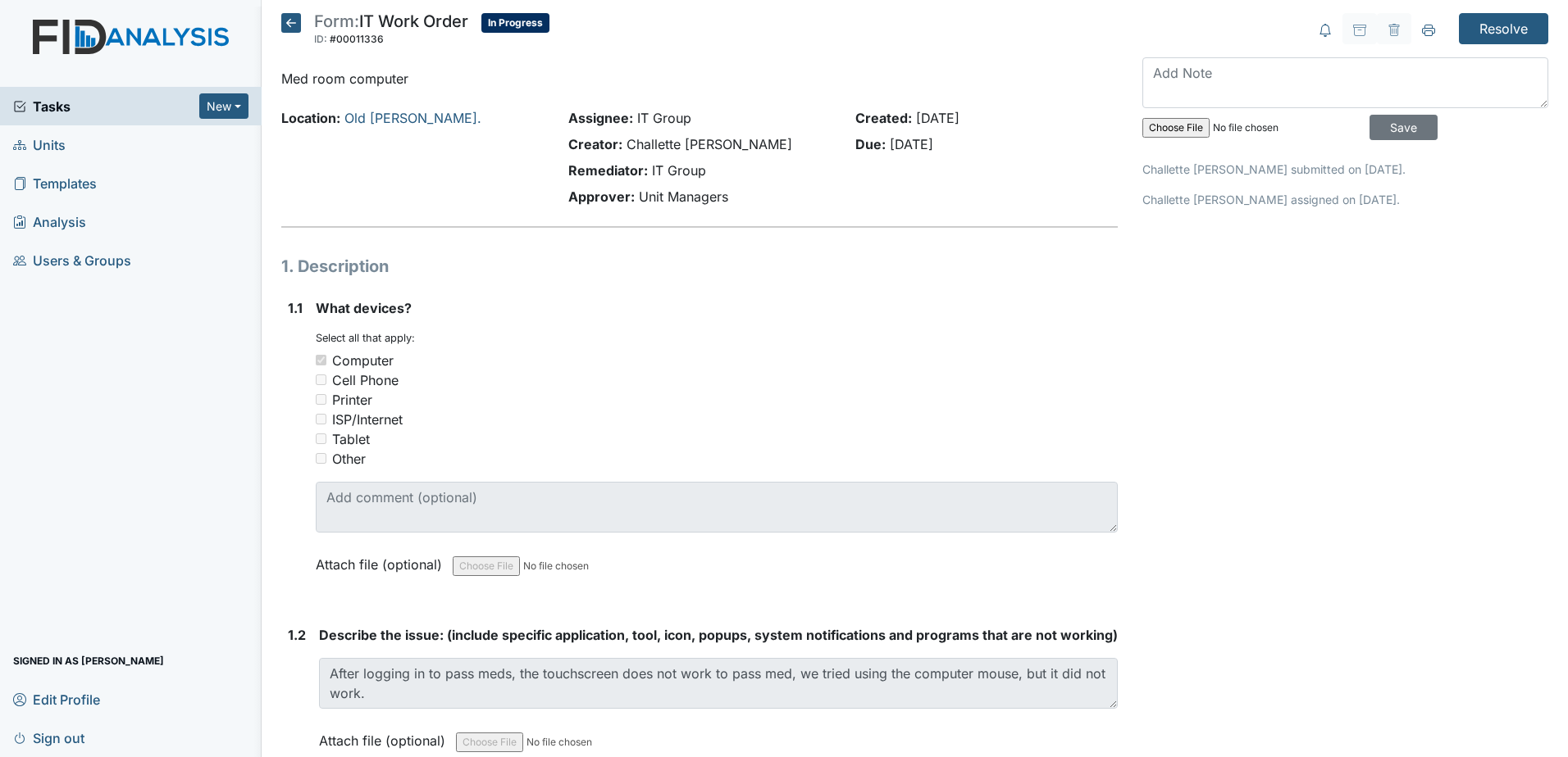
click at [287, 26] on icon at bounding box center [292, 23] width 20 height 20
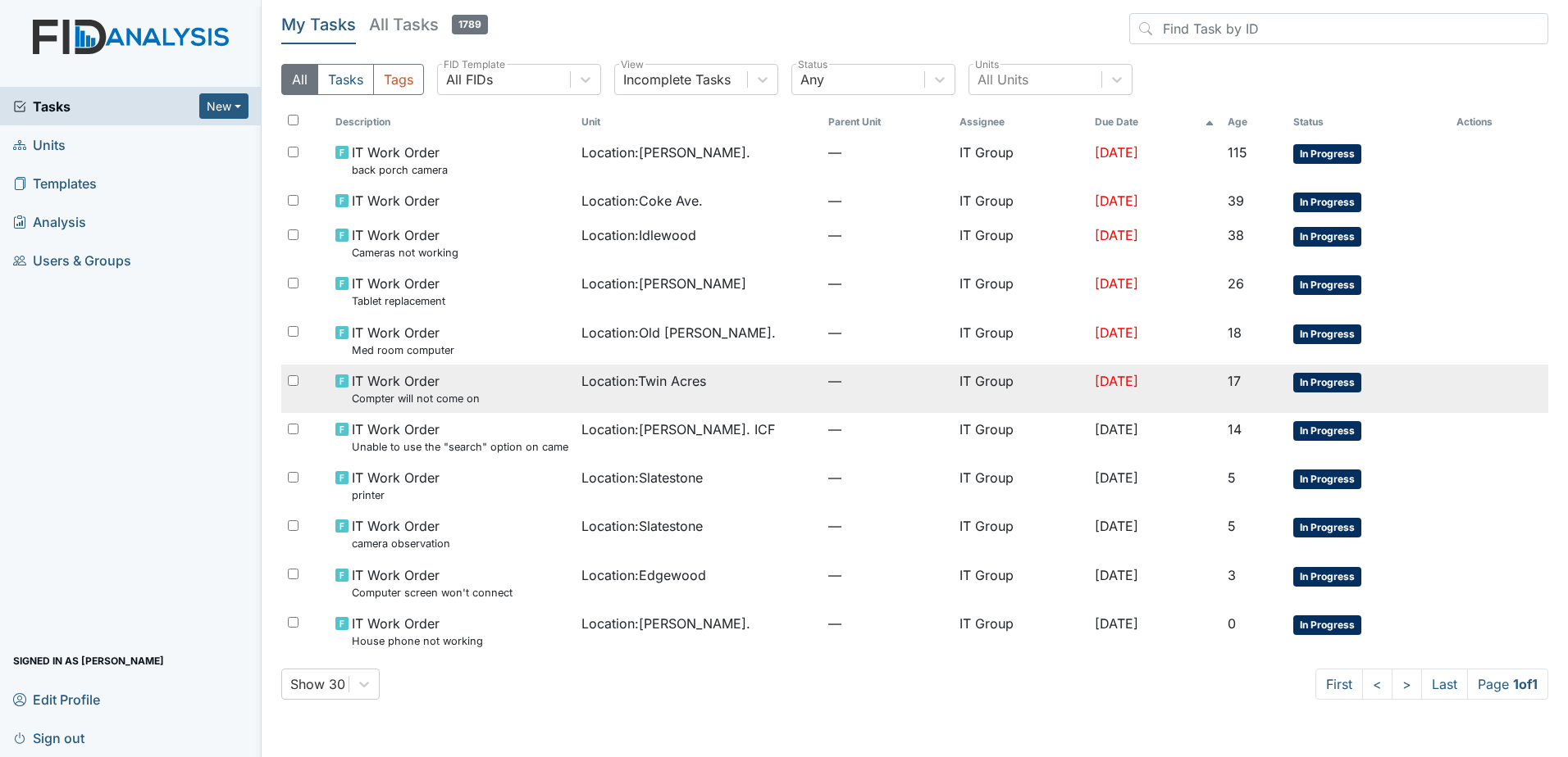
click at [533, 402] on div "IT Work Order Compter will not come on" at bounding box center [452, 388] width 234 height 35
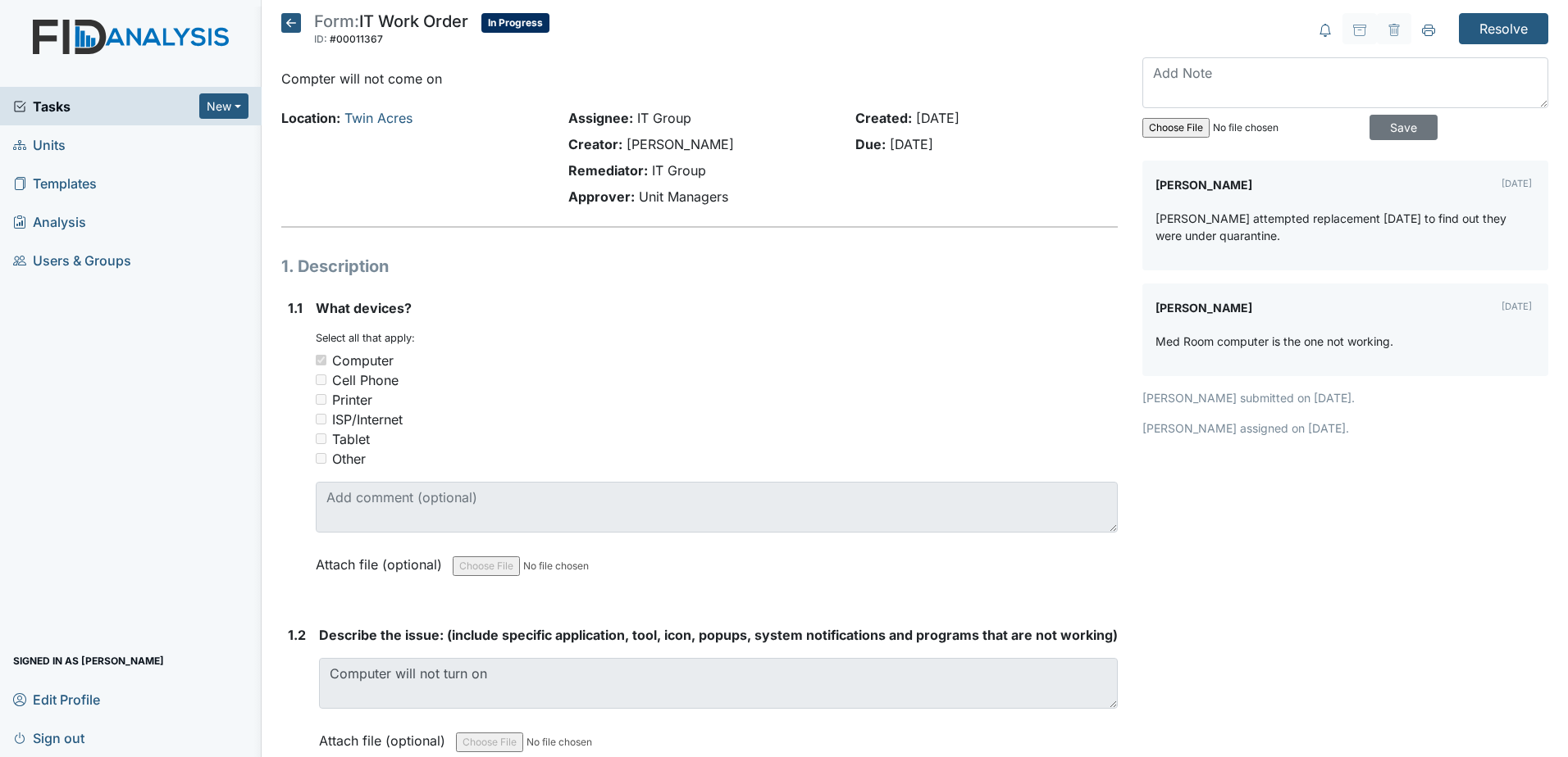
click at [295, 29] on icon at bounding box center [292, 23] width 20 height 20
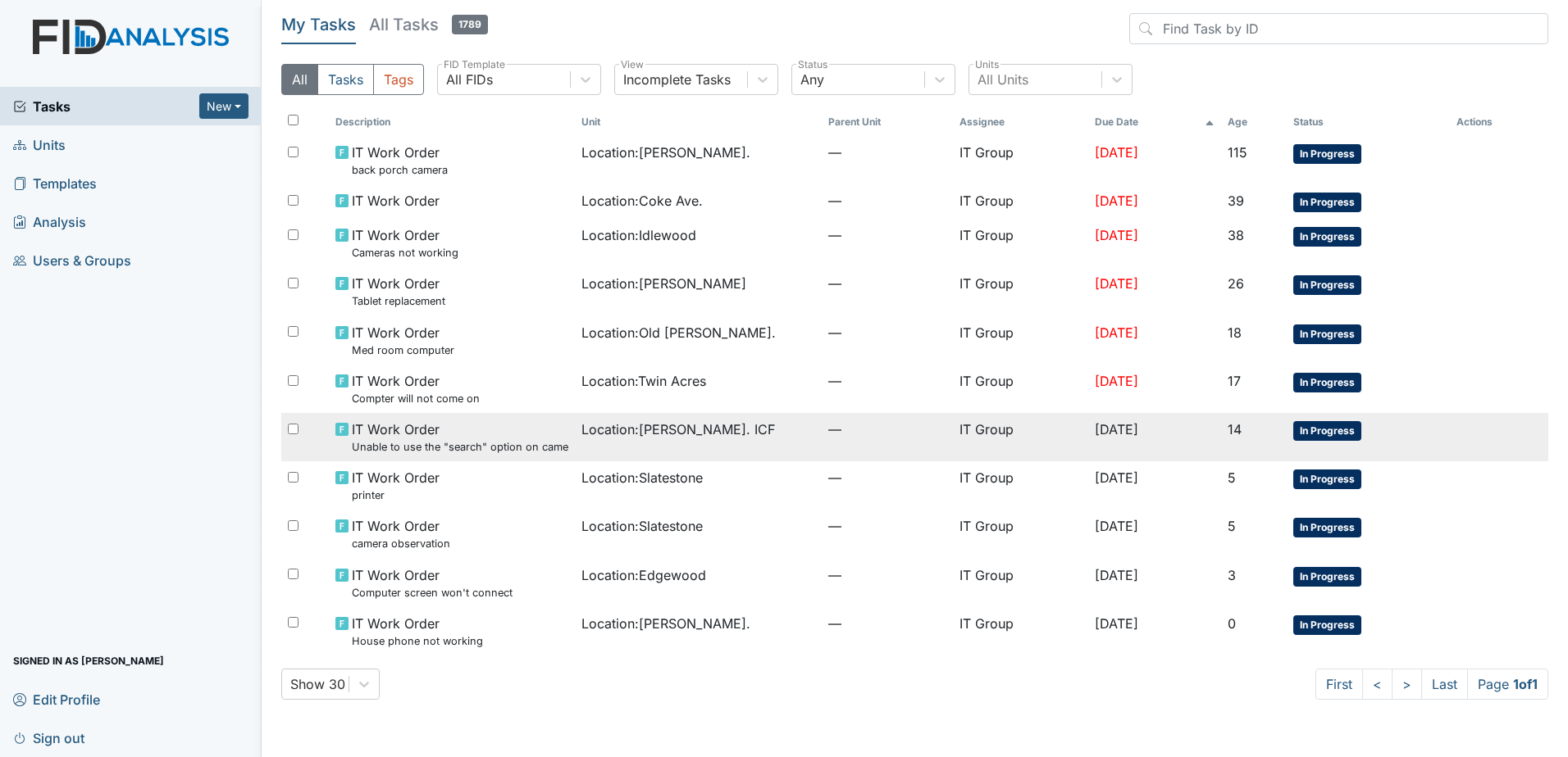
click at [622, 435] on span "Location : Luke St. ICF" at bounding box center [678, 430] width 193 height 20
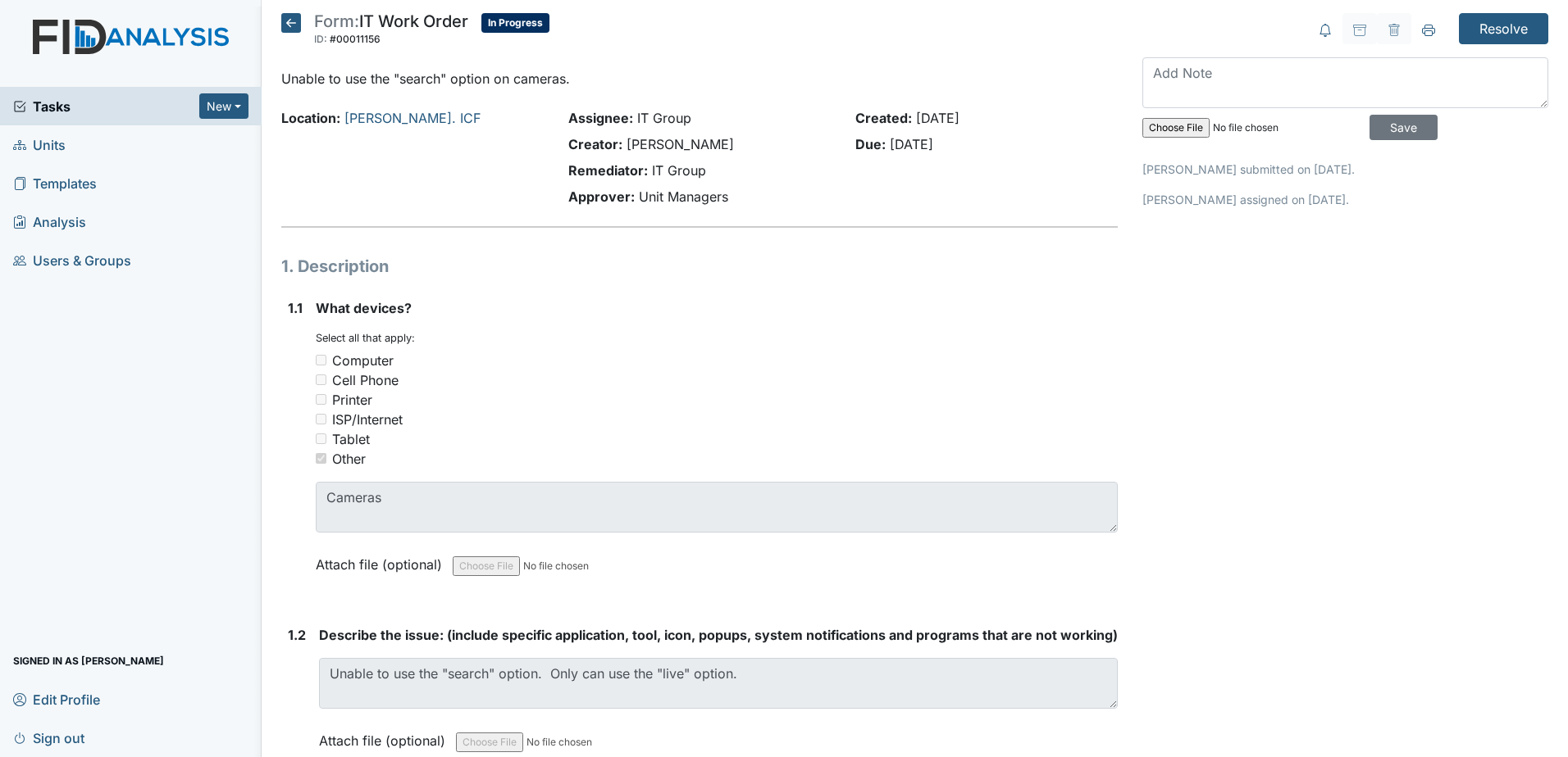
click at [290, 17] on icon at bounding box center [292, 23] width 20 height 20
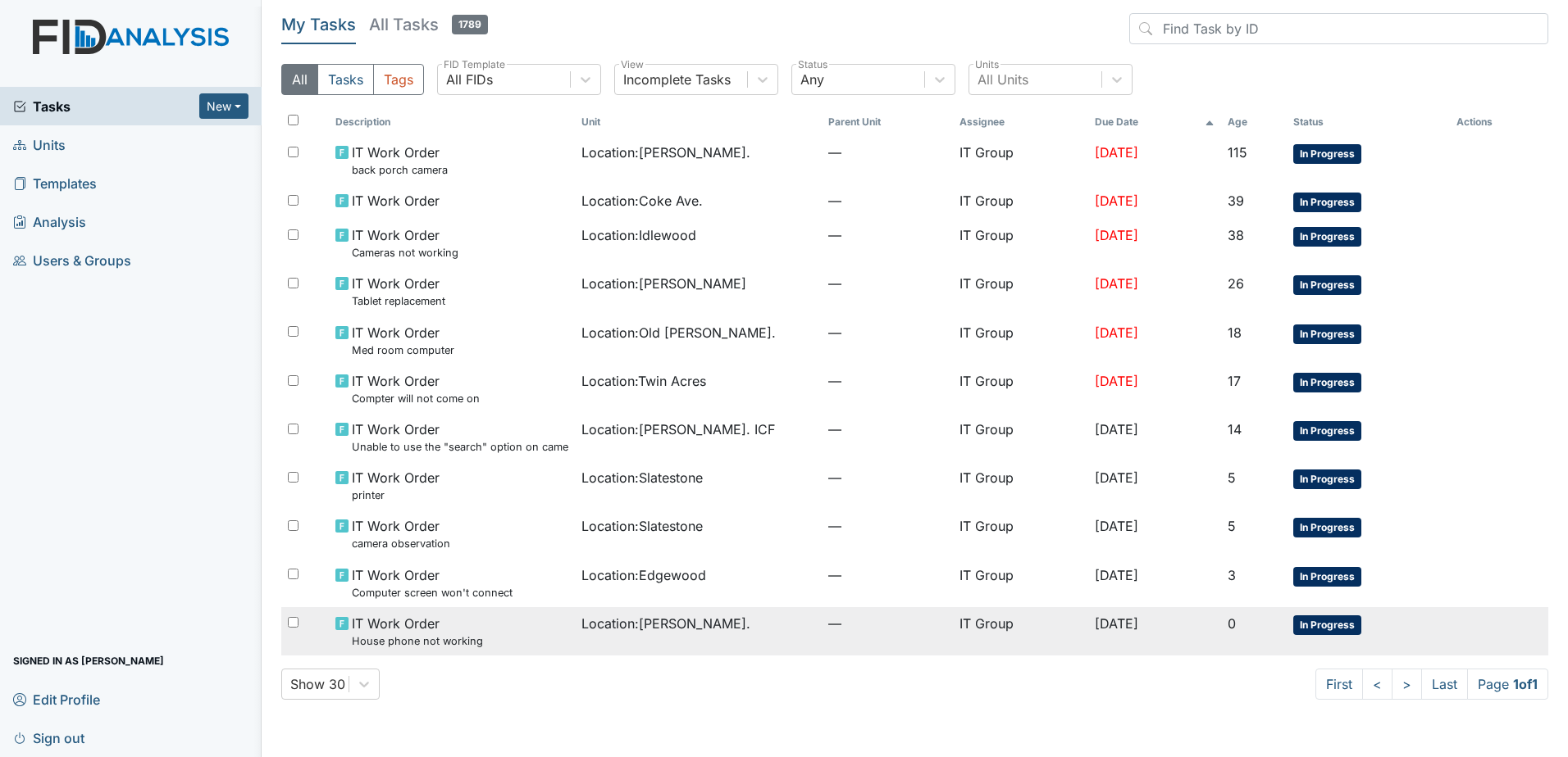
click at [455, 634] on small "House phone not working" at bounding box center [418, 642] width 131 height 16
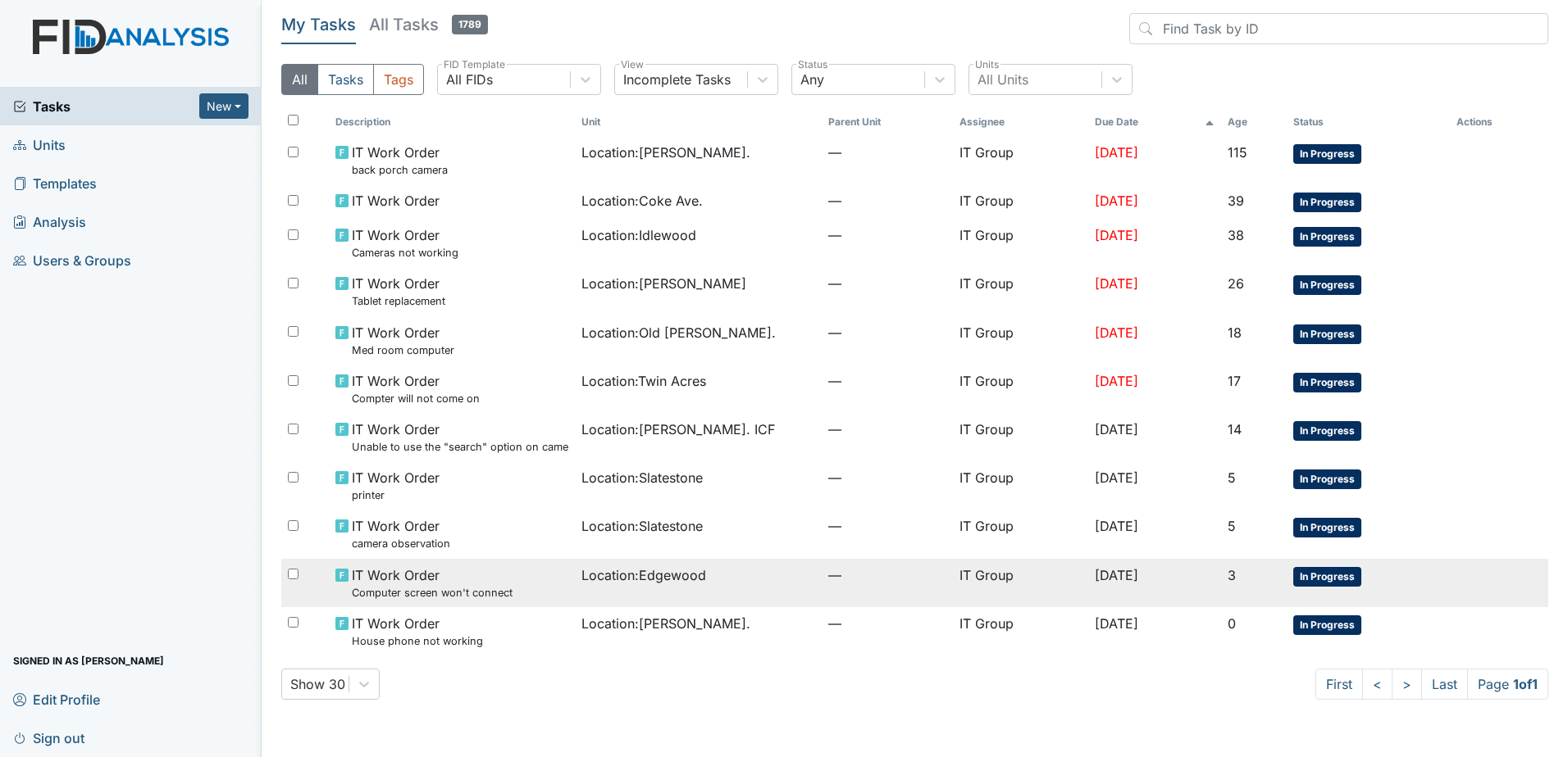
click at [790, 580] on div "Location : Edgewood" at bounding box center [697, 576] width 234 height 20
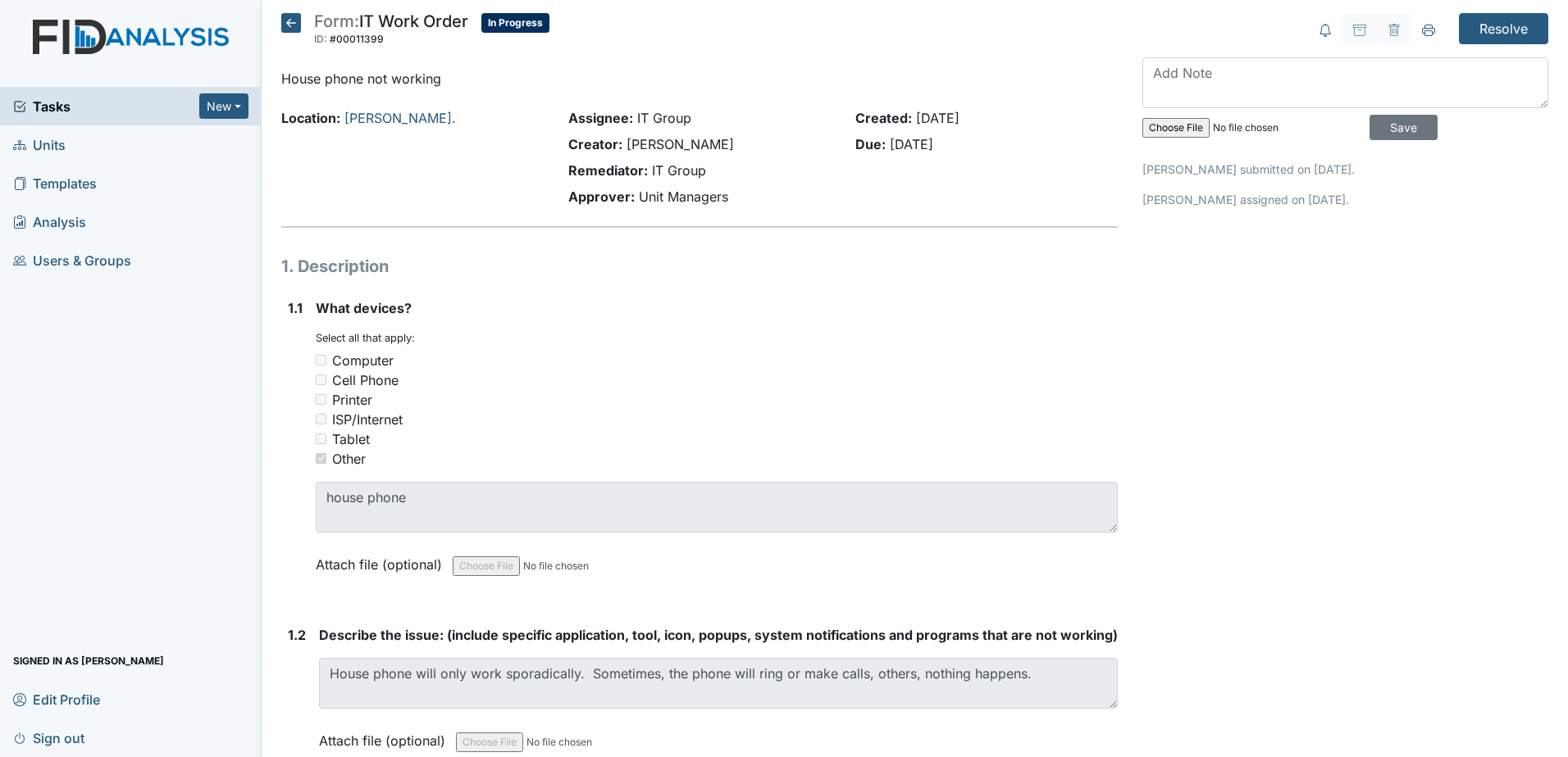
drag, startPoint x: 110, startPoint y: 1, endPoint x: 864, endPoint y: 384, distance: 845.7
click at [864, 384] on div "Cell Phone" at bounding box center [716, 380] width 802 height 20
click at [287, 17] on icon at bounding box center [292, 23] width 20 height 20
